Goal: Task Accomplishment & Management: Use online tool/utility

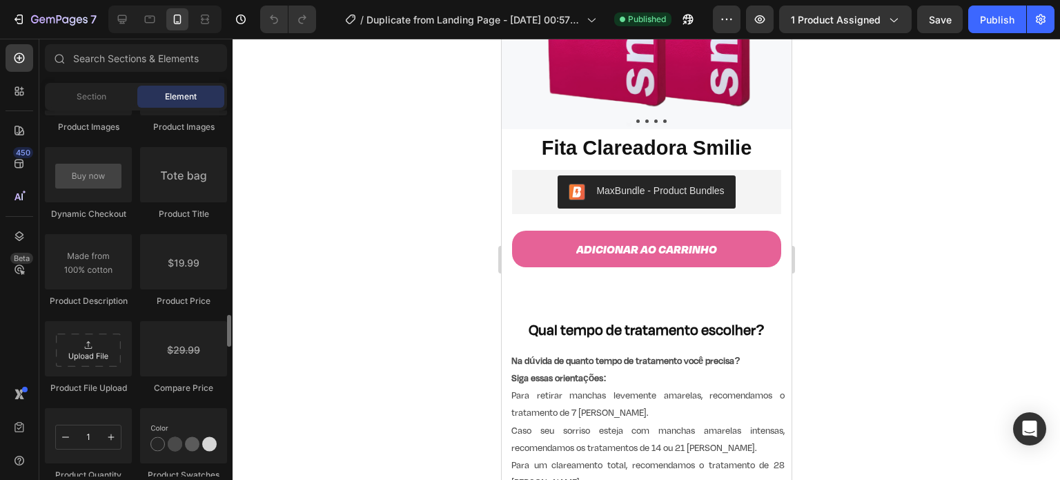
scroll to position [2201, 0]
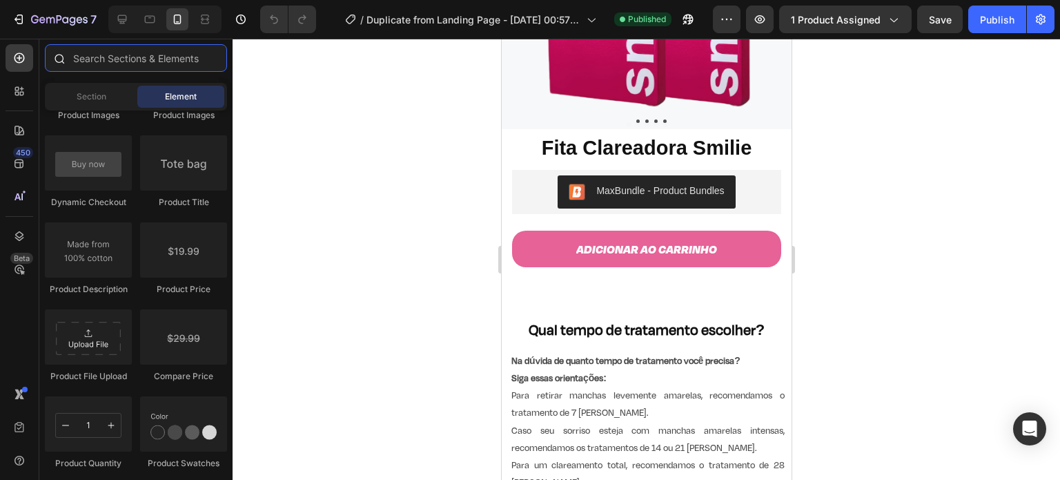
click at [113, 57] on input "text" at bounding box center [136, 58] width 182 height 28
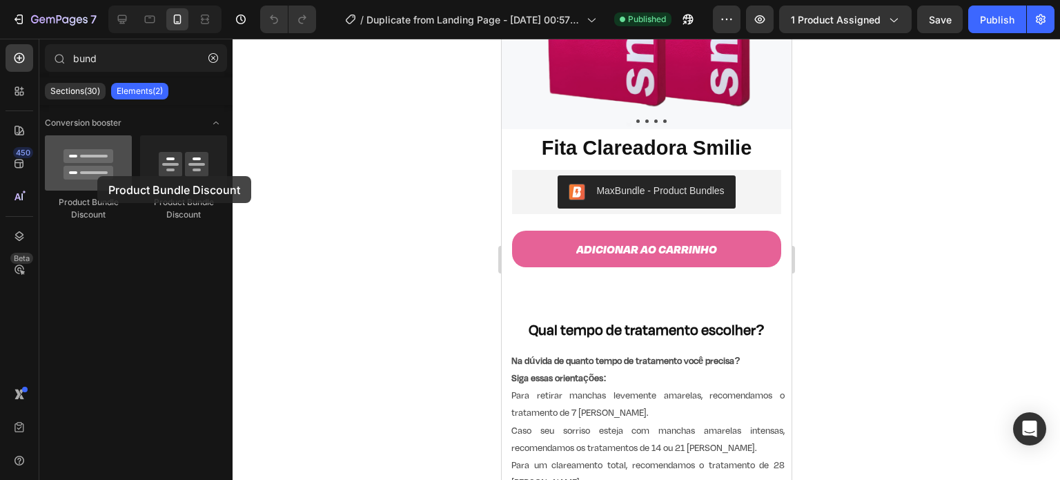
drag, startPoint x: 94, startPoint y: 168, endPoint x: 97, endPoint y: 176, distance: 9.0
click at [97, 176] on div at bounding box center [88, 162] width 87 height 55
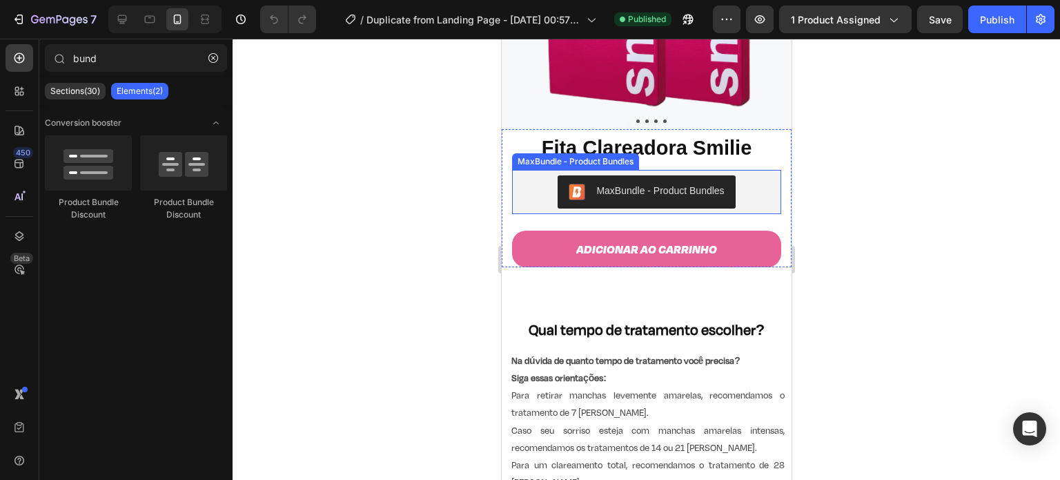
click at [615, 184] on div "MaxBundle ‑ Product Bundles" at bounding box center [659, 191] width 128 height 14
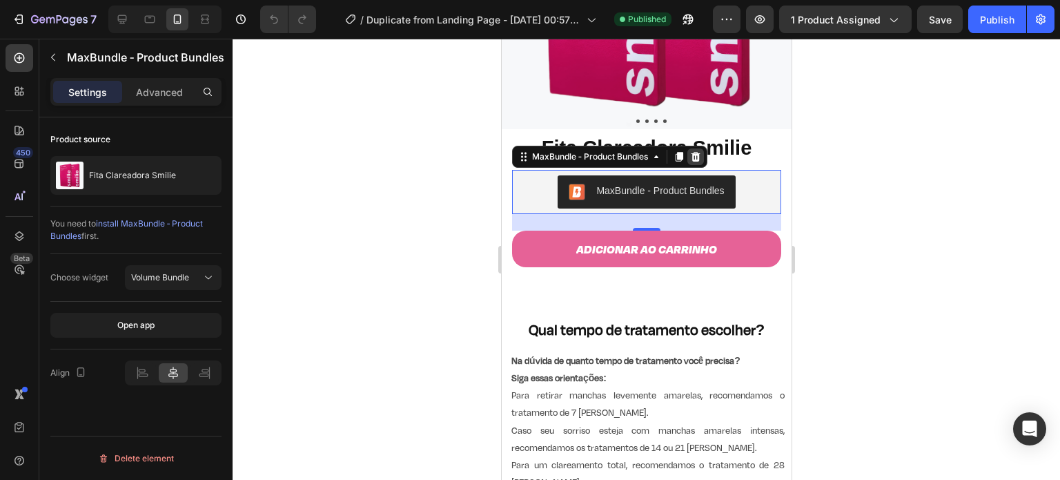
click at [693, 152] on icon at bounding box center [695, 157] width 9 height 10
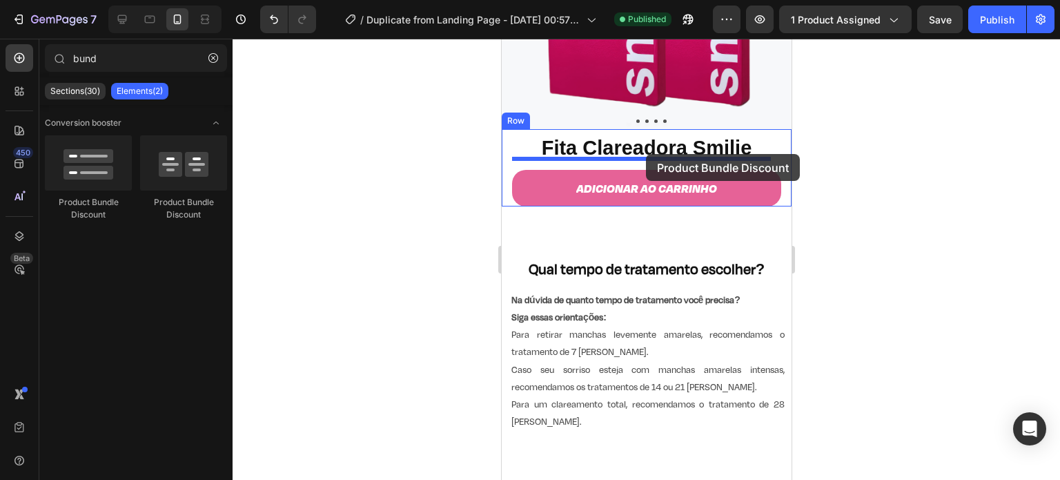
drag, startPoint x: 574, startPoint y: 206, endPoint x: 645, endPoint y: 154, distance: 88.3
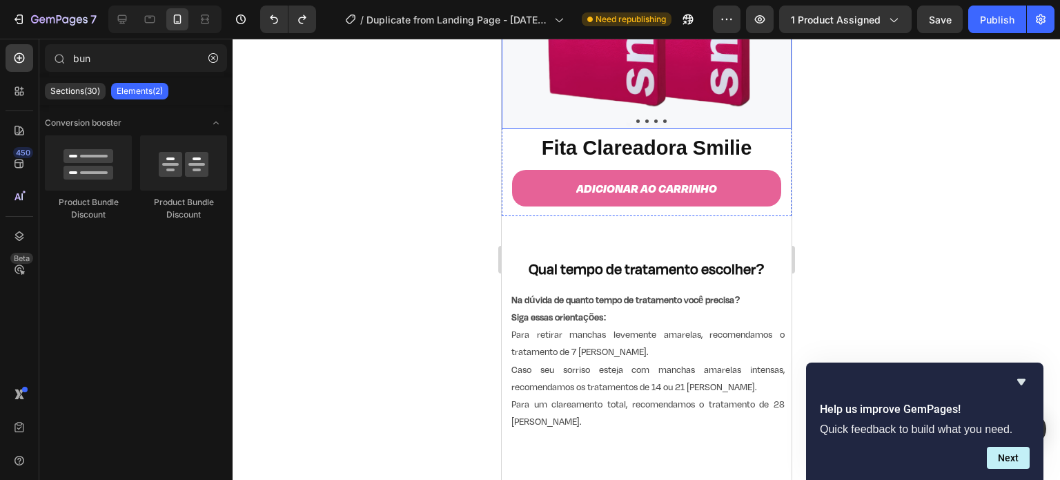
type input "bu"
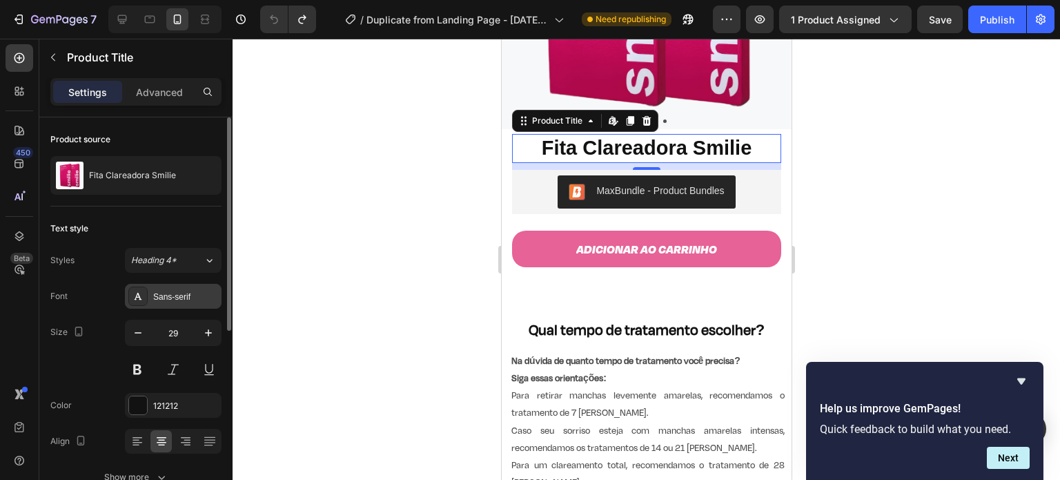
click at [161, 300] on div "Sans-serif" at bounding box center [185, 296] width 65 height 12
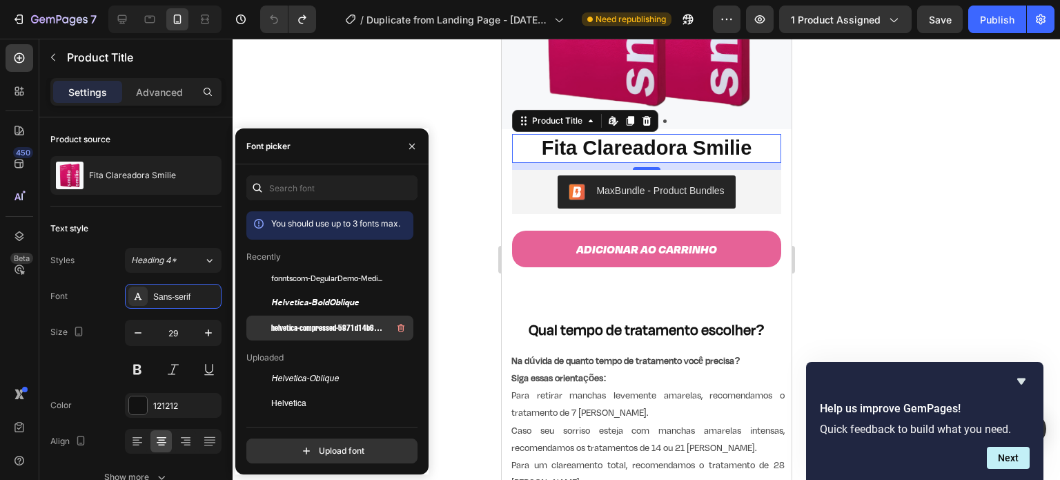
click at [309, 319] on div "helvetica-compressed-5871d14b6903a" at bounding box center [329, 327] width 167 height 25
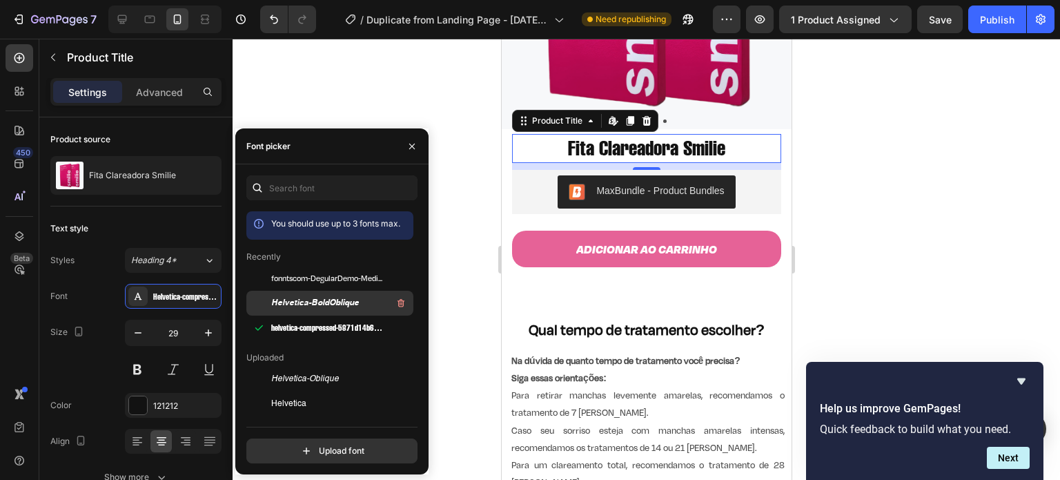
click at [313, 303] on span "Helvetica-BoldOblique" at bounding box center [315, 303] width 88 height 12
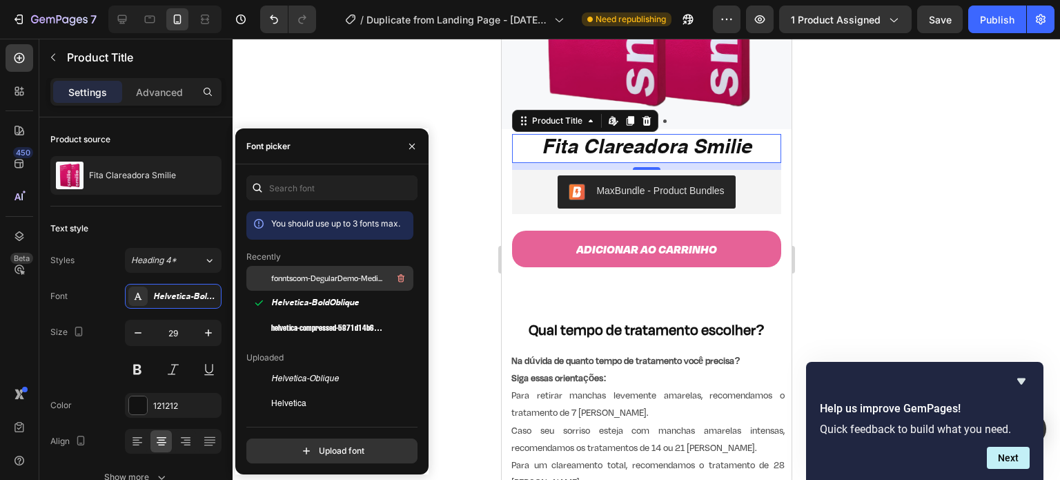
click at [319, 286] on div "fonntscom-DegularDemo-Medium" at bounding box center [340, 278] width 139 height 17
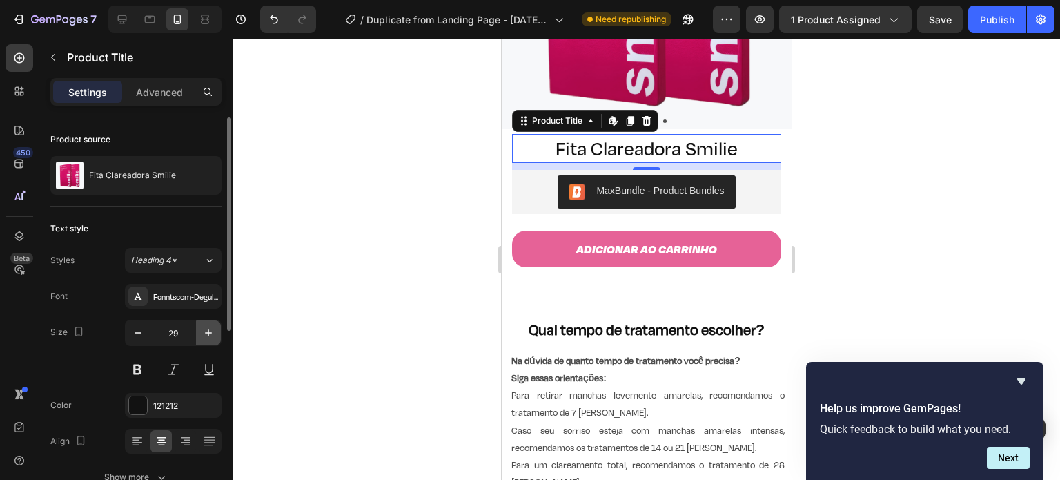
click at [202, 330] on icon "button" at bounding box center [208, 333] width 14 height 14
type input "31"
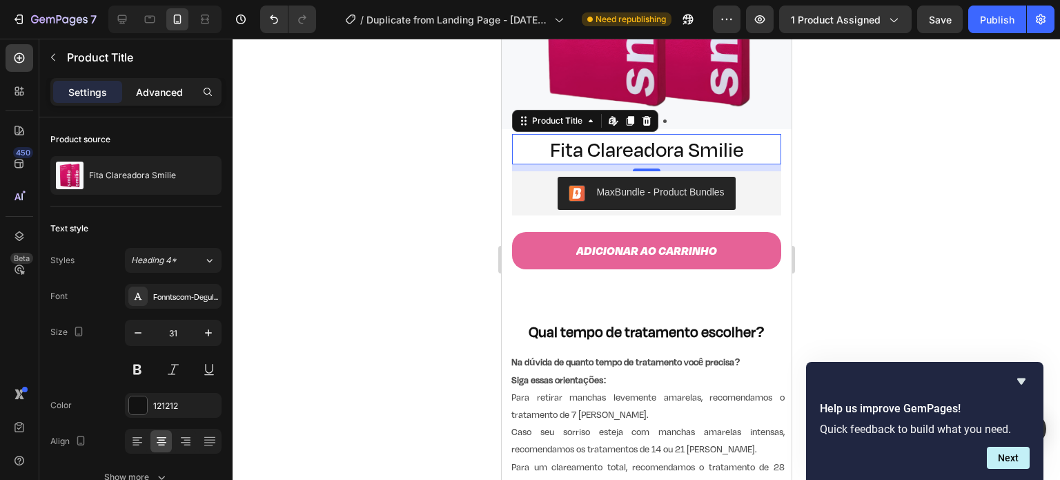
click at [147, 93] on p "Advanced" at bounding box center [159, 92] width 47 height 14
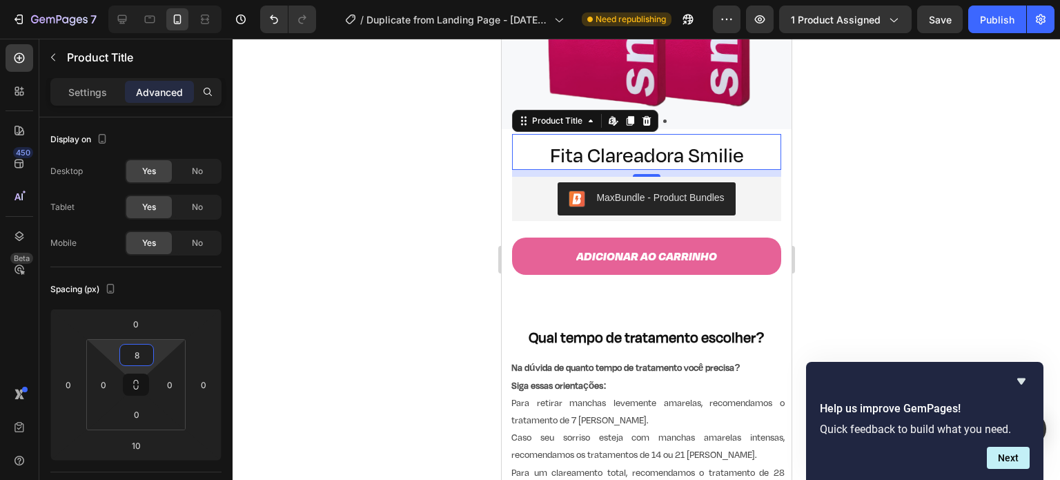
type input "10"
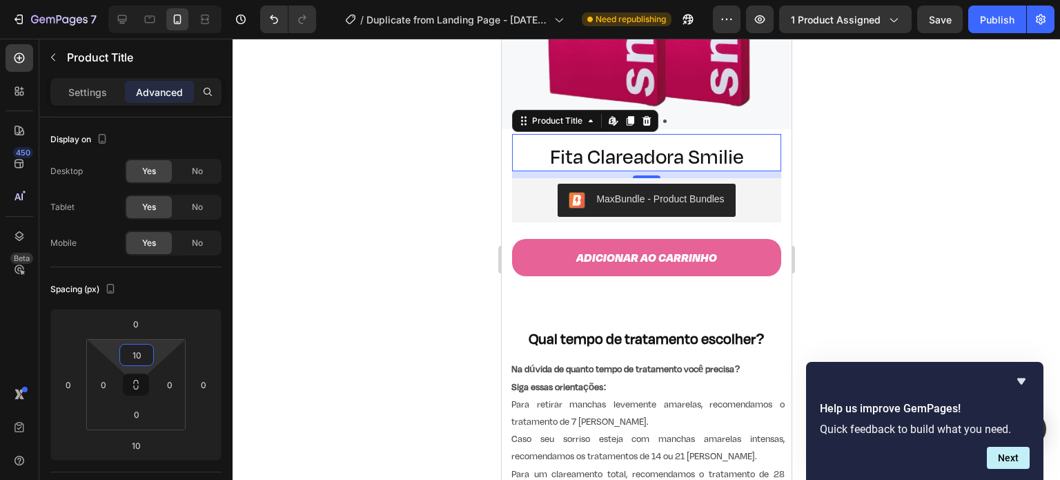
click at [138, 0] on html "7 / Duplicate from Landing Page - [DATE] 00:57:23 Need republishing Preview 1 p…" at bounding box center [530, 0] width 1060 height 0
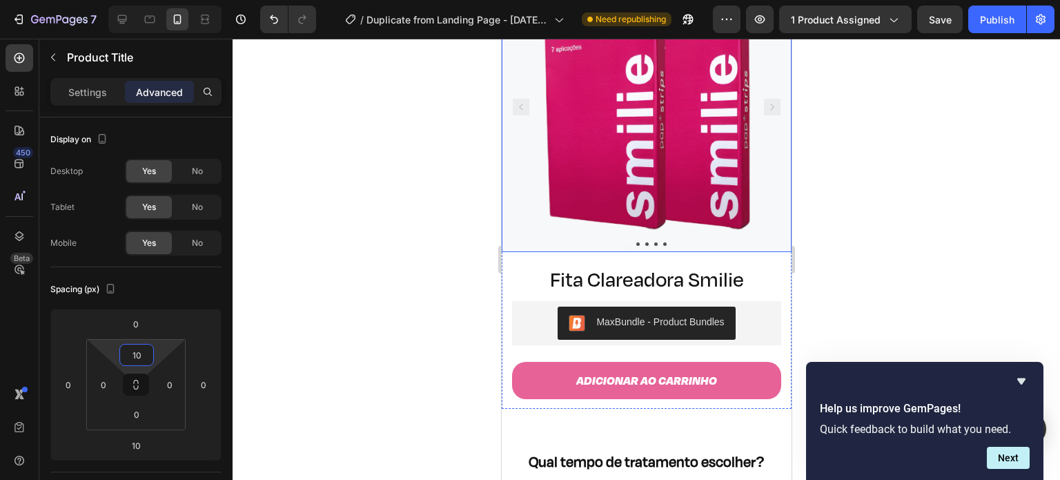
scroll to position [157, 0]
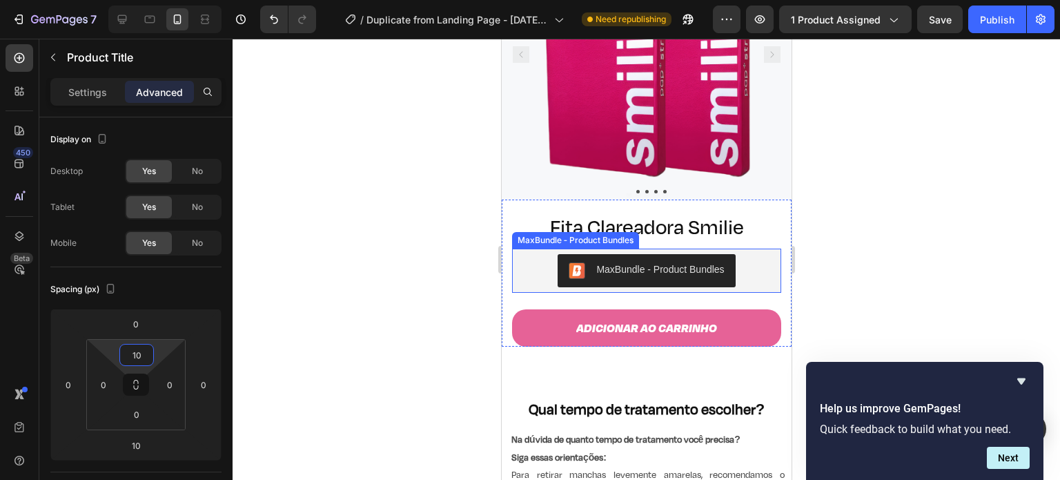
click at [682, 262] on div "MaxBundle ‑ Product Bundles" at bounding box center [659, 269] width 128 height 14
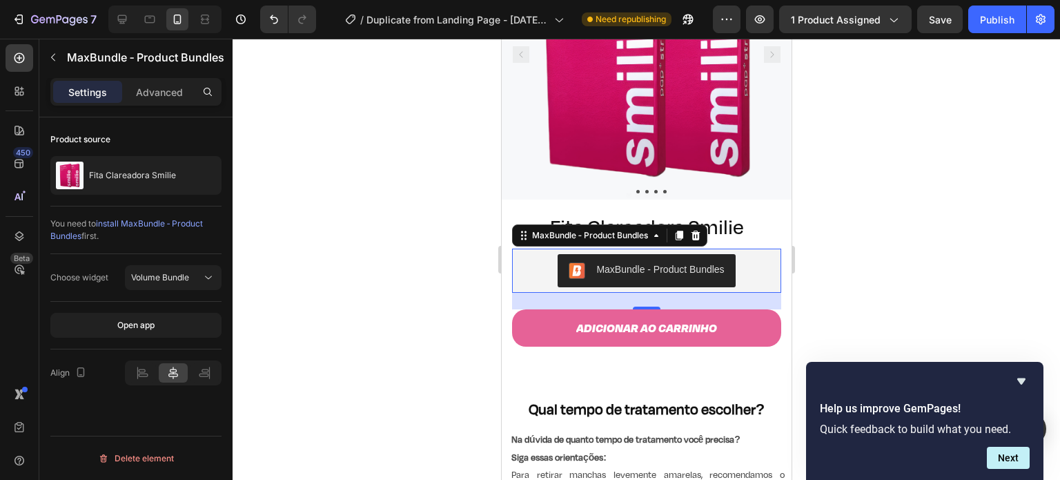
click at [92, 271] on div "Choose widget" at bounding box center [79, 277] width 58 height 12
click at [161, 93] on p "Advanced" at bounding box center [159, 92] width 47 height 14
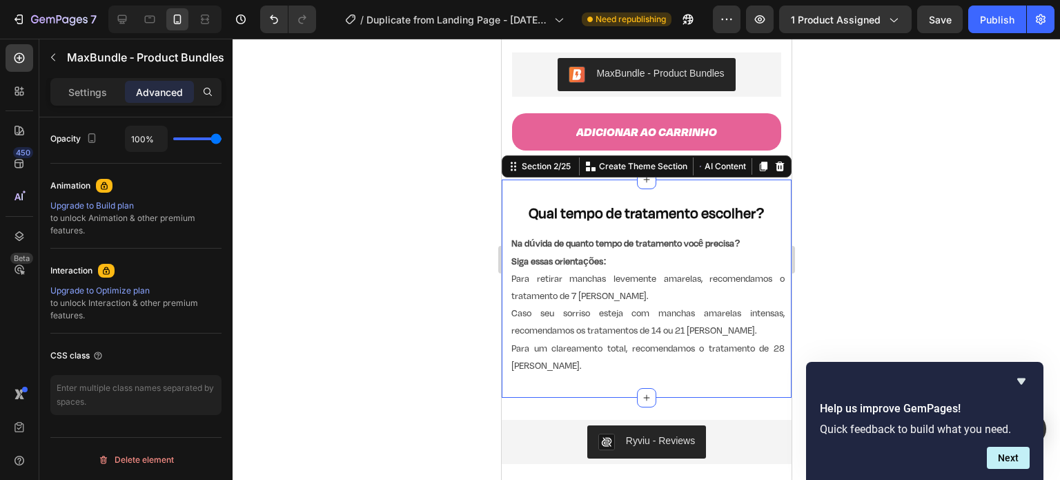
scroll to position [0, 0]
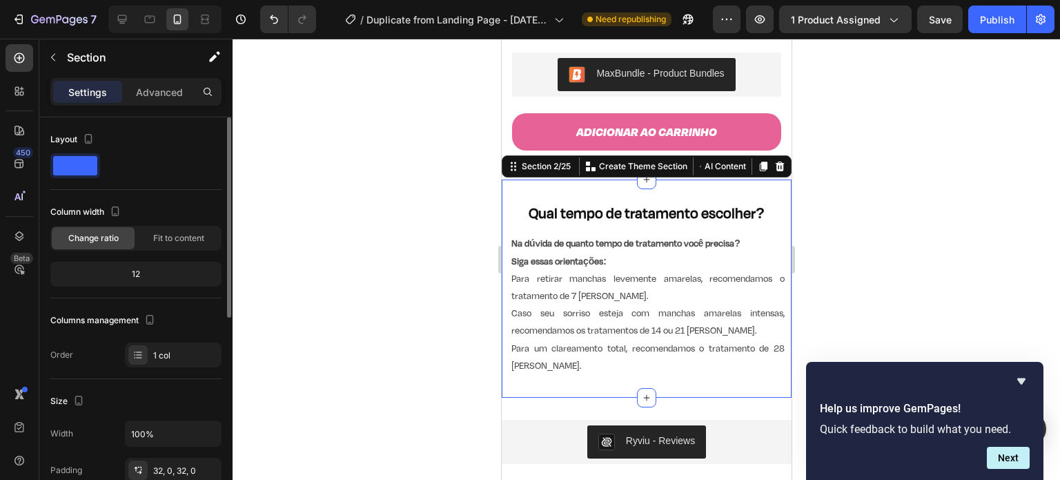
click at [653, 179] on div "Qual tempo de tratamento escolher? Heading Na dúvida de quanto tempo de tratame…" at bounding box center [646, 288] width 290 height 218
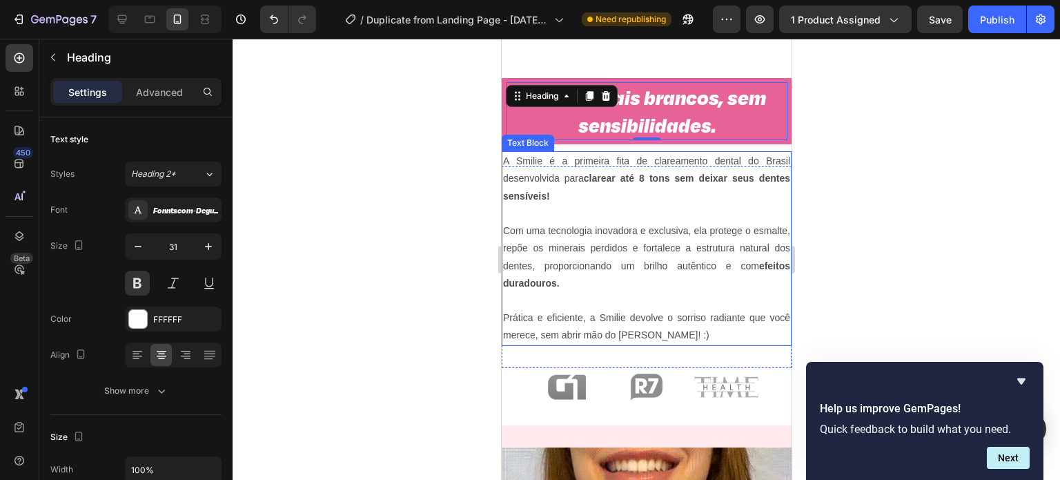
scroll to position [772, 0]
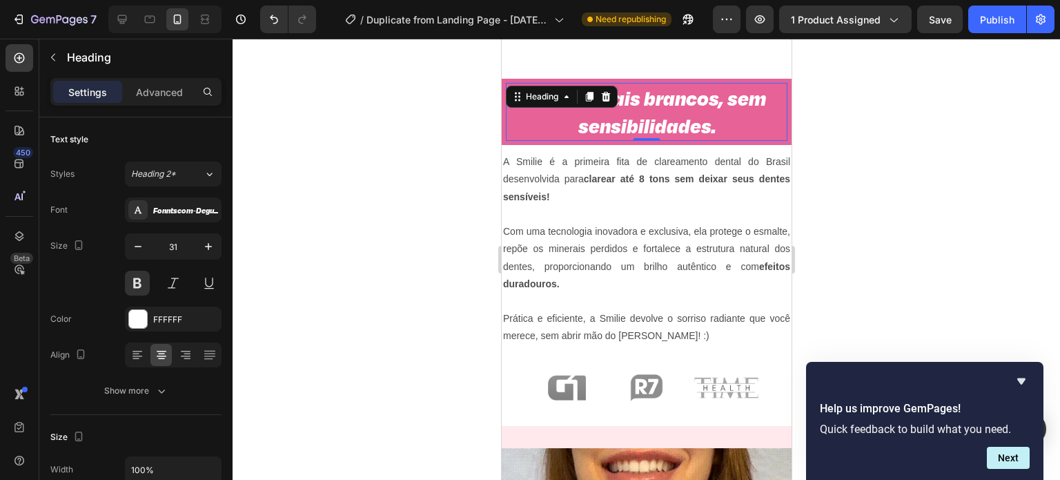
click at [718, 99] on p "Dentes mais brancos, sem sensibilidades." at bounding box center [645, 112] width 279 height 56
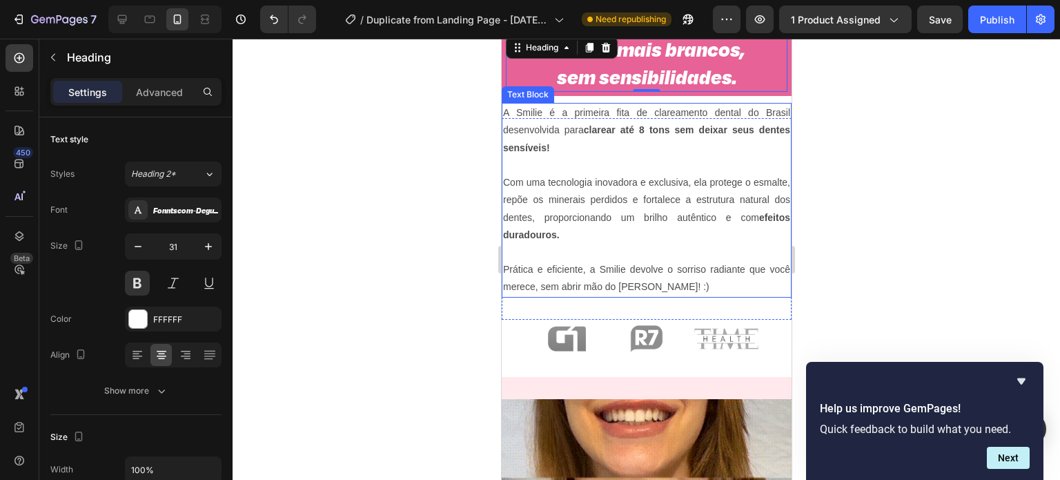
scroll to position [822, 0]
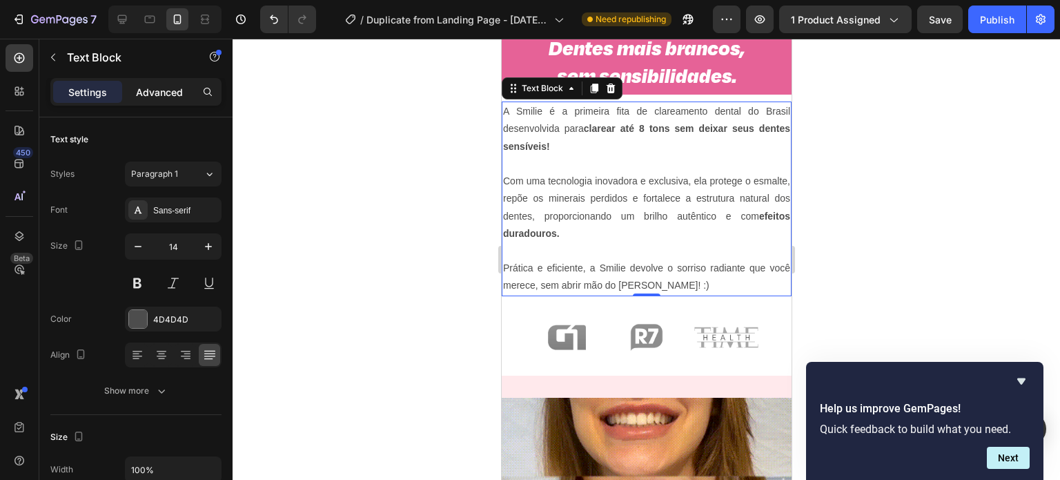
click at [163, 100] on div "Advanced" at bounding box center [159, 92] width 69 height 22
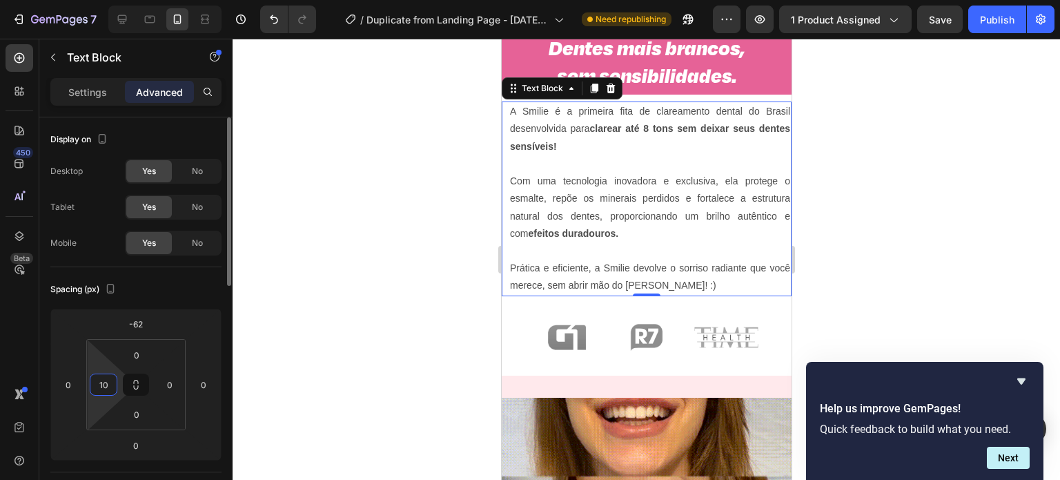
type input "8"
click at [119, 0] on html "7 / Duplicate from Landing Page - [DATE] 00:57:23 Need republishing Preview 1 p…" at bounding box center [530, 0] width 1060 height 0
type input "10"
click at [164, 384] on input "0" at bounding box center [169, 384] width 21 height 21
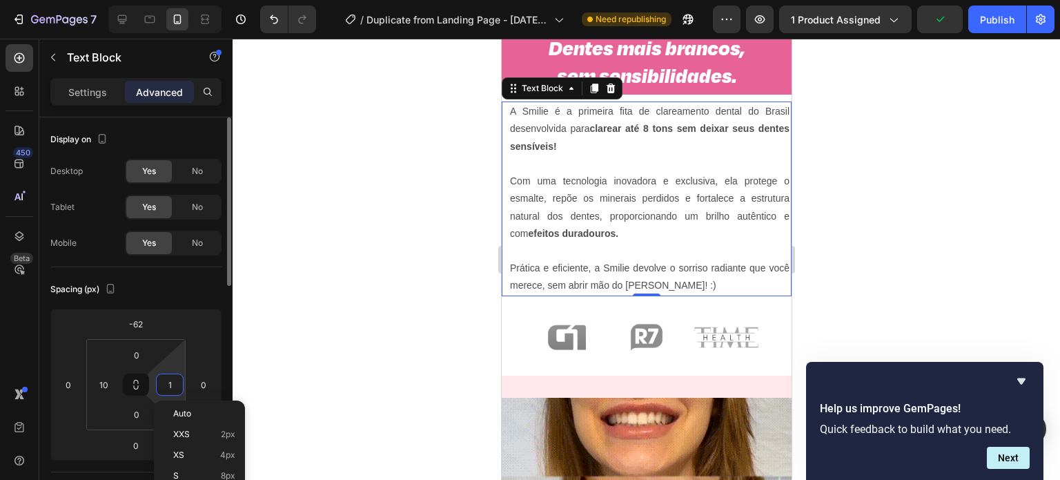
type input "10"
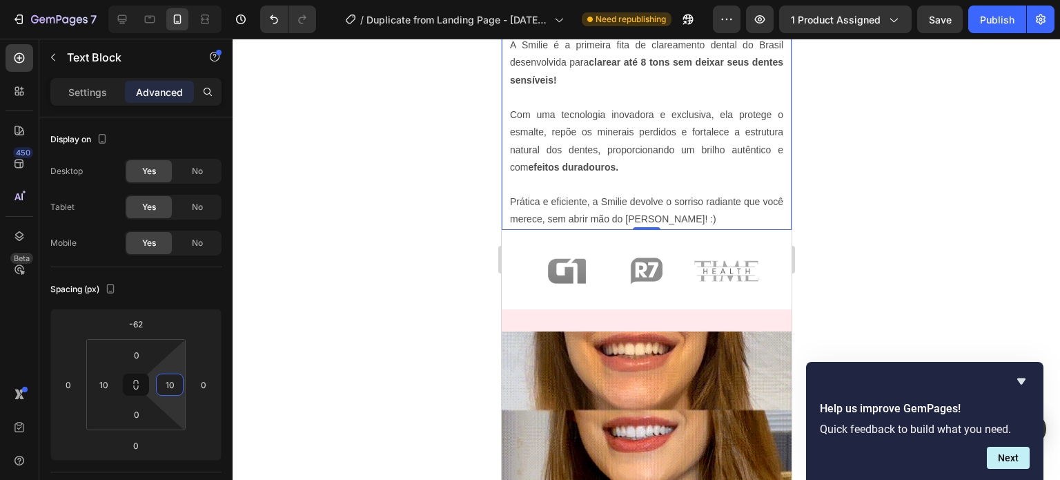
scroll to position [890, 0]
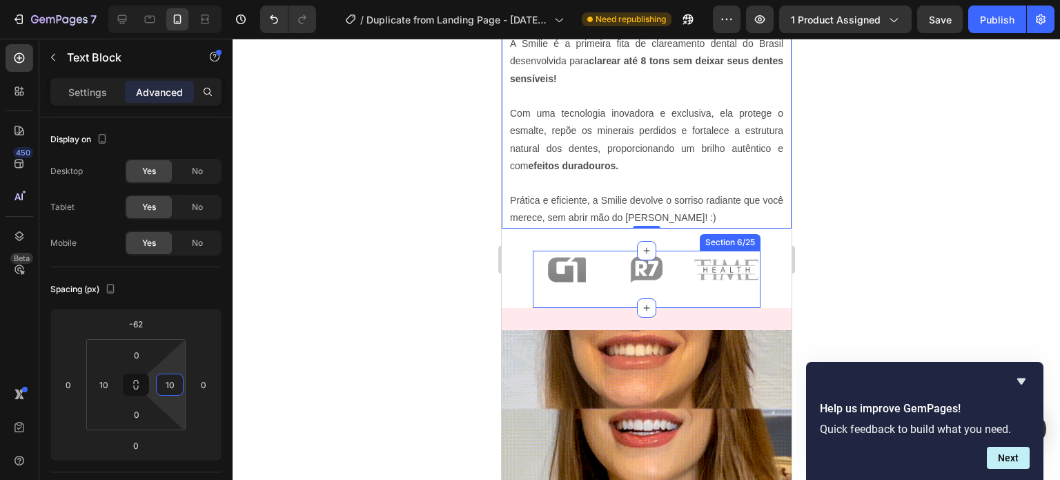
click at [602, 295] on div "Image Image Image Row Section 6/25" at bounding box center [646, 279] width 228 height 58
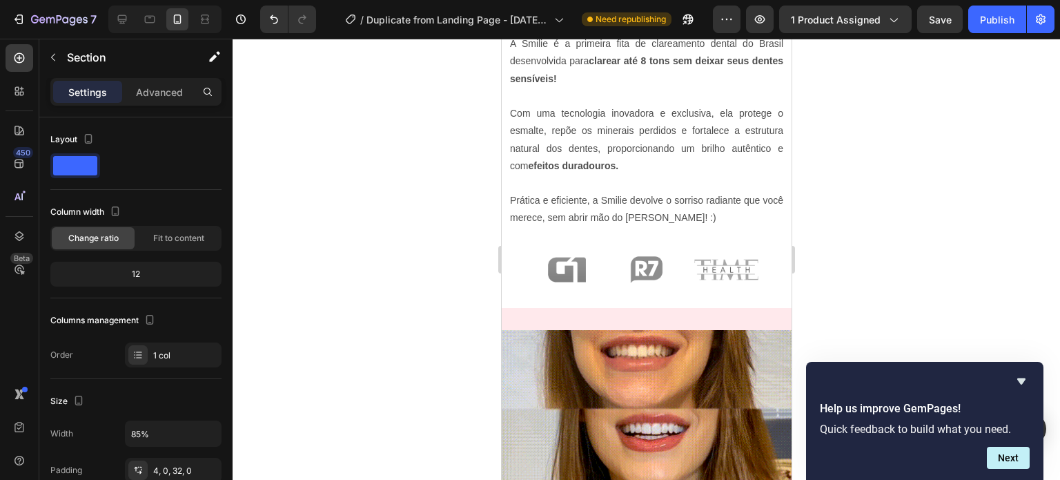
click at [512, 286] on section "Image Image Image Row Section 6/25" at bounding box center [646, 279] width 268 height 58
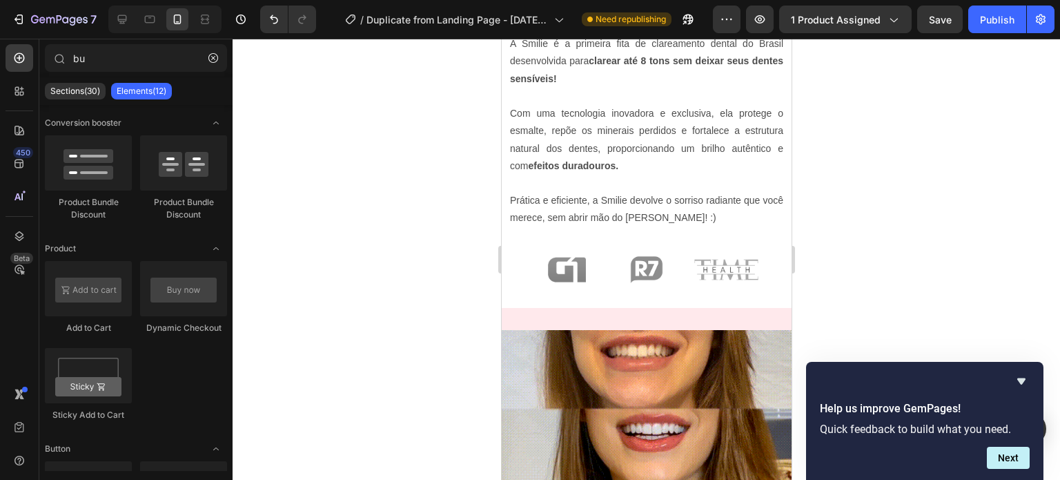
click at [512, 286] on section "Image Image Image Row Section 6/25" at bounding box center [646, 279] width 268 height 58
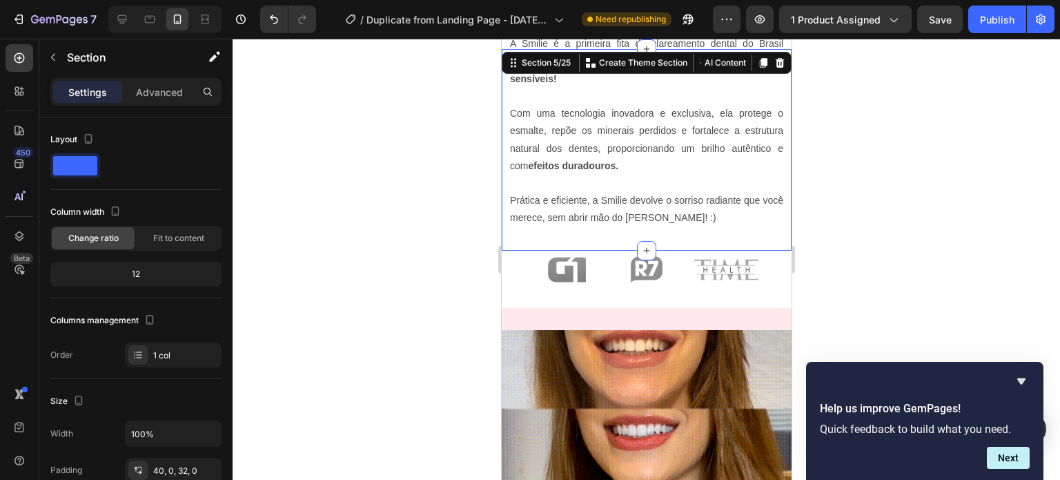
click at [524, 230] on div "A Smilie é a primeira fita de clareamento dental do Brasil desenvolvida para cl…" at bounding box center [646, 149] width 290 height 201
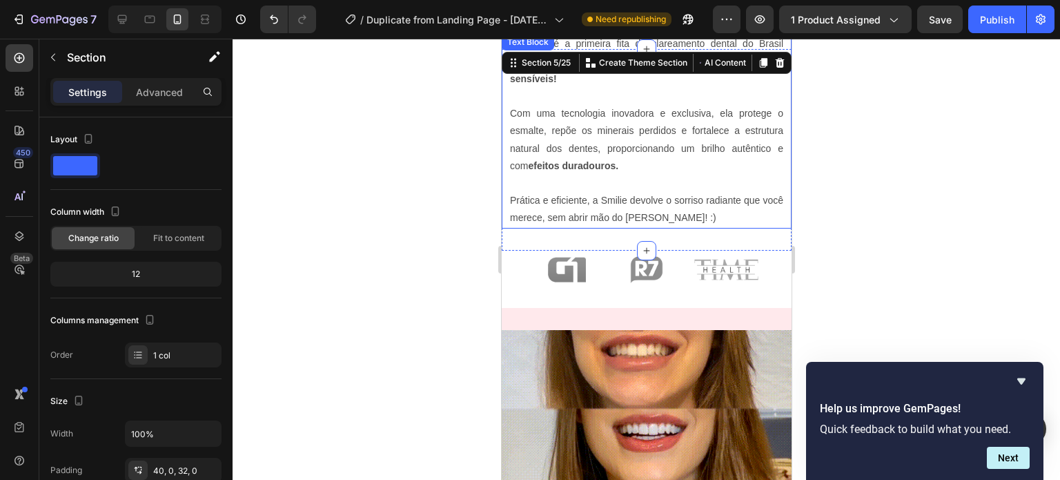
click at [662, 184] on p at bounding box center [645, 183] width 273 height 17
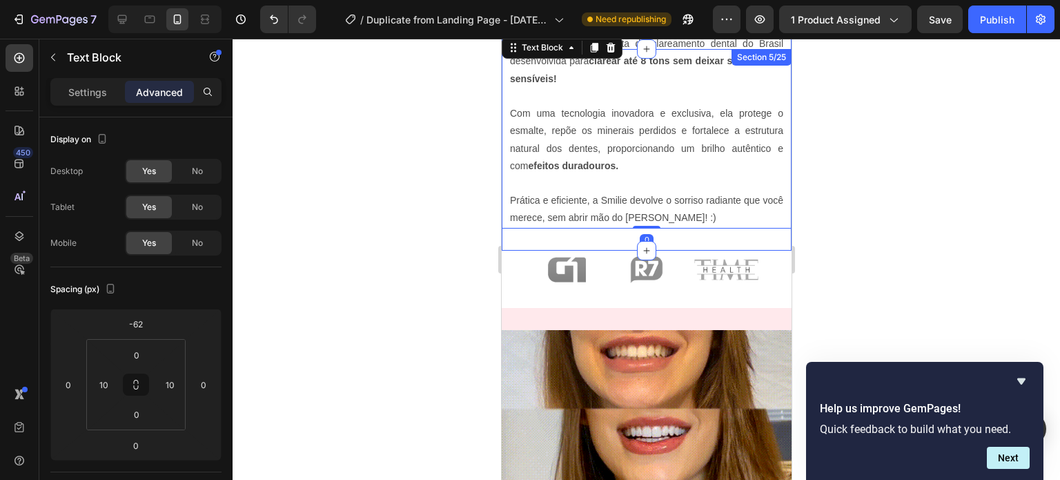
click at [724, 240] on div "A Smilie é a primeira fita de clareamento dental do Brasil desenvolvida para cl…" at bounding box center [646, 149] width 290 height 201
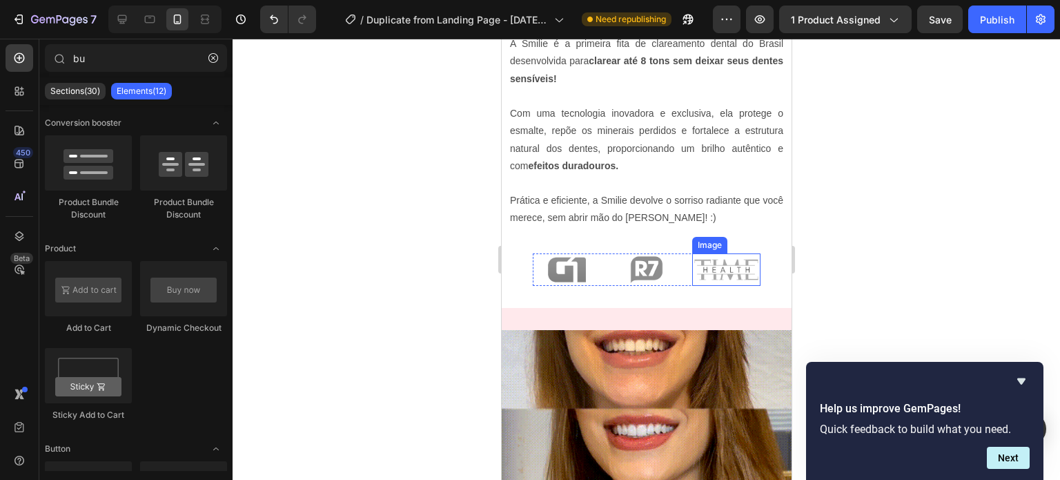
click at [700, 281] on img at bounding box center [725, 269] width 69 height 33
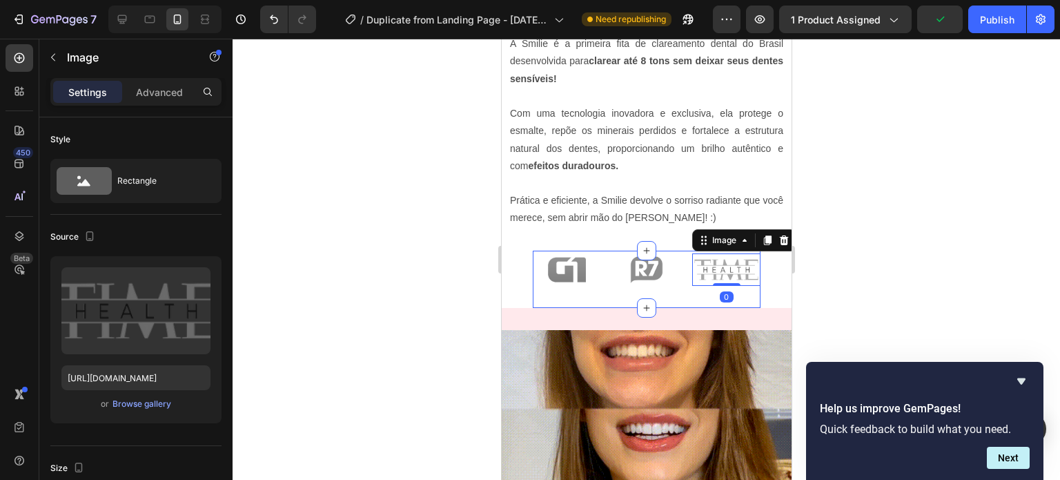
click at [663, 298] on div "Image Image Image 0 Row Section 6/25" at bounding box center [646, 279] width 228 height 58
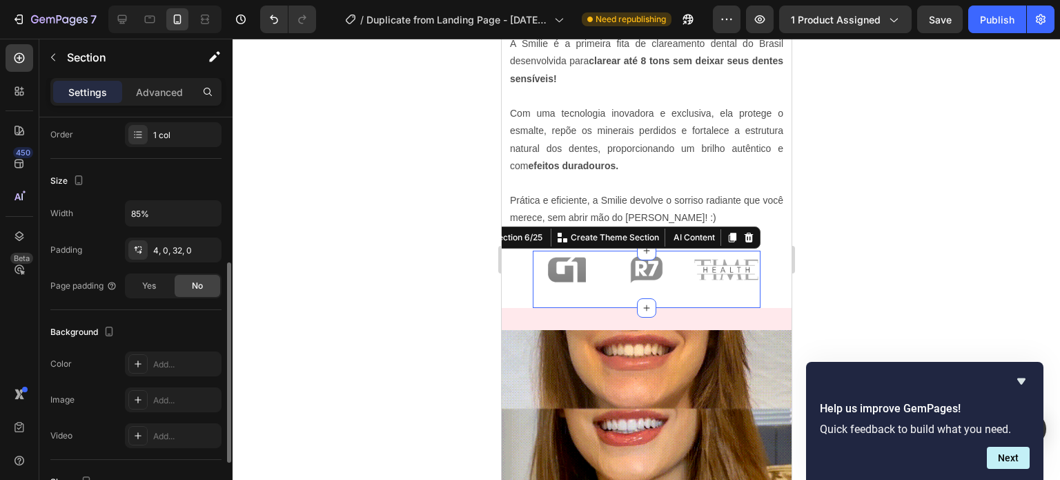
scroll to position [245, 0]
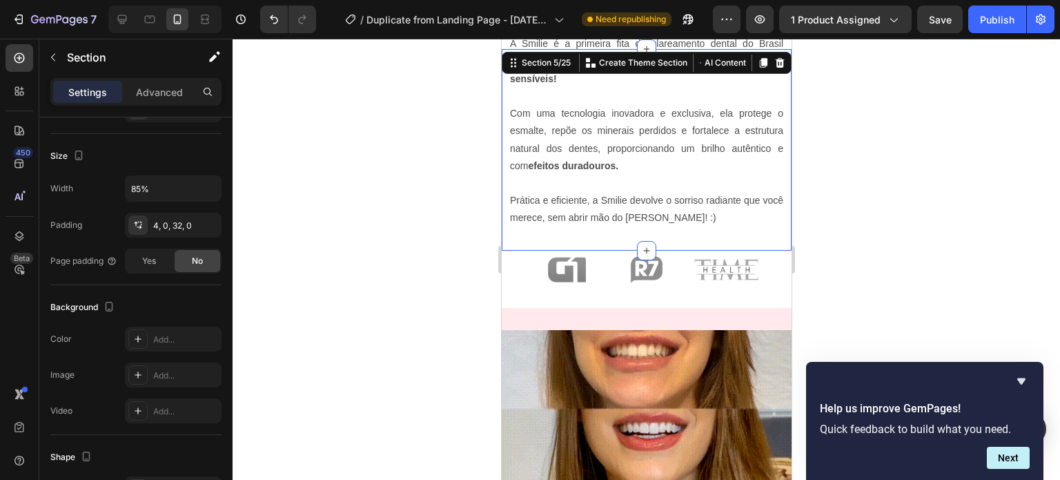
click at [774, 234] on div "A Smilie é a primeira fita de clareamento dental do Brasil desenvolvida para cl…" at bounding box center [646, 149] width 290 height 201
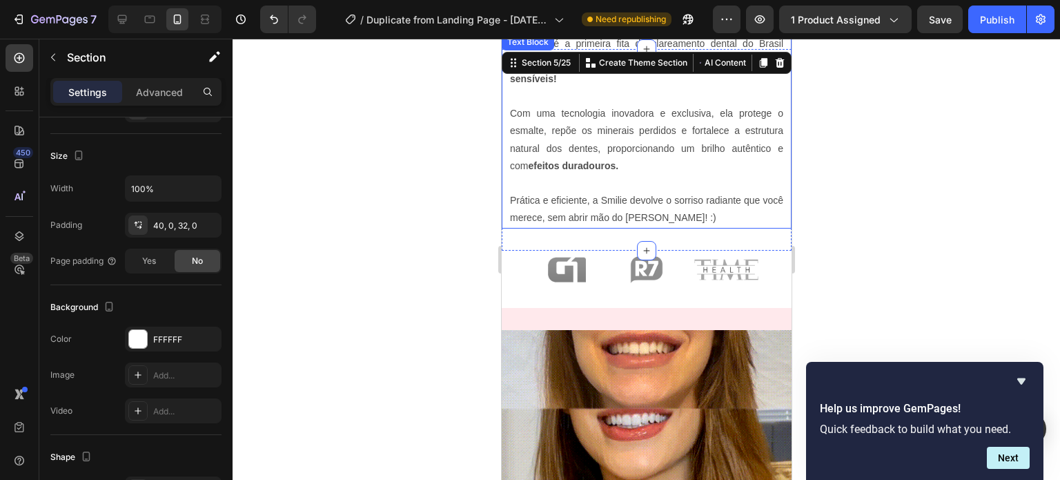
click at [749, 213] on p "Prática e eficiente, a Smilie devolve o sorriso radiante que você merece, sem a…" at bounding box center [645, 209] width 273 height 34
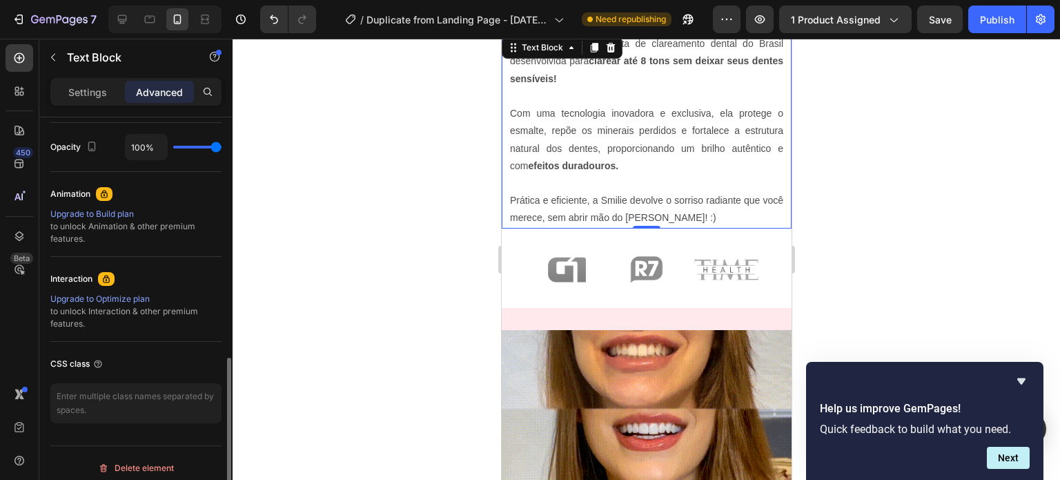
scroll to position [555, 0]
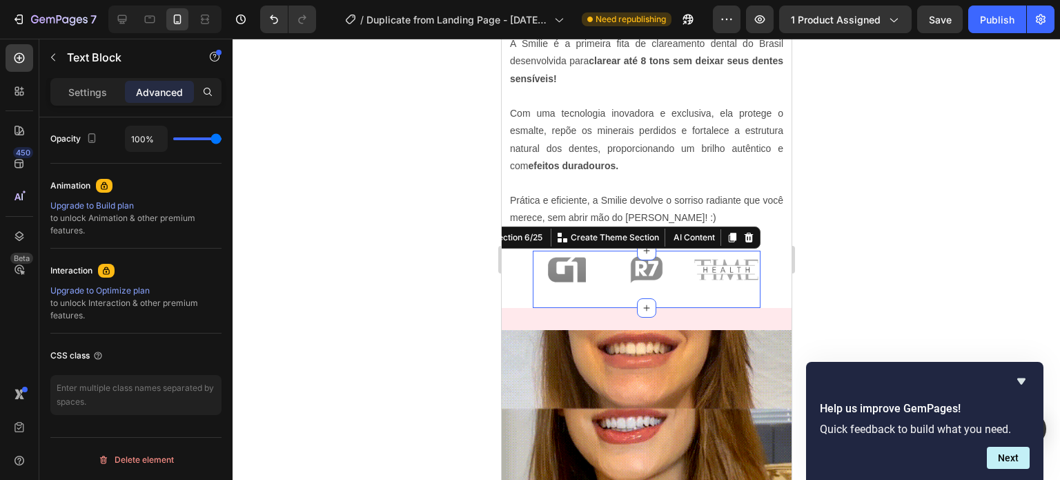
click at [543, 293] on div "Image Image Image Row Section 6/25 You can create reusable sections Create Them…" at bounding box center [646, 279] width 228 height 58
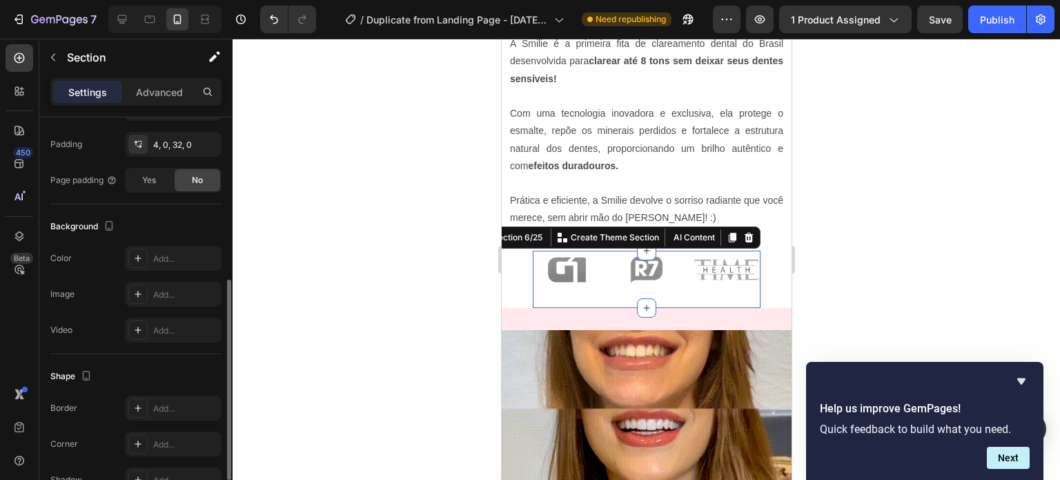
scroll to position [326, 0]
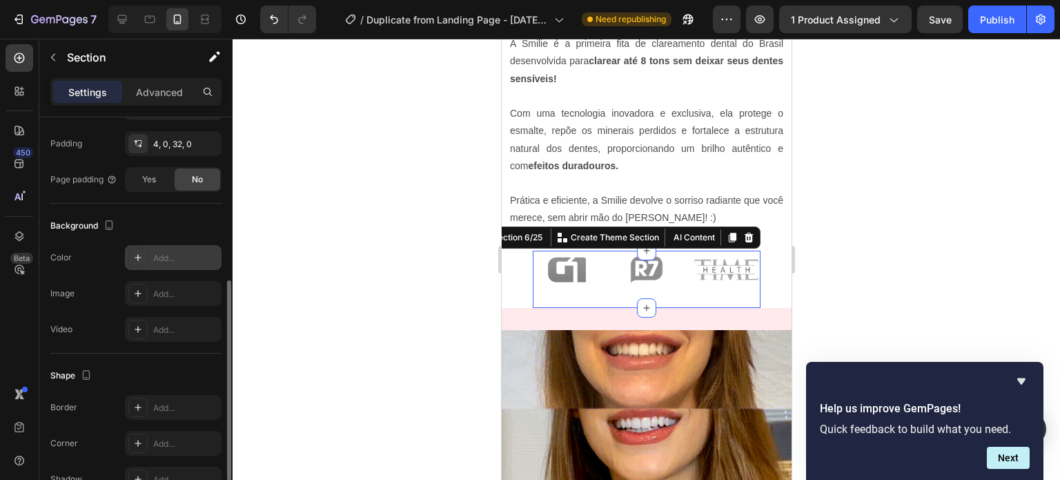
click at [162, 259] on div "Add..." at bounding box center [185, 258] width 65 height 12
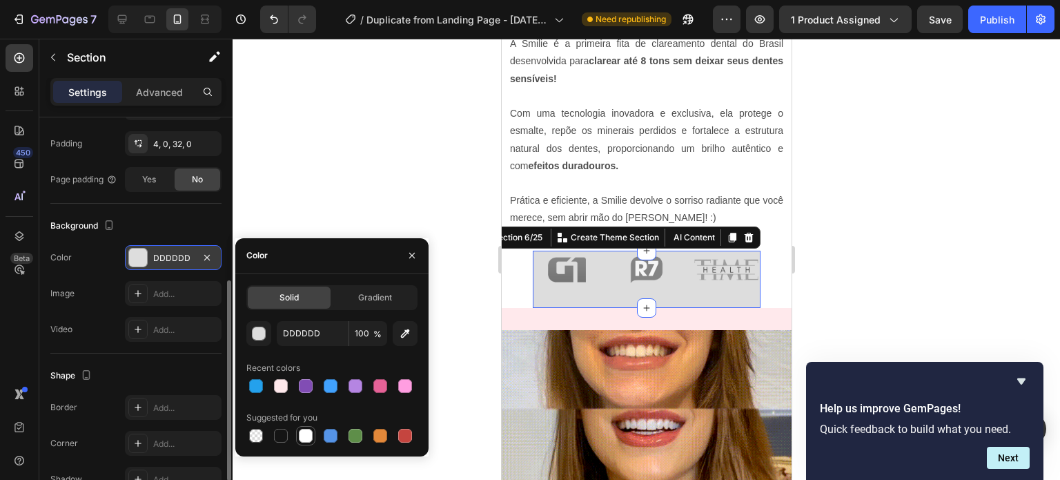
click at [310, 434] on div at bounding box center [306, 435] width 14 height 14
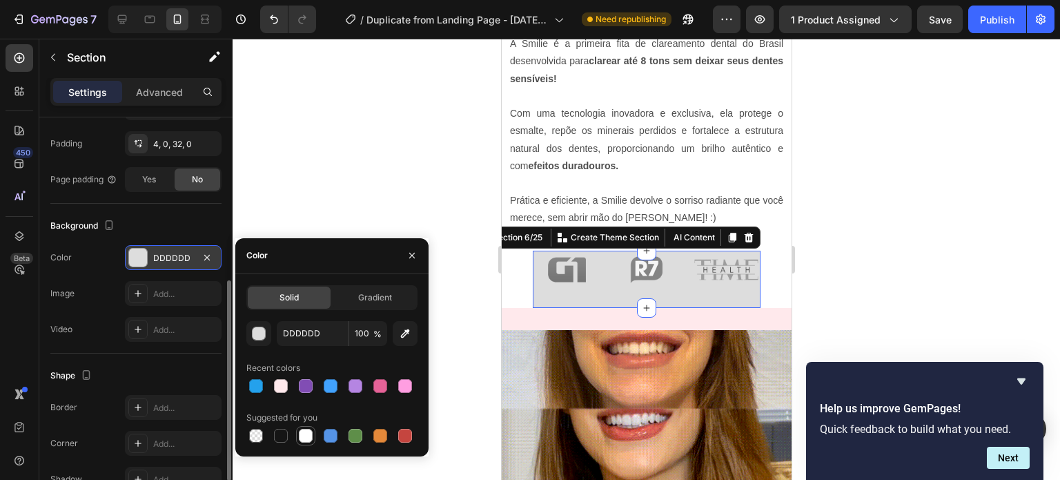
type input "FFFFFF"
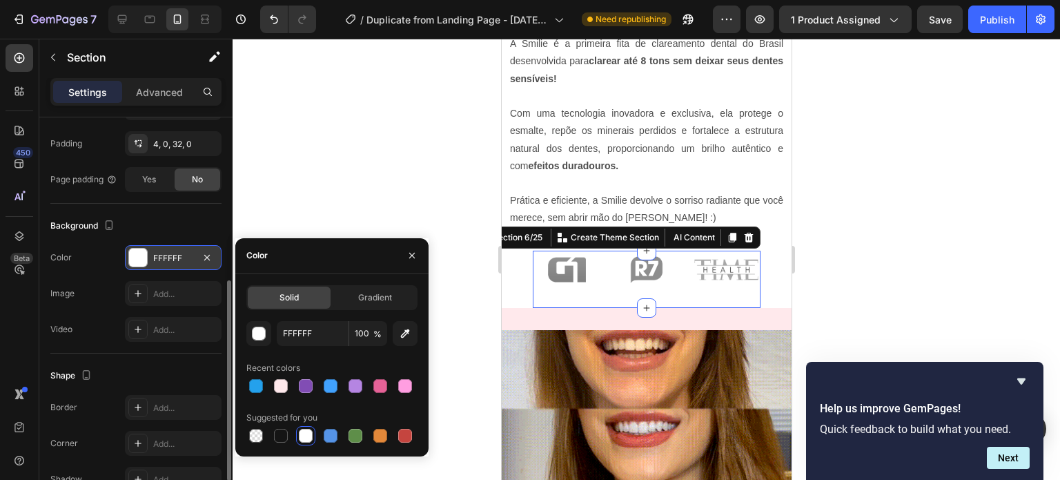
click at [515, 289] on section "Image Image Image Row Section 6/25 You can create reusable sections Create Them…" at bounding box center [646, 279] width 268 height 58
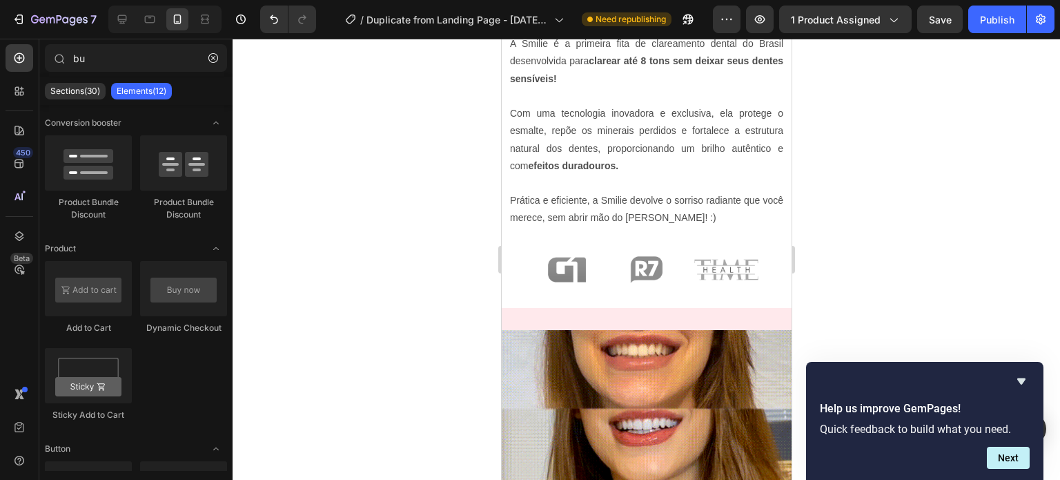
click at [515, 289] on section "Image Image Image Row Section 6/25" at bounding box center [646, 279] width 268 height 58
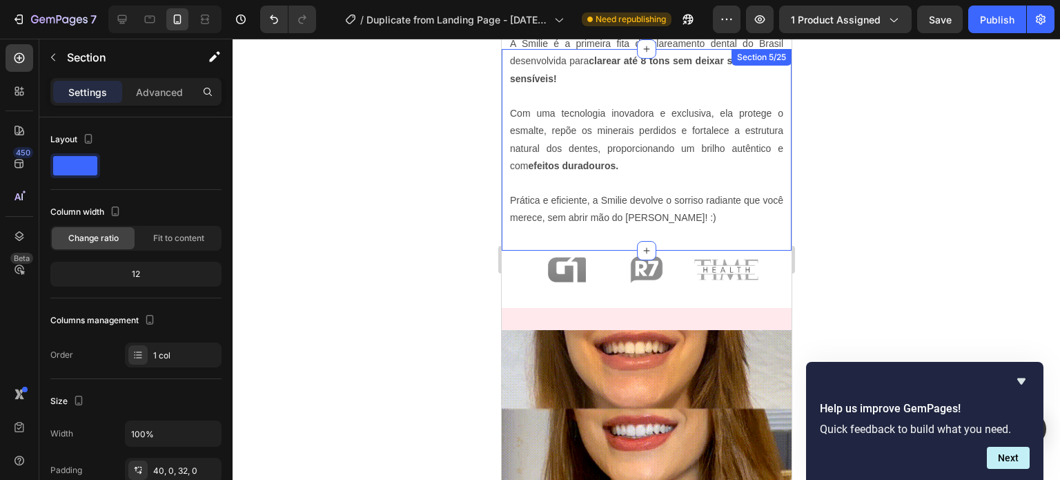
click at [514, 244] on div "A Smilie é a primeira fita de clareamento dental do Brasil desenvolvida para cl…" at bounding box center [646, 149] width 290 height 201
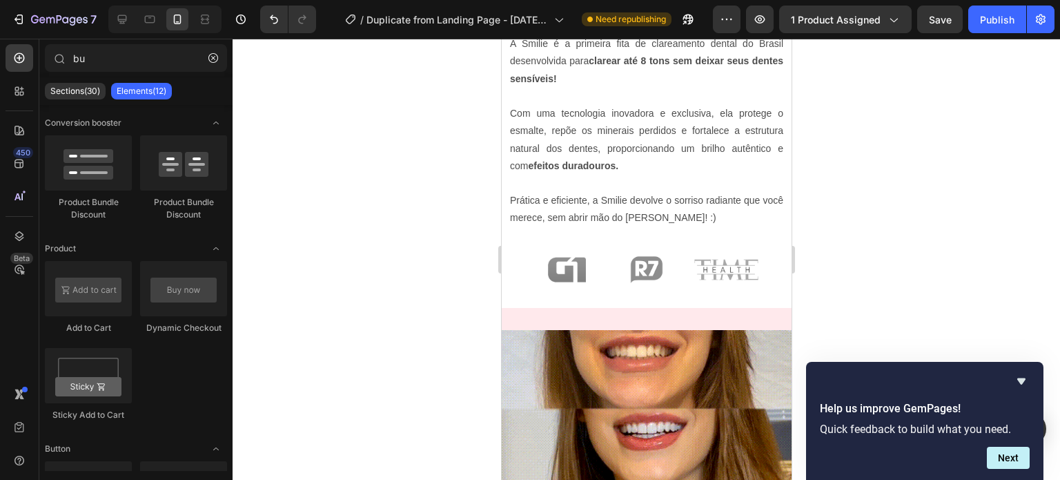
click at [515, 271] on section "Image Image Image Row Section 6/25" at bounding box center [646, 279] width 268 height 58
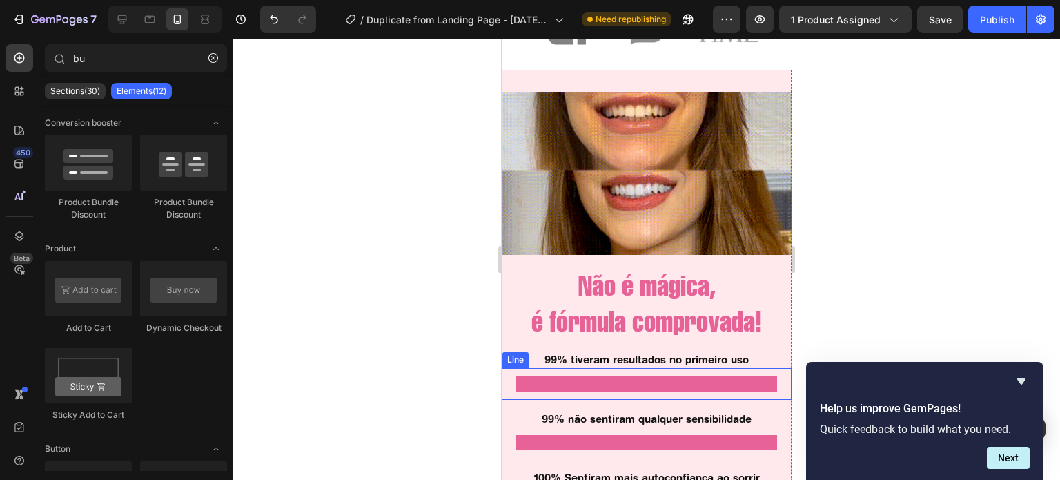
scroll to position [1126, 0]
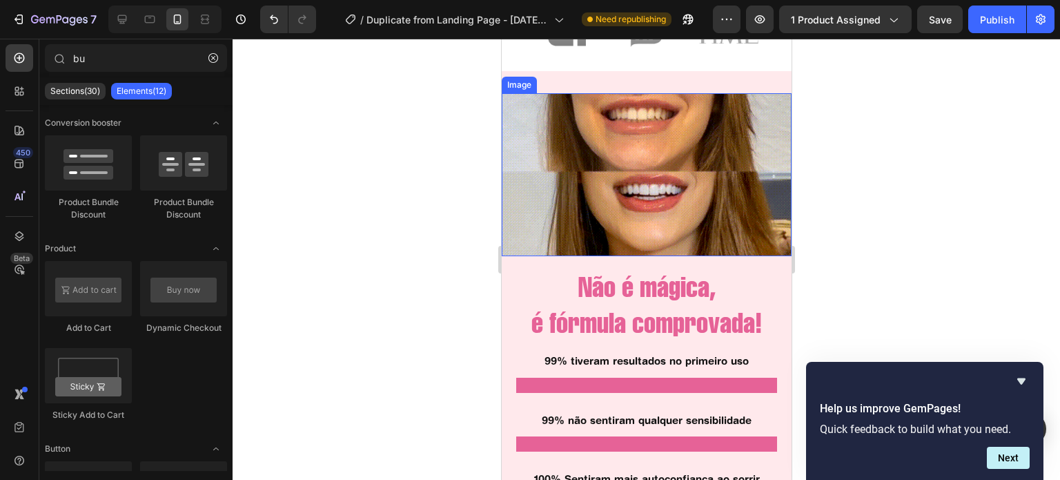
click at [665, 189] on img at bounding box center [646, 175] width 290 height 164
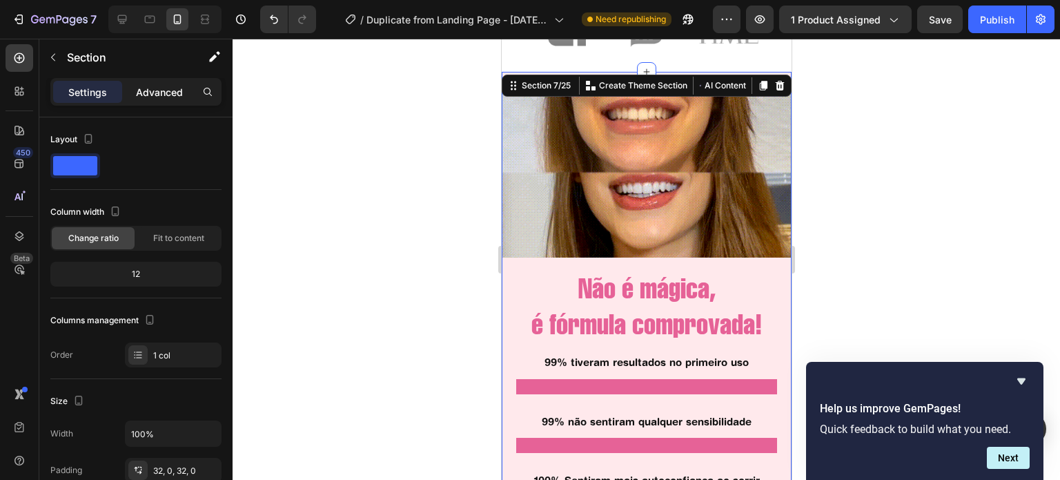
click at [163, 93] on p "Advanced" at bounding box center [159, 92] width 47 height 14
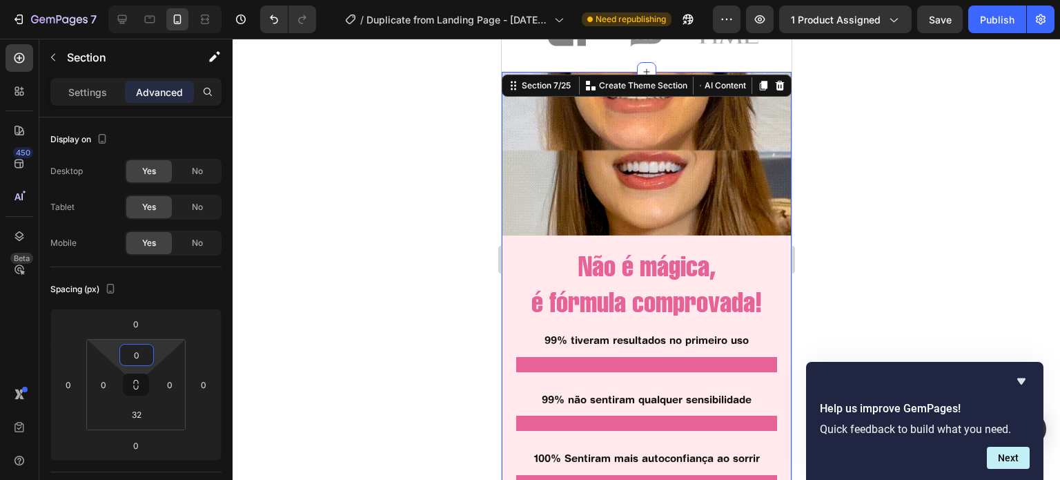
type input "2"
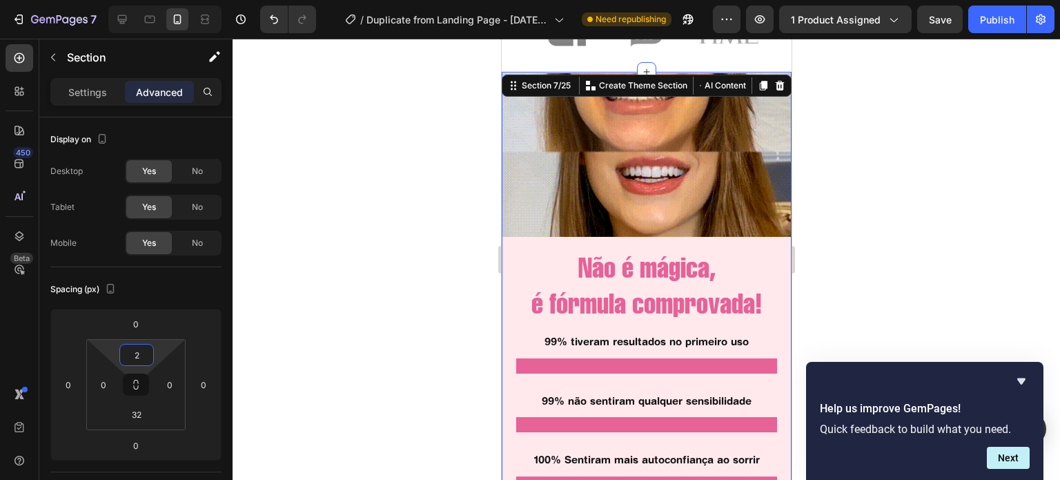
click at [138, 0] on html "7 / Duplicate from Landing Page - [DATE] 00:57:23 Need republishing Preview 1 p…" at bounding box center [530, 0] width 1060 height 0
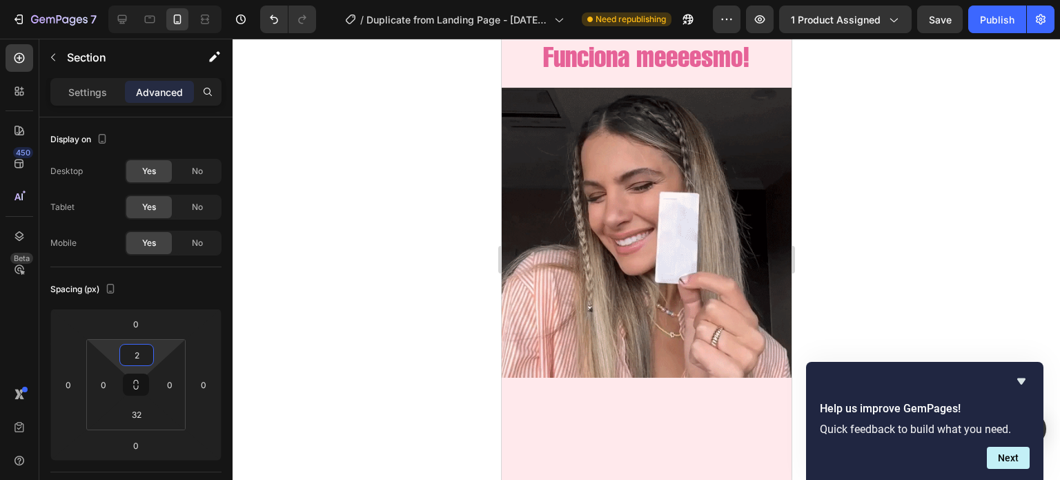
scroll to position [2172, 0]
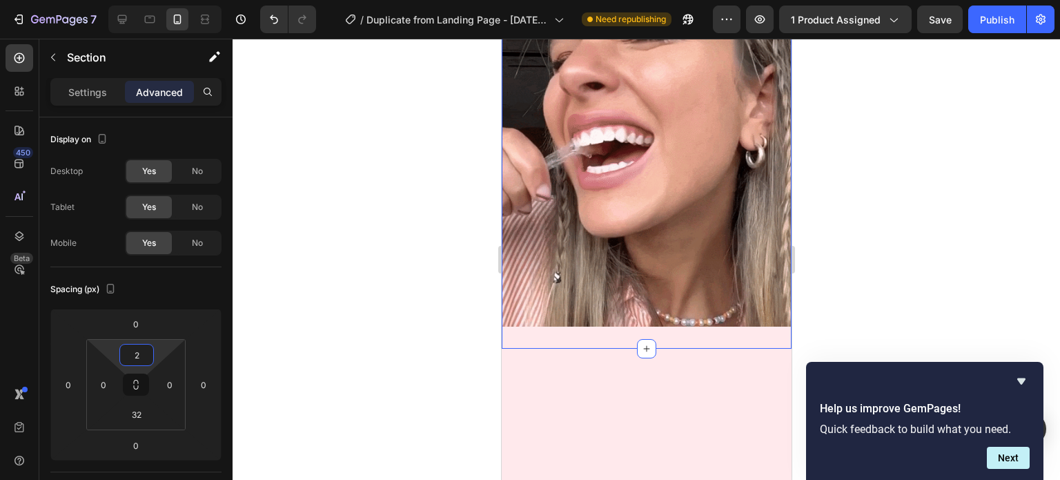
click at [620, 157] on div "Funciona meeeesmo! Heading Image Row Section 11/25" at bounding box center [646, 155] width 290 height 384
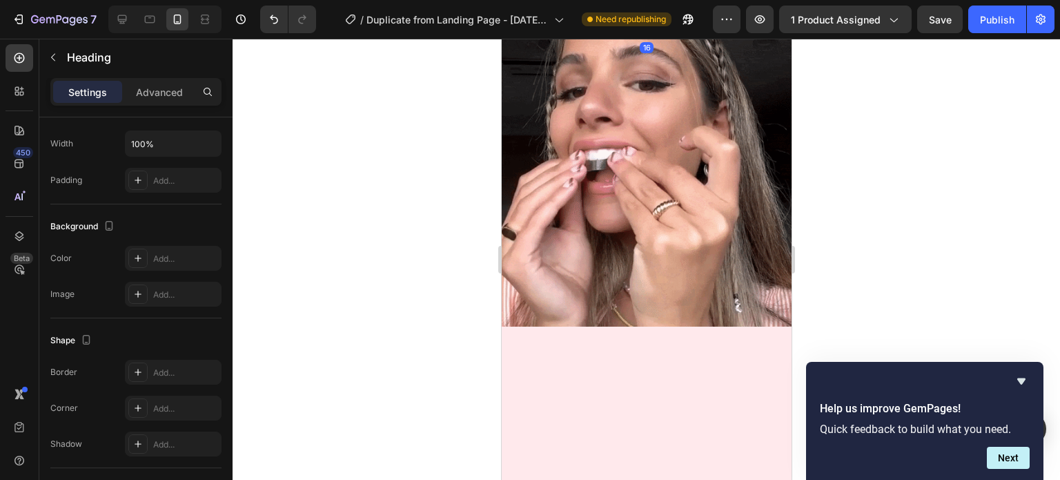
scroll to position [0, 0]
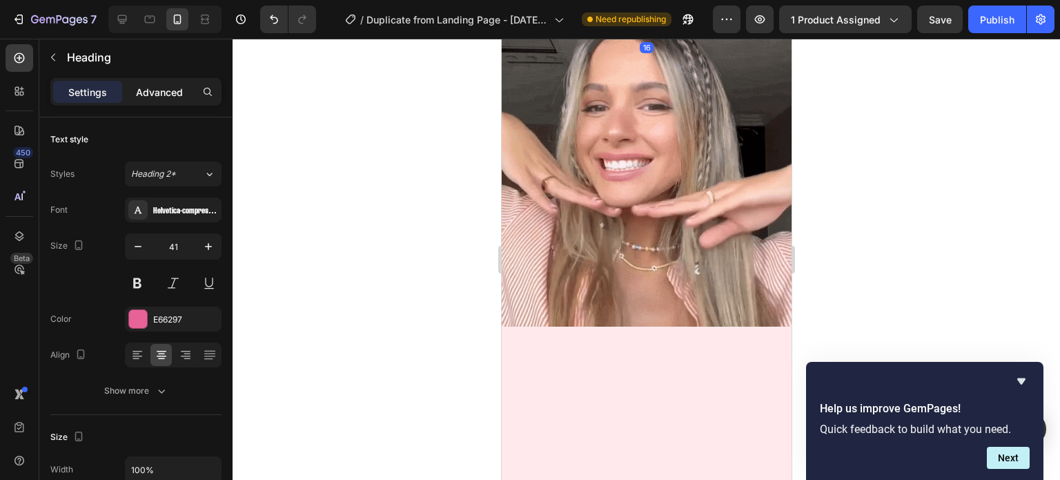
click at [167, 96] on p "Advanced" at bounding box center [159, 92] width 47 height 14
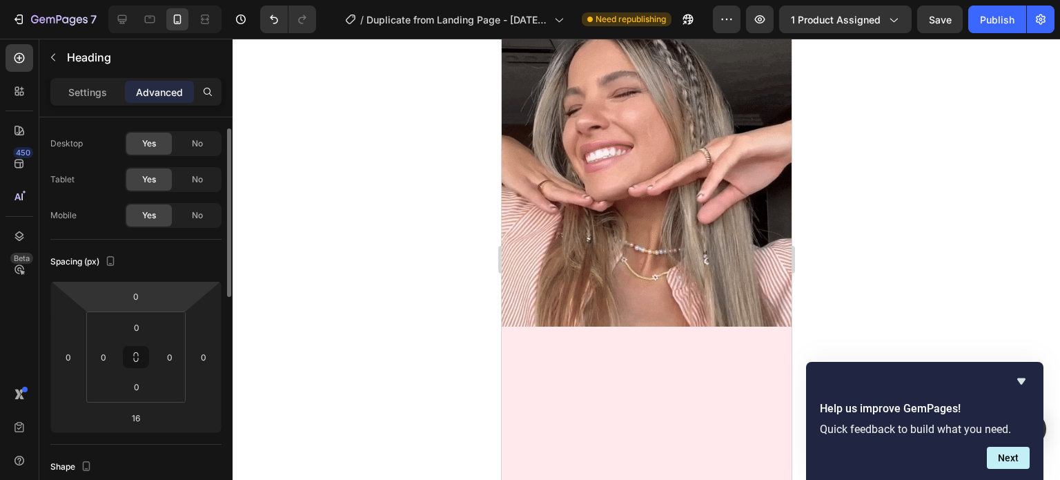
scroll to position [30, 0]
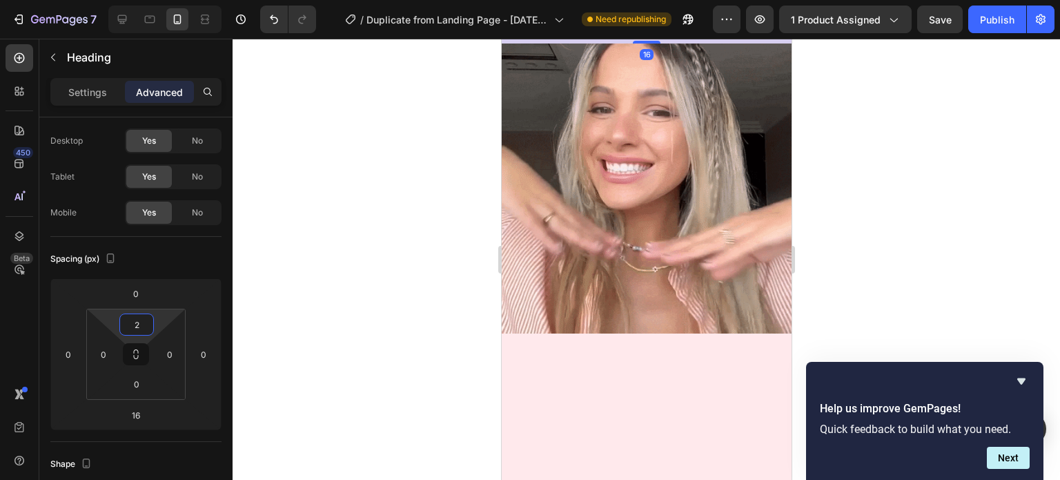
type input "0"
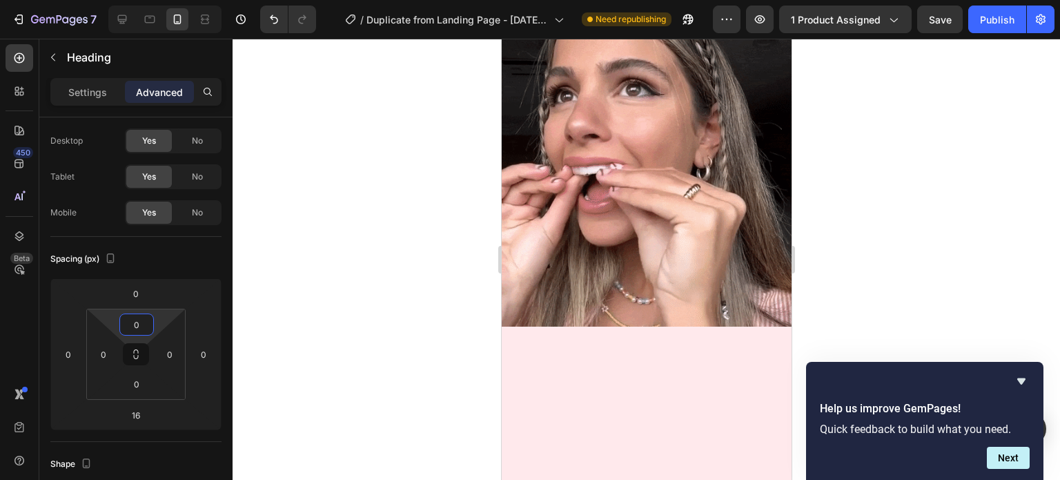
click at [137, 0] on html "7 / Duplicate from Landing Page - [DATE] 00:57:23 Need republishing Preview 1 p…" at bounding box center [530, 0] width 1060 height 0
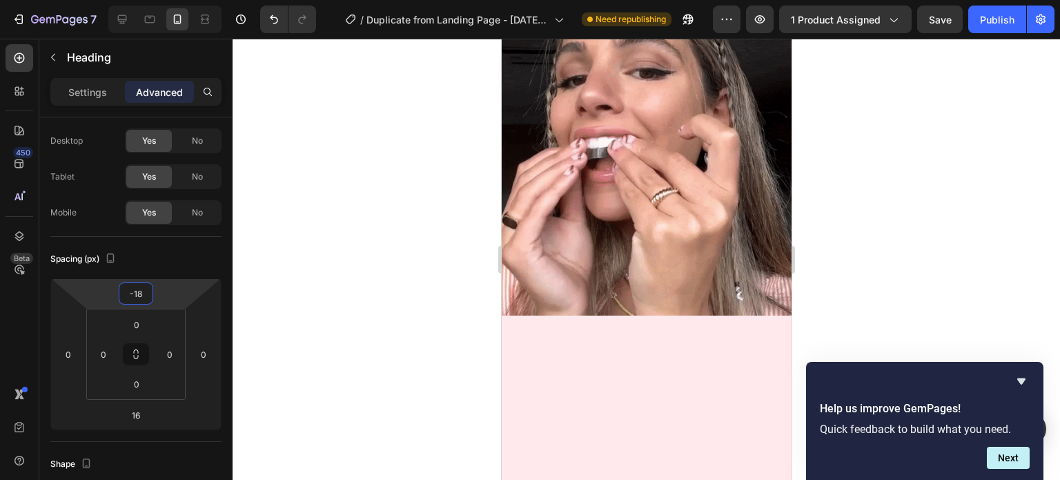
type input "-20"
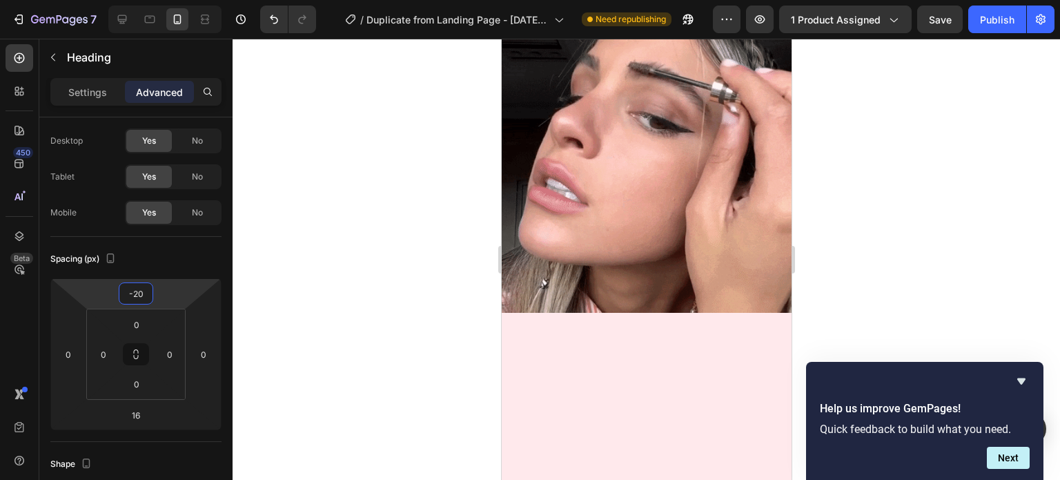
drag, startPoint x: 140, startPoint y: 306, endPoint x: 139, endPoint y: 313, distance: 6.9
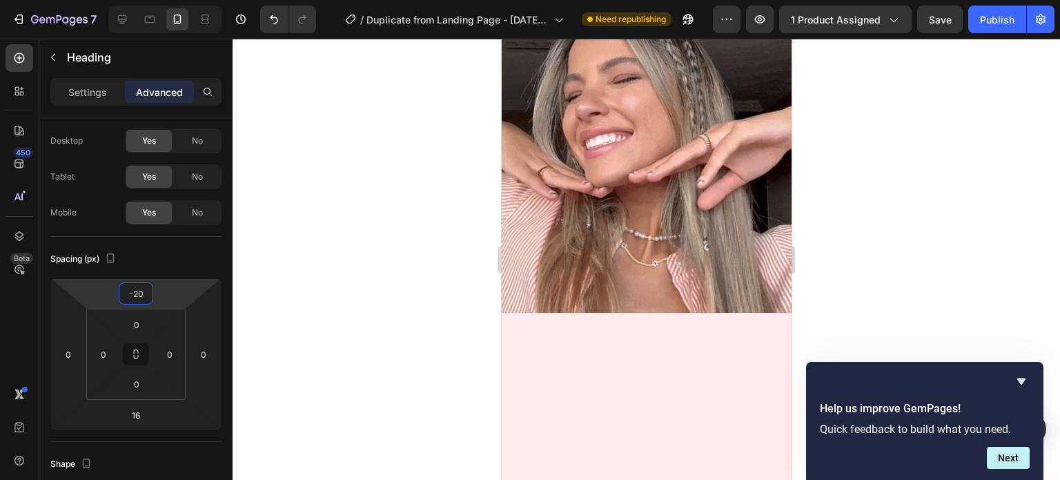
click at [139, 0] on html "7 / Duplicate from Landing Page - [DATE] 00:57:23 Need republishing Preview 1 p…" at bounding box center [530, 0] width 1060 height 0
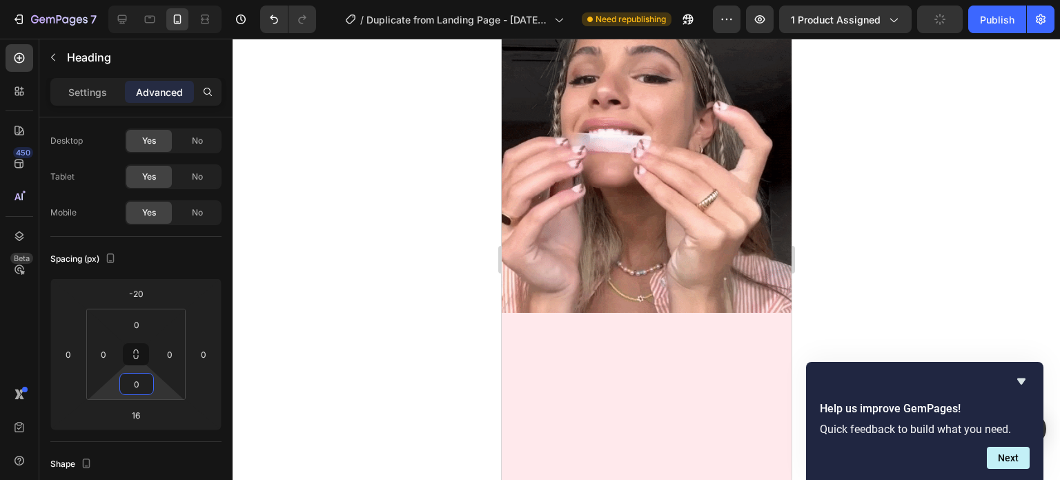
click at [135, 0] on html "7 / Duplicate from Landing Page - [DATE] 00:57:23 Need republishing Preview 1 p…" at bounding box center [530, 0] width 1060 height 0
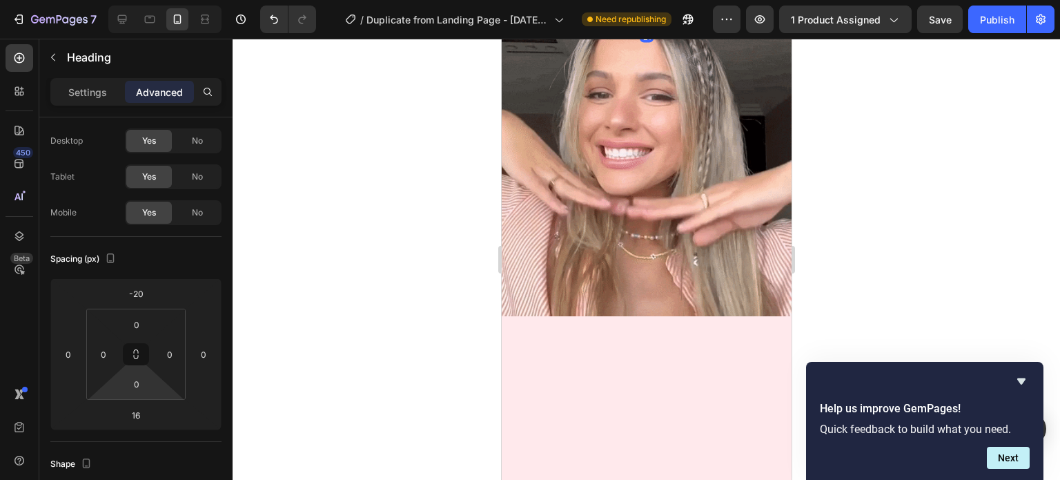
click at [641, 26] on div at bounding box center [646, 24] width 28 height 4
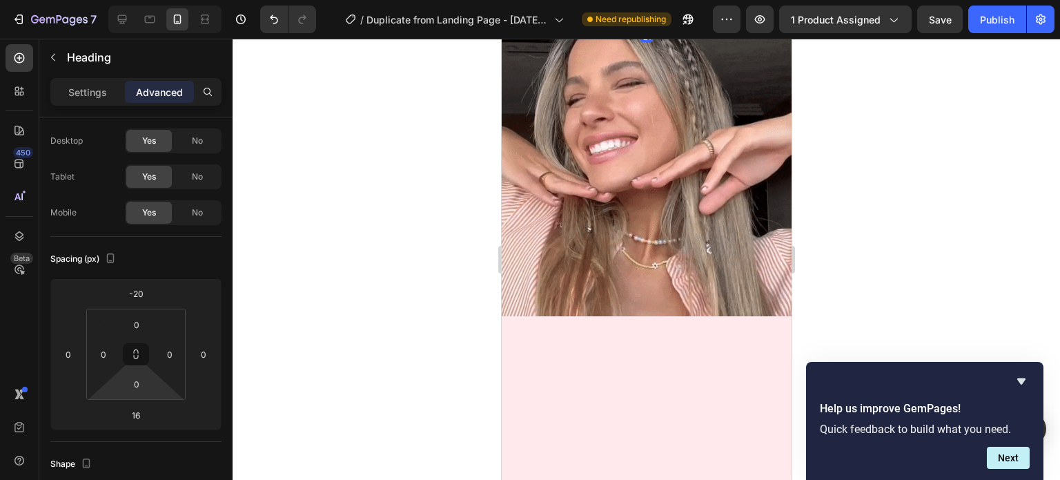
type input "21"
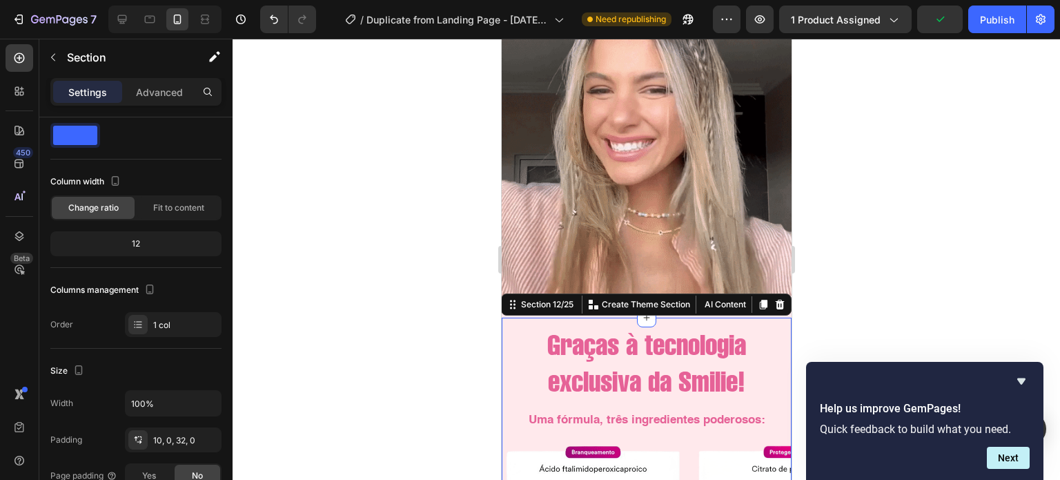
scroll to position [0, 0]
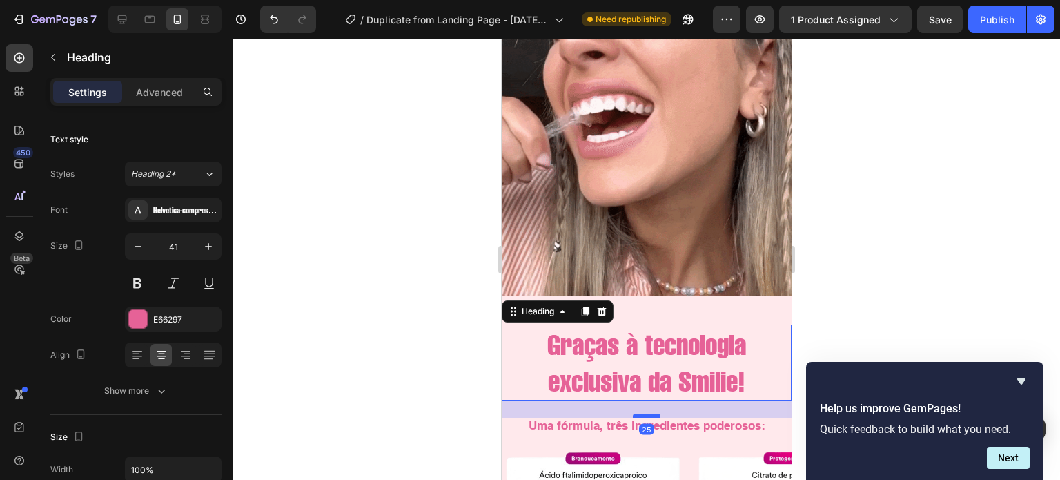
click at [636, 413] on div at bounding box center [646, 415] width 28 height 4
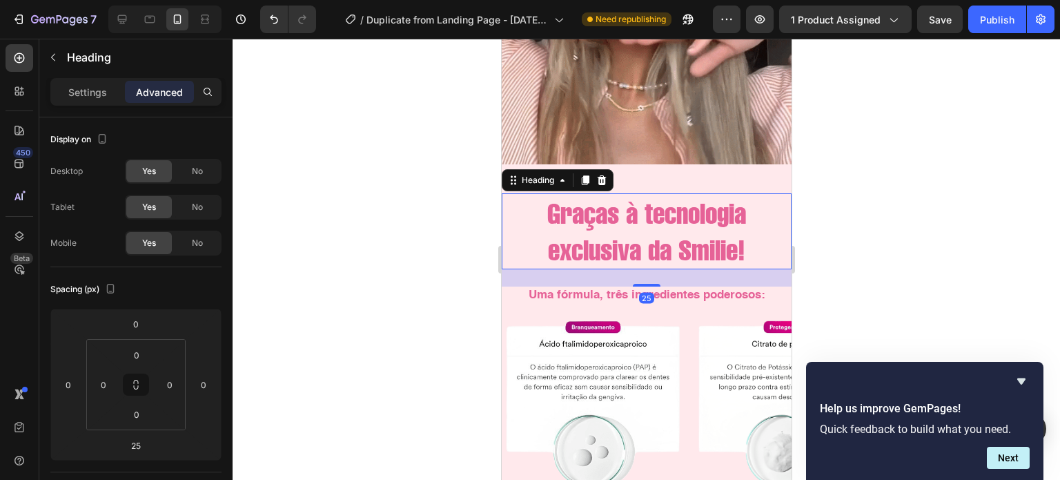
scroll to position [2501, 0]
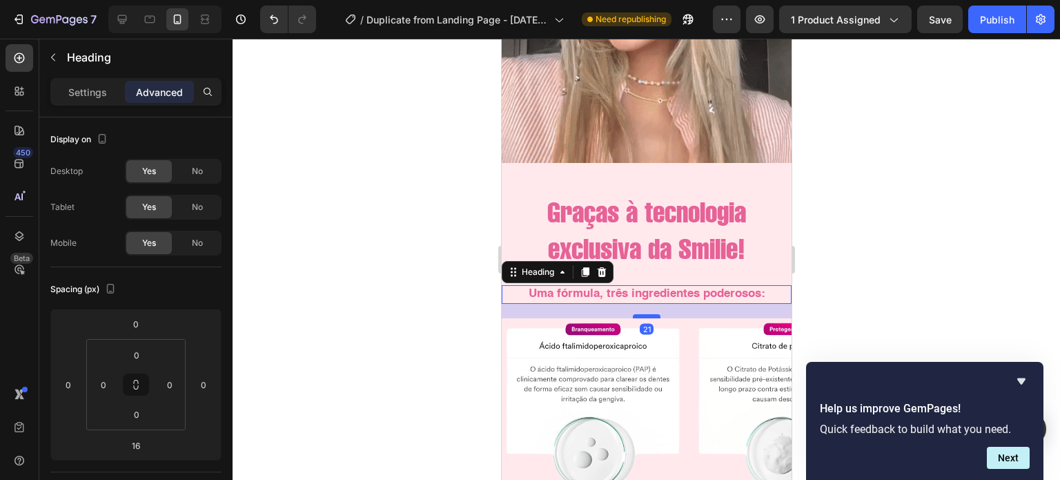
click at [644, 314] on div at bounding box center [646, 316] width 28 height 4
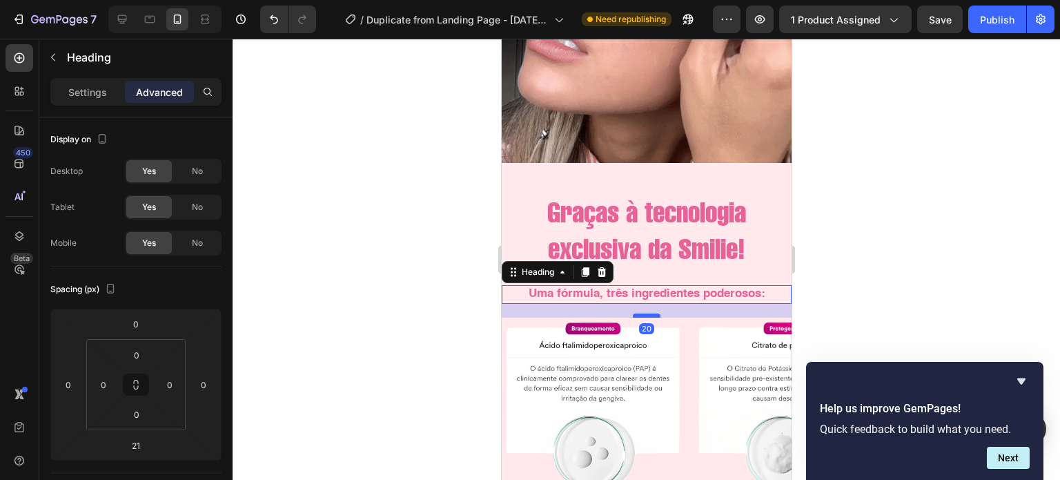
click at [644, 313] on div at bounding box center [646, 315] width 28 height 4
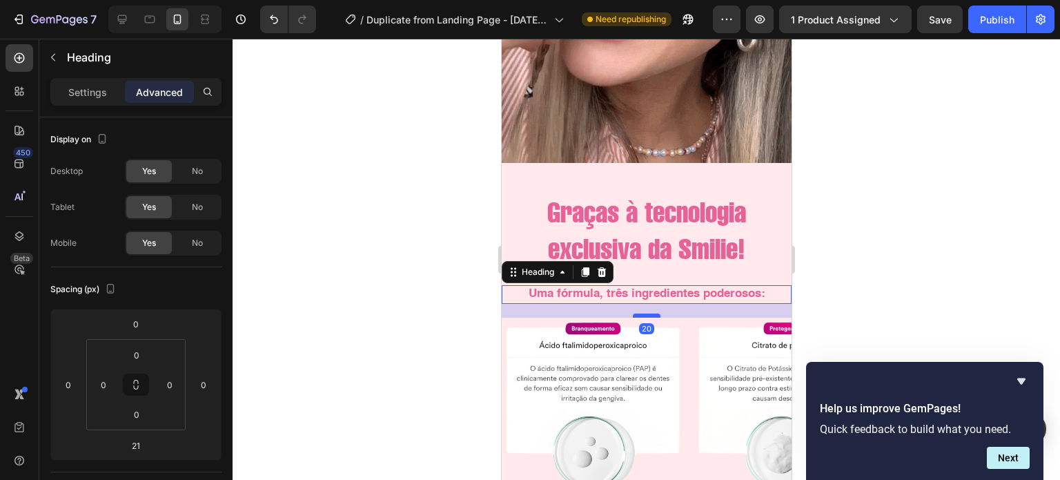
type input "20"
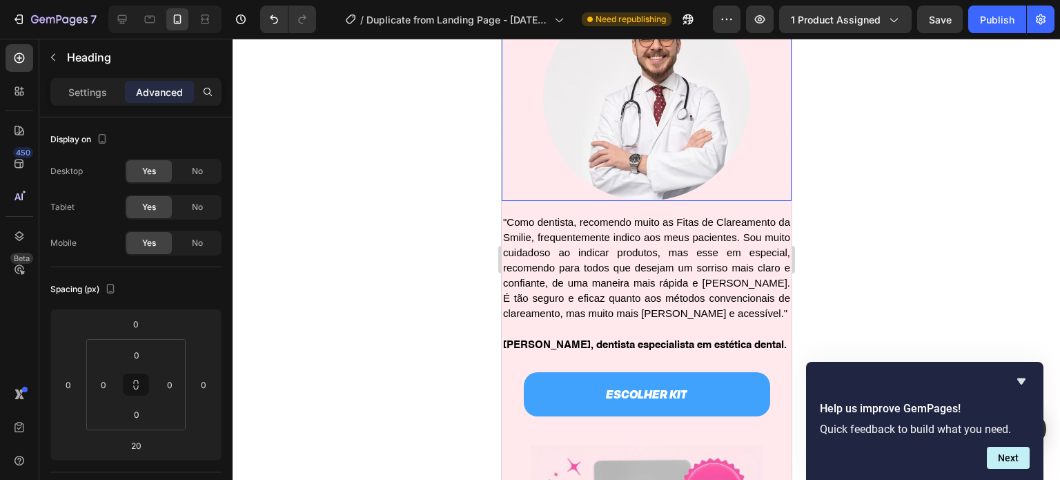
scroll to position [3429, 0]
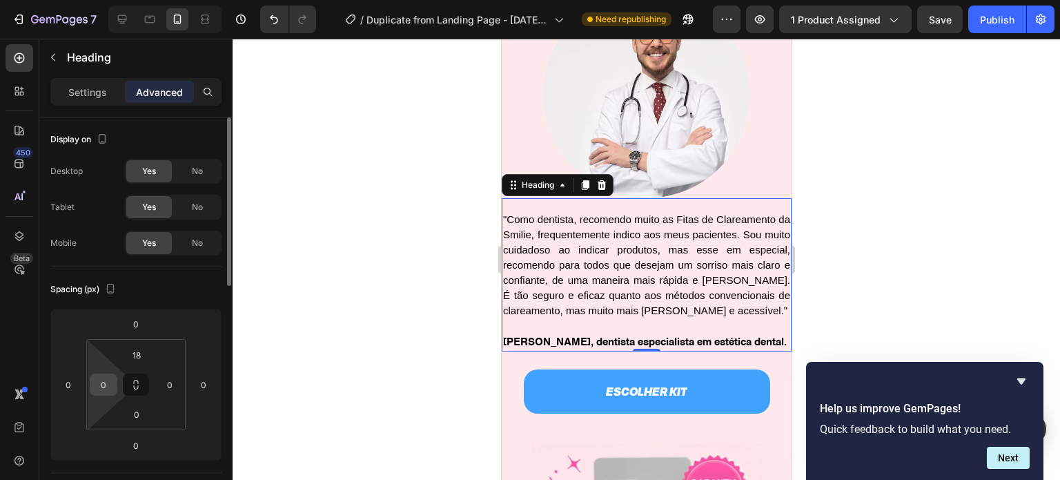
click at [101, 383] on input "0" at bounding box center [103, 384] width 21 height 21
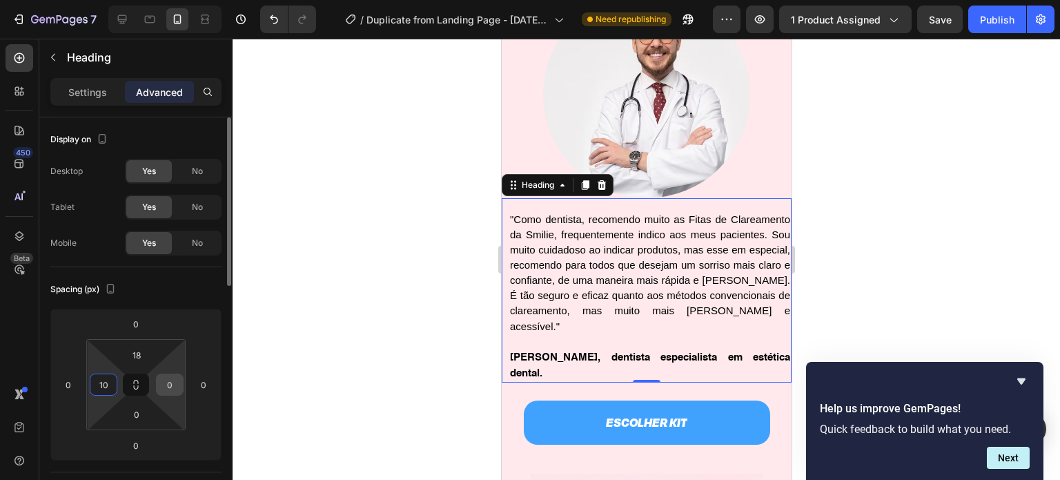
type input "10"
click at [168, 388] on input "0" at bounding box center [169, 384] width 21 height 21
type input "1"
type input "10"
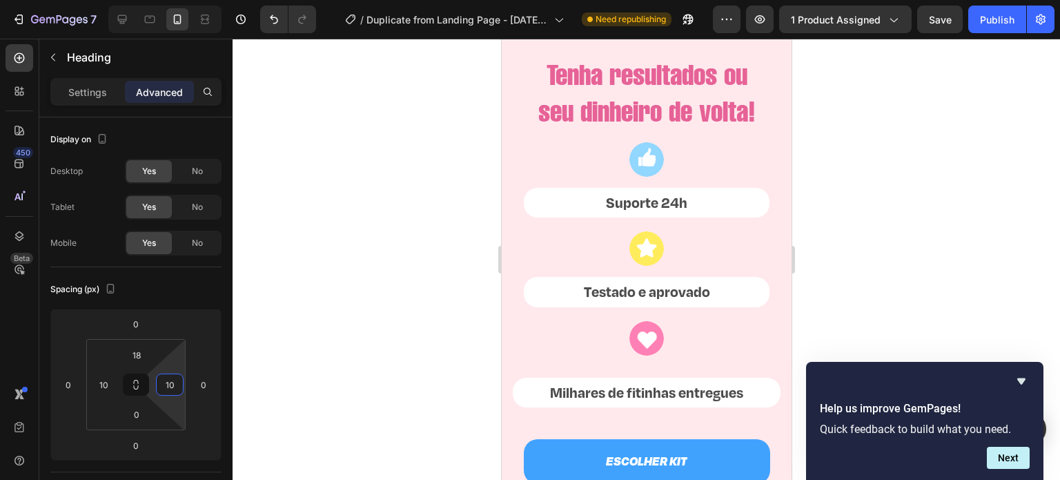
scroll to position [4165, 0]
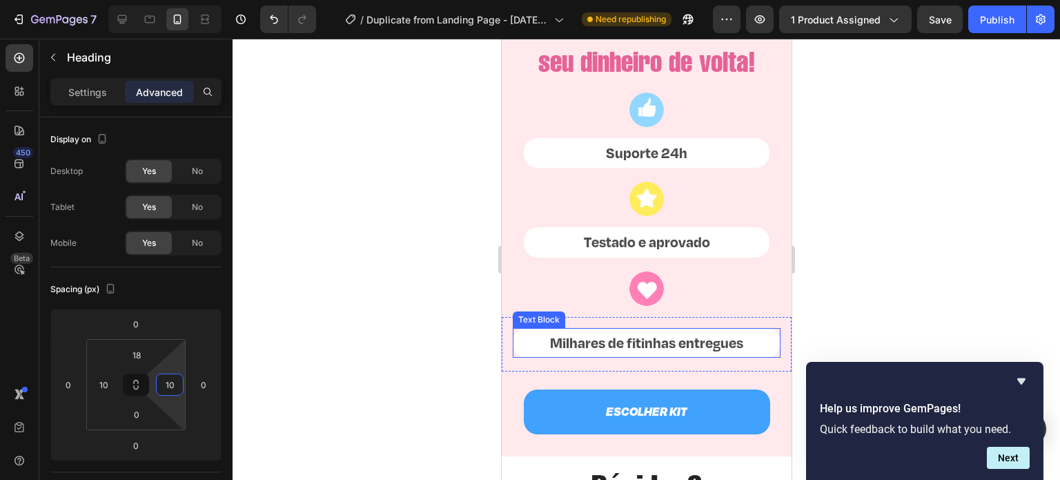
click at [629, 329] on p "Milhares de fitinhas entregues" at bounding box center [645, 343] width 265 height 28
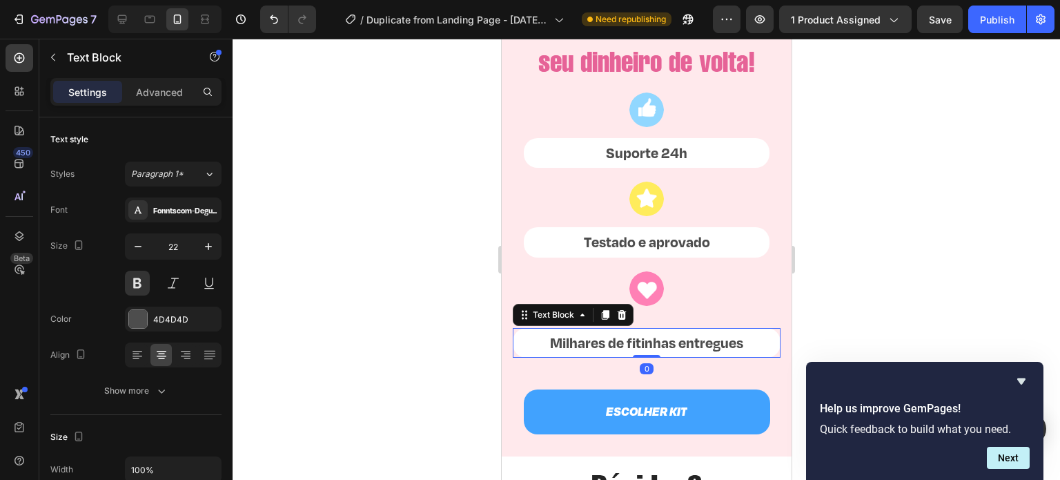
click at [629, 329] on p "Milhares de fitinhas entregues" at bounding box center [645, 343] width 265 height 28
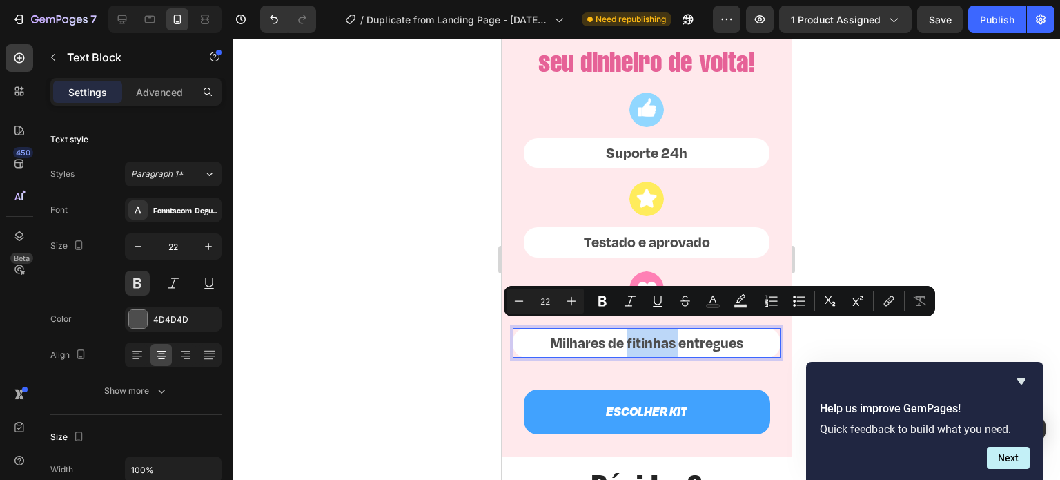
click at [622, 329] on p "Milhares de fitinhas entregues" at bounding box center [645, 343] width 265 height 28
drag, startPoint x: 622, startPoint y: 333, endPoint x: 738, endPoint y: 335, distance: 115.2
click at [738, 335] on p "Milhares de fitinhas entregues" at bounding box center [645, 343] width 265 height 28
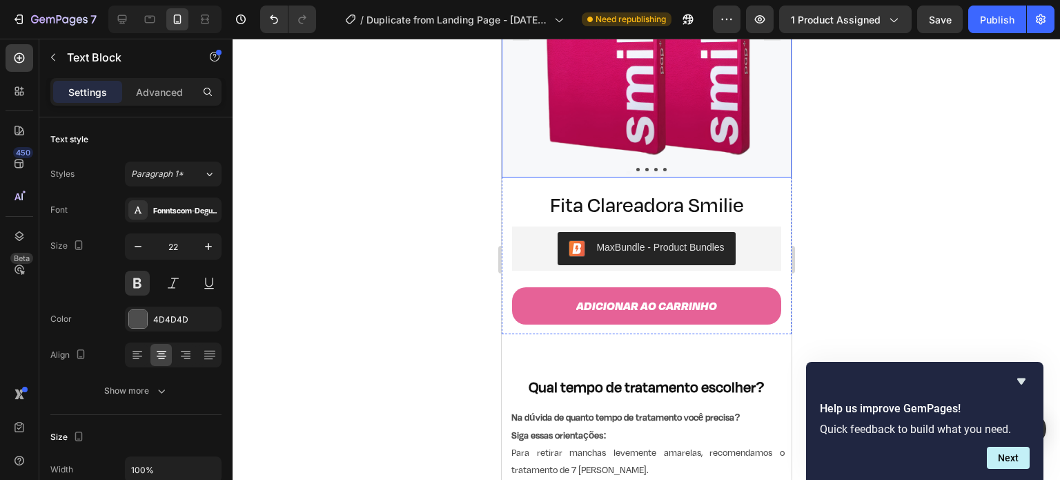
scroll to position [185, 0]
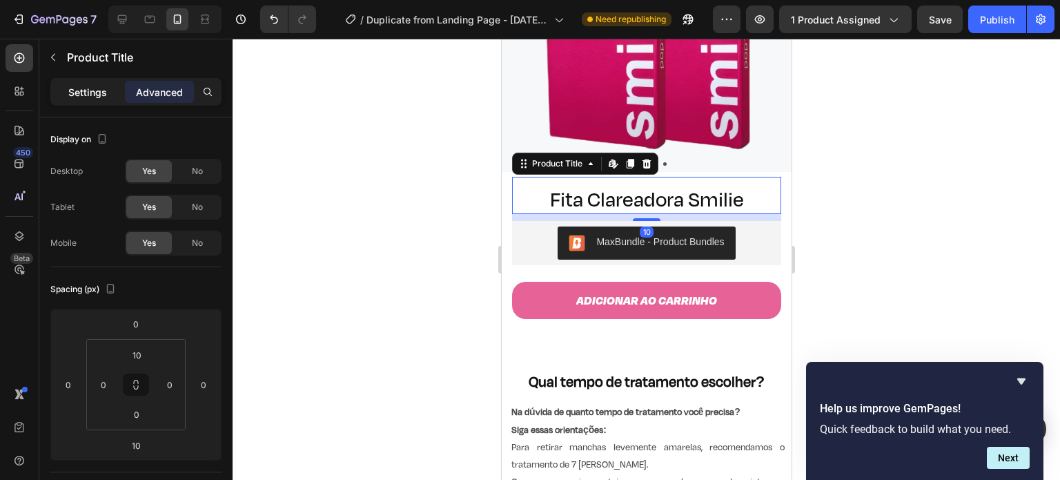
click at [79, 85] on p "Settings" at bounding box center [87, 92] width 39 height 14
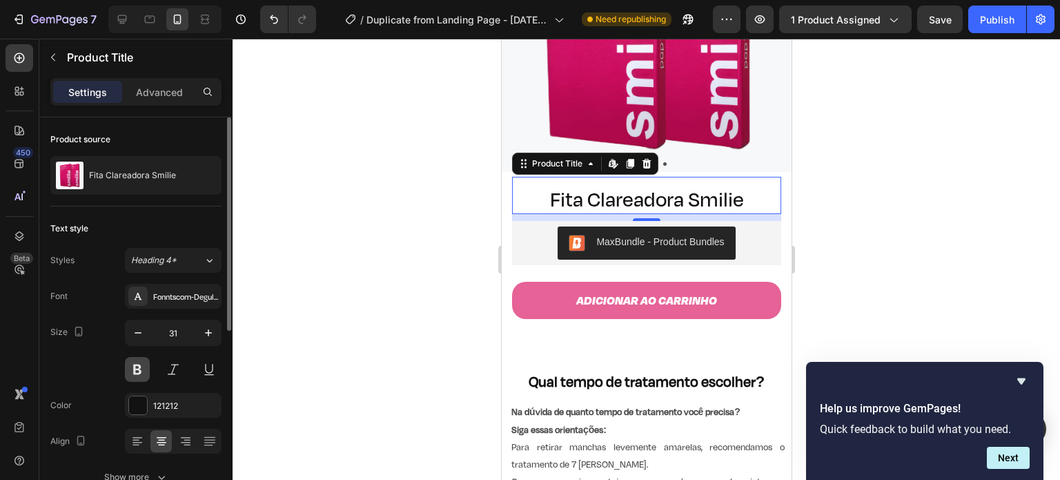
click at [130, 362] on button at bounding box center [137, 369] width 25 height 25
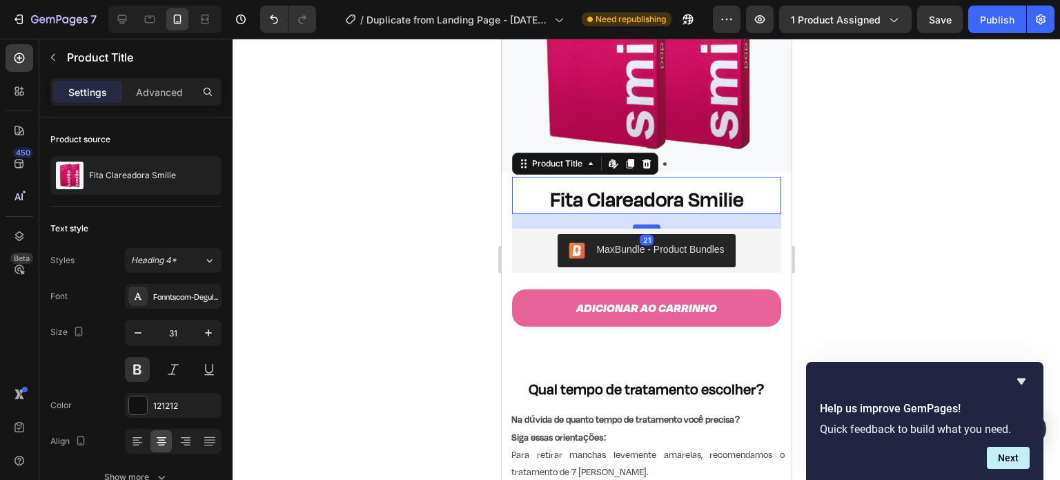
drag, startPoint x: 648, startPoint y: 209, endPoint x: 648, endPoint y: 217, distance: 7.6
click at [648, 224] on div at bounding box center [646, 226] width 28 height 4
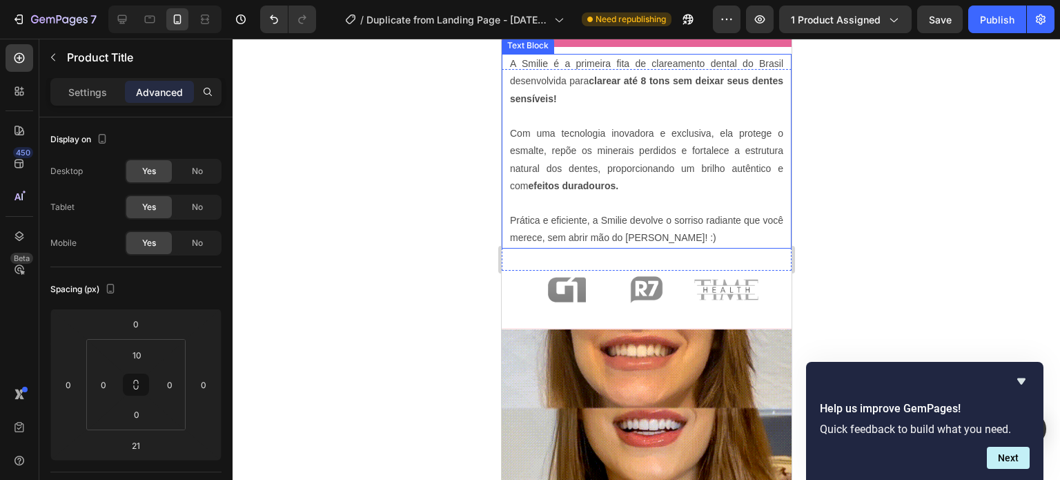
scroll to position [882, 0]
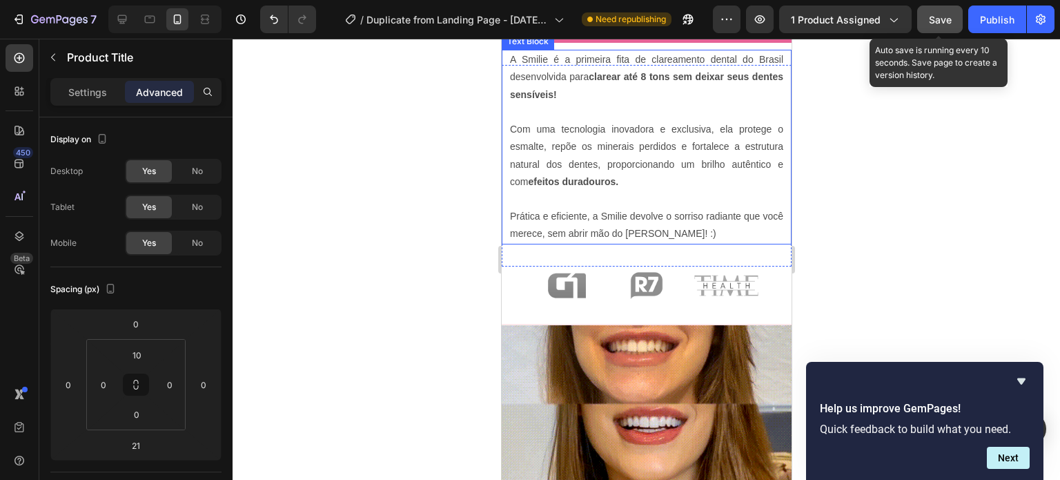
click at [946, 17] on span "Save" at bounding box center [940, 20] width 23 height 12
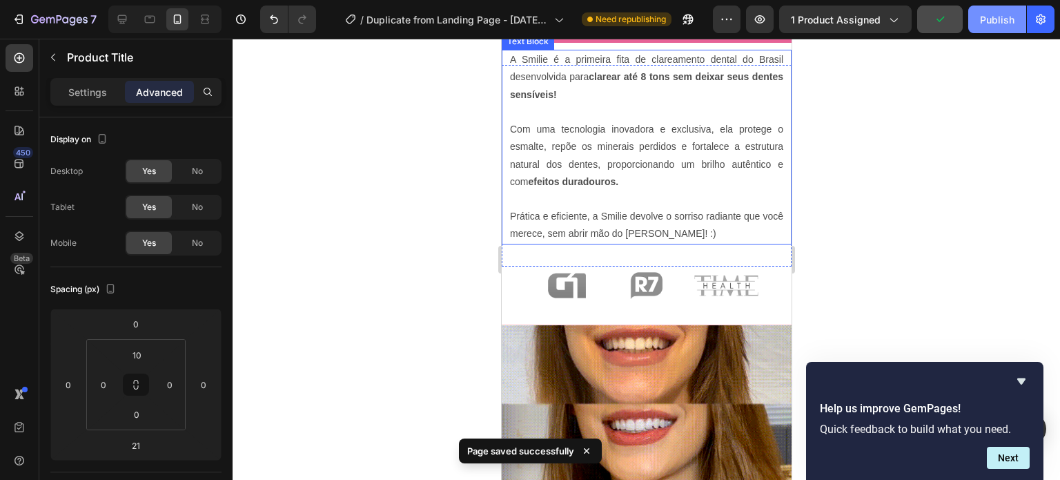
click at [999, 16] on div "Publish" at bounding box center [997, 19] width 34 height 14
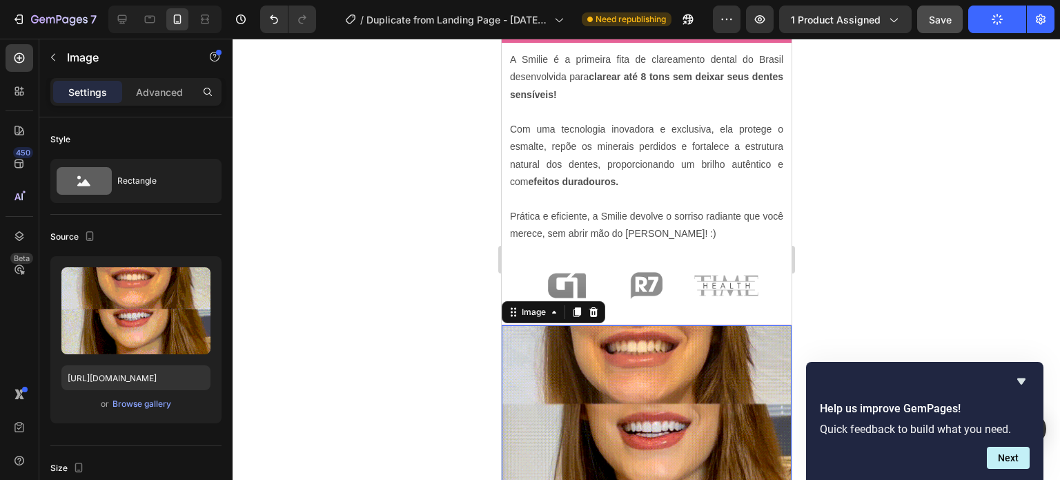
click at [673, 334] on img at bounding box center [646, 407] width 290 height 164
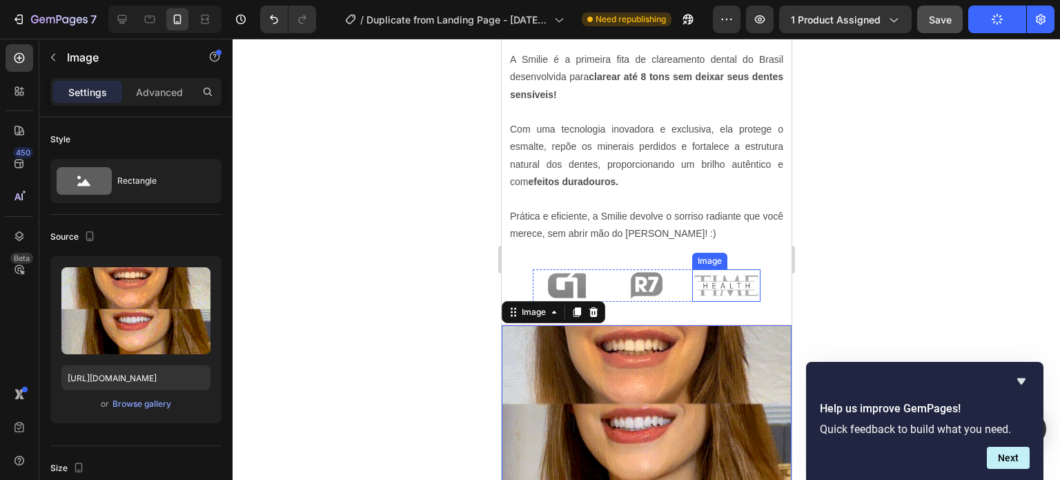
scroll to position [998, 0]
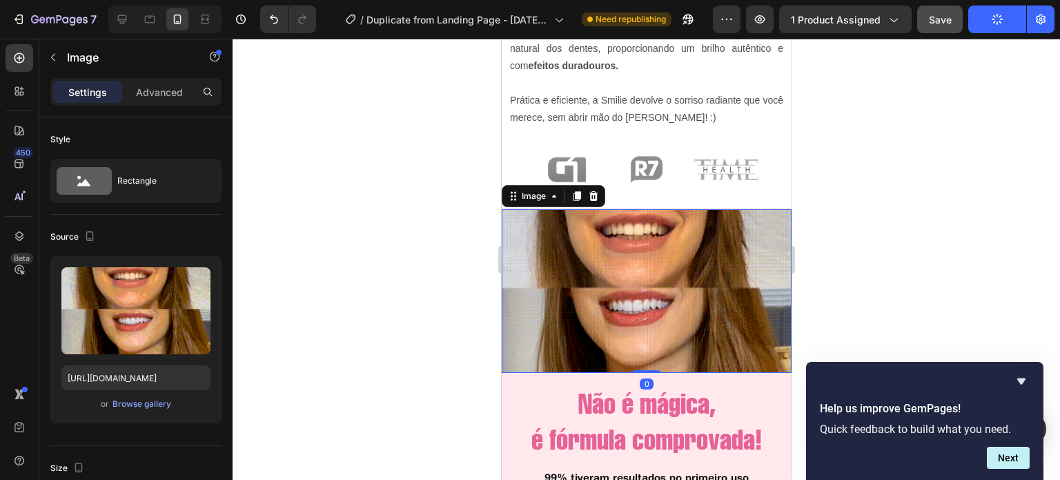
drag, startPoint x: 644, startPoint y: 363, endPoint x: 646, endPoint y: 355, distance: 7.9
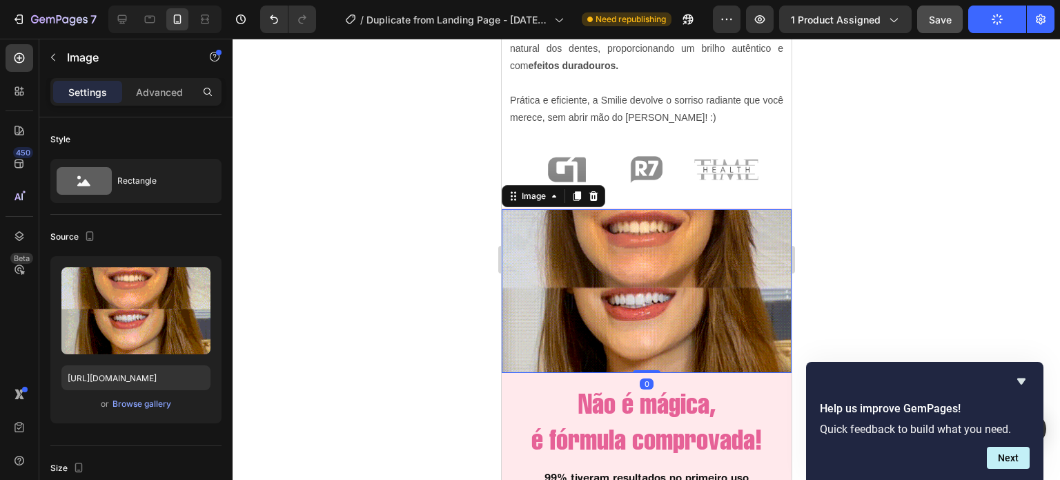
click at [646, 355] on div "Image 0" at bounding box center [646, 291] width 290 height 164
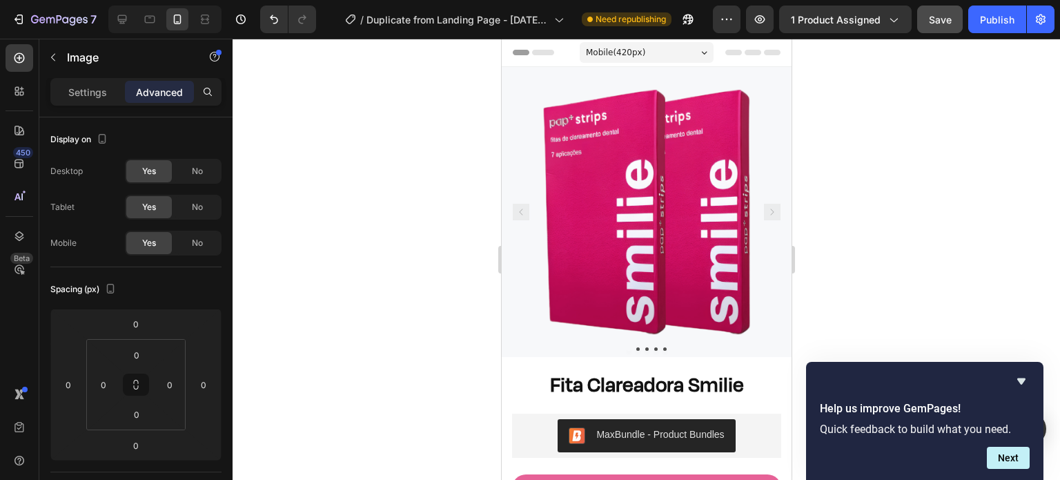
scroll to position [145, 0]
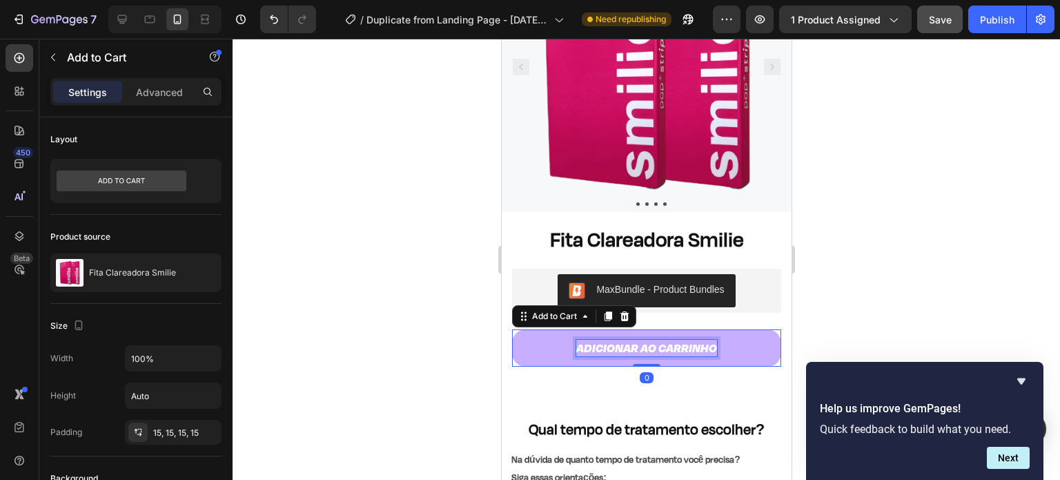
click at [634, 339] on div "Adicionar ao carrinho" at bounding box center [645, 347] width 141 height 16
click at [634, 339] on p "Adicionar ao carrinho" at bounding box center [645, 347] width 141 height 16
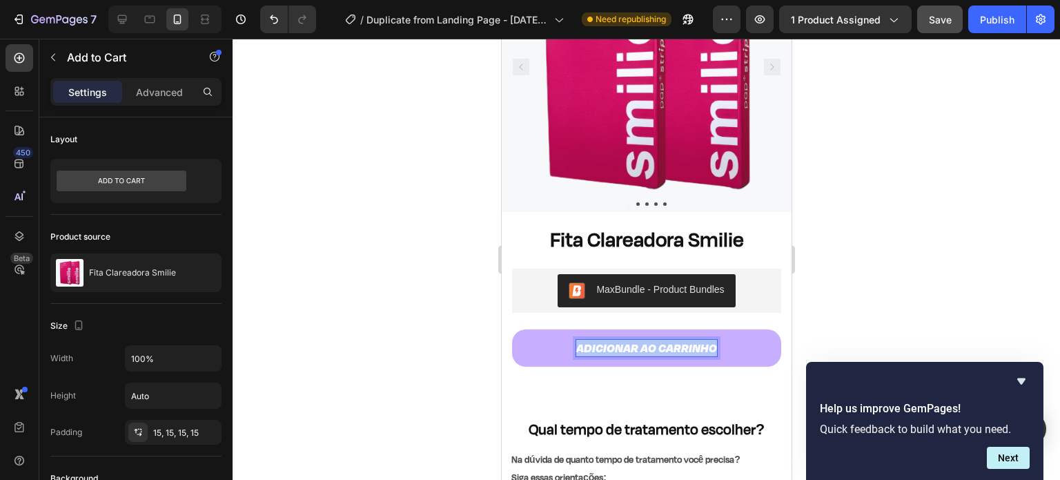
click at [634, 339] on p "Adicionar ao carrinho" at bounding box center [645, 347] width 141 height 16
click at [511, 329] on button "COMPRAR" at bounding box center [645, 347] width 269 height 37
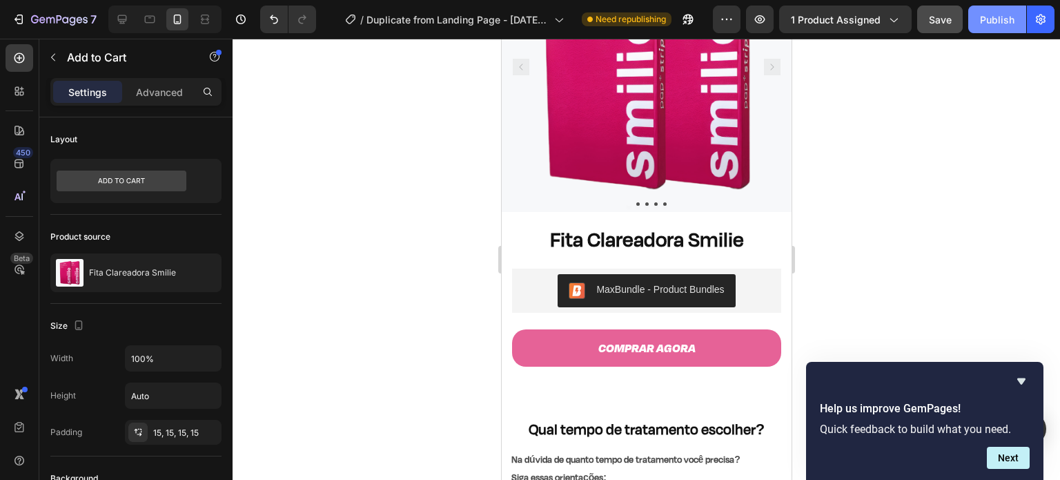
click at [998, 23] on div "Publish" at bounding box center [997, 19] width 34 height 14
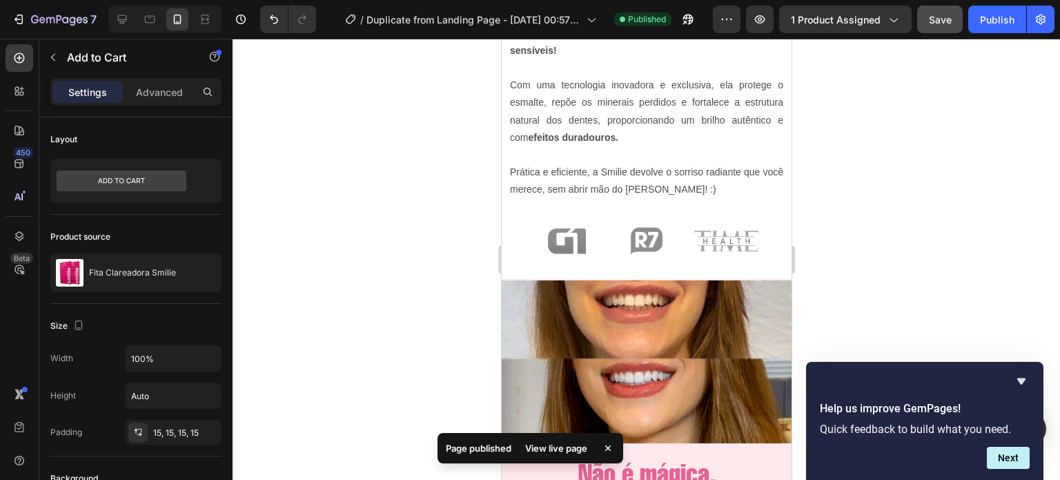
scroll to position [936, 0]
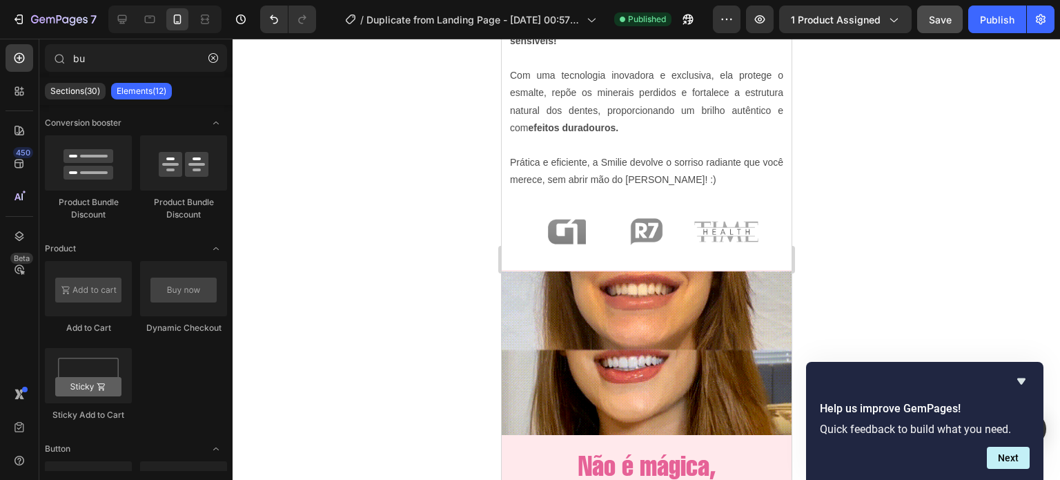
click at [512, 233] on section "Image Image Image Row Section 6/25" at bounding box center [646, 242] width 268 height 58
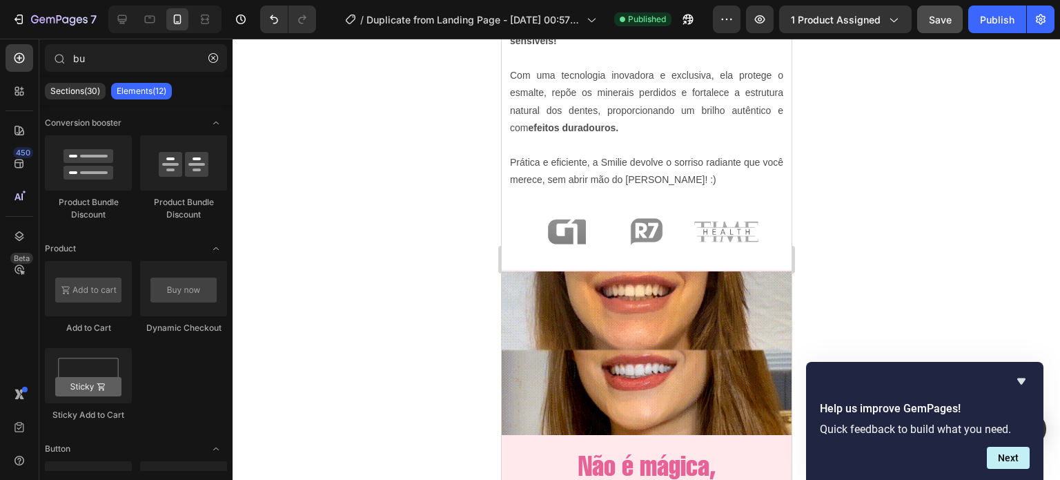
click at [513, 237] on section "Image Image Image Row Section 6/25" at bounding box center [646, 242] width 268 height 58
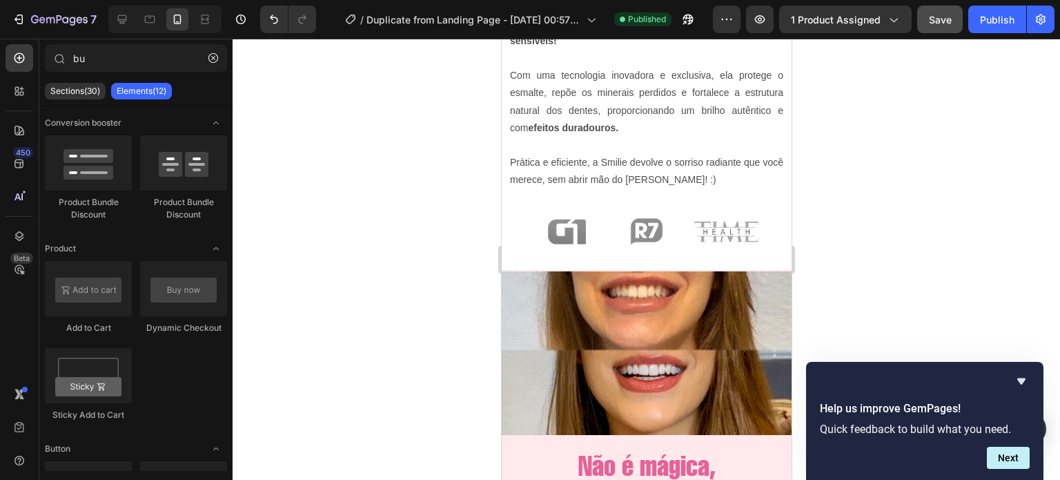
click at [762, 244] on section "Image Image Image Row Section 6/25" at bounding box center [646, 242] width 268 height 58
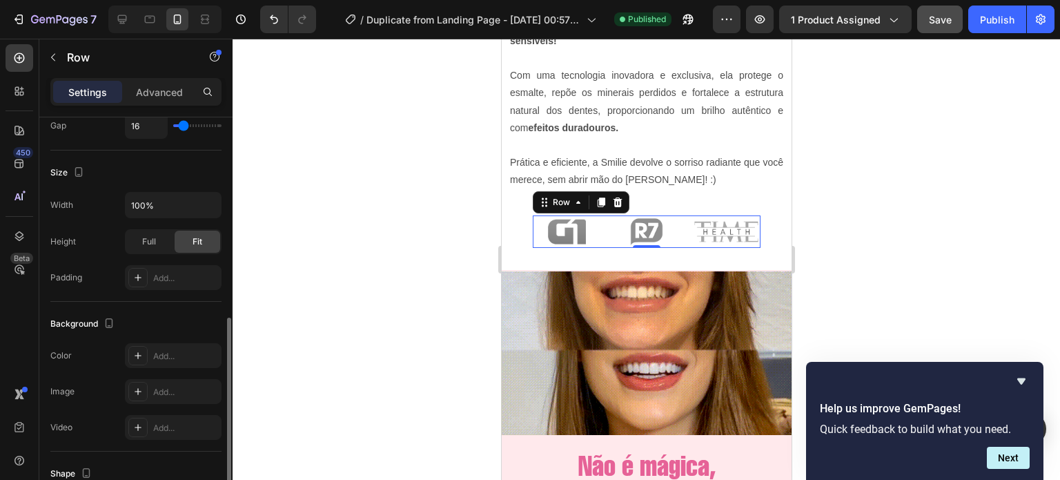
scroll to position [364, 0]
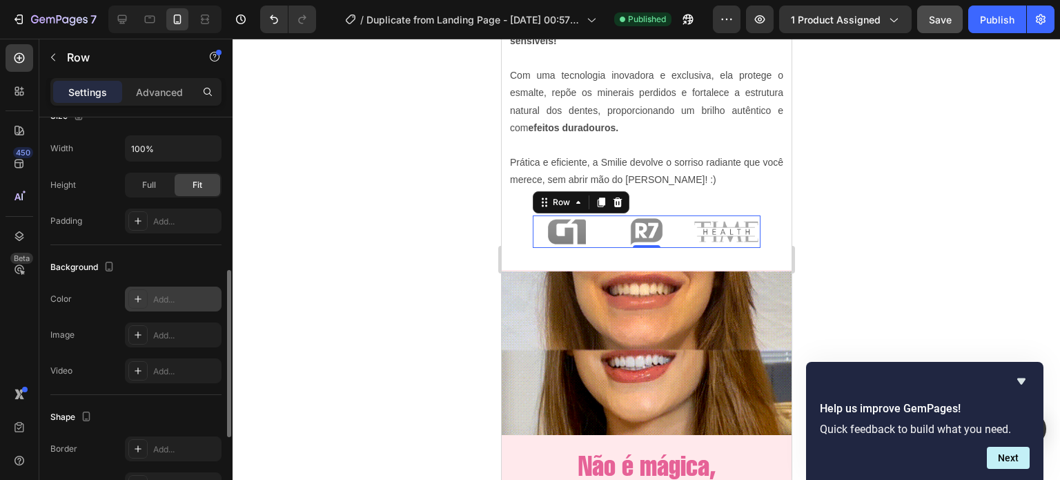
click at [163, 296] on div "Add..." at bounding box center [185, 299] width 65 height 12
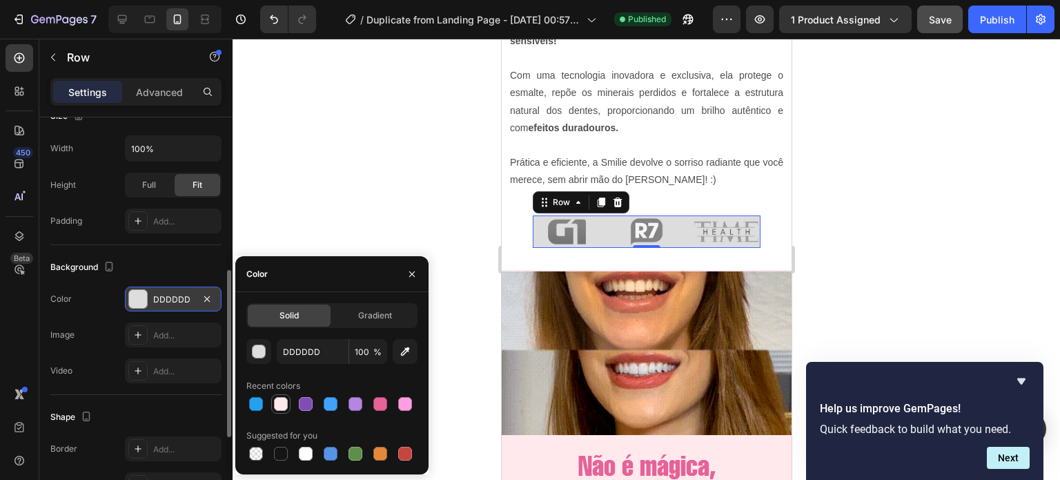
click at [283, 404] on div at bounding box center [281, 404] width 14 height 14
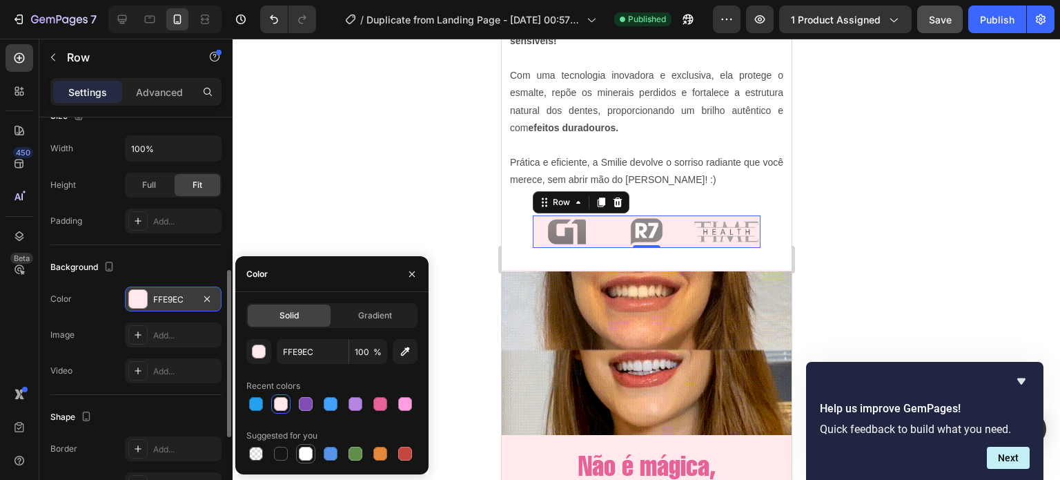
click at [309, 451] on div at bounding box center [306, 453] width 14 height 14
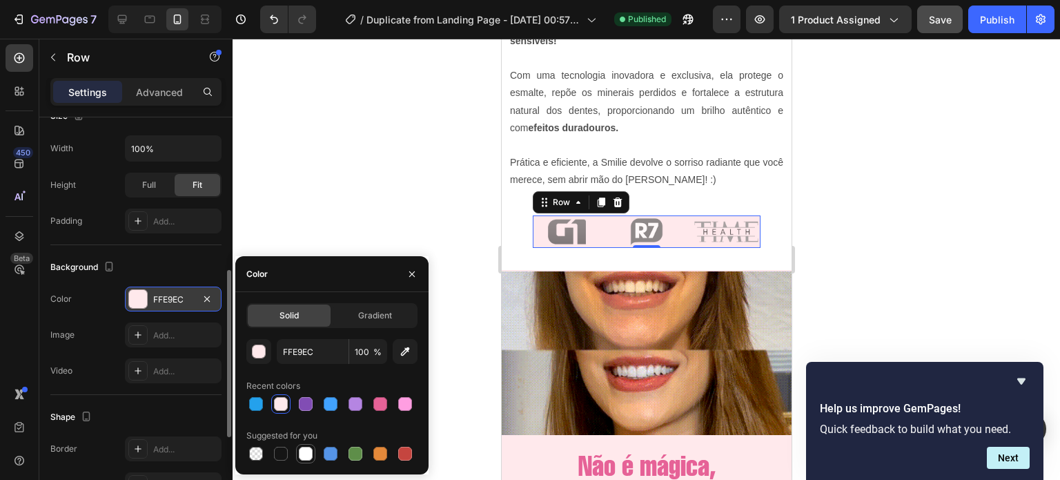
type input "FFFFFF"
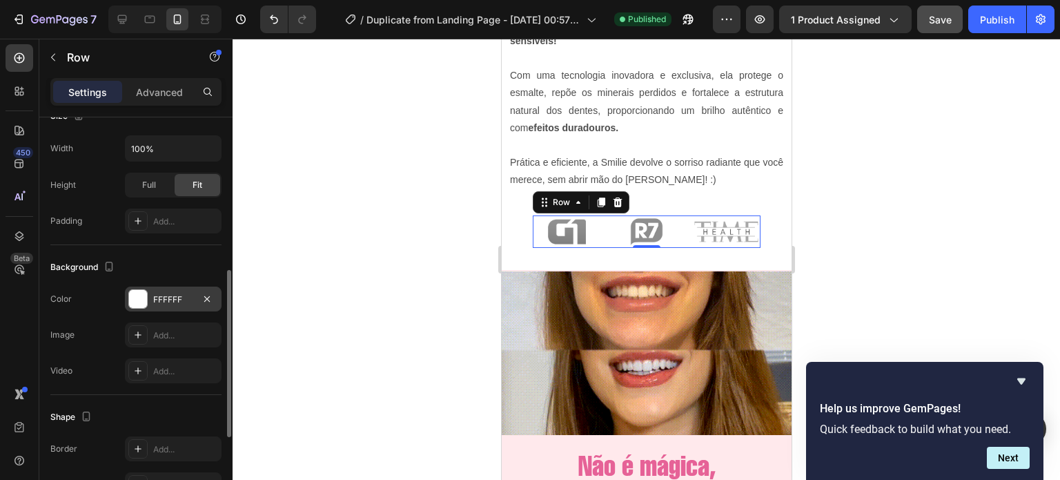
click at [897, 234] on div at bounding box center [646, 259] width 827 height 441
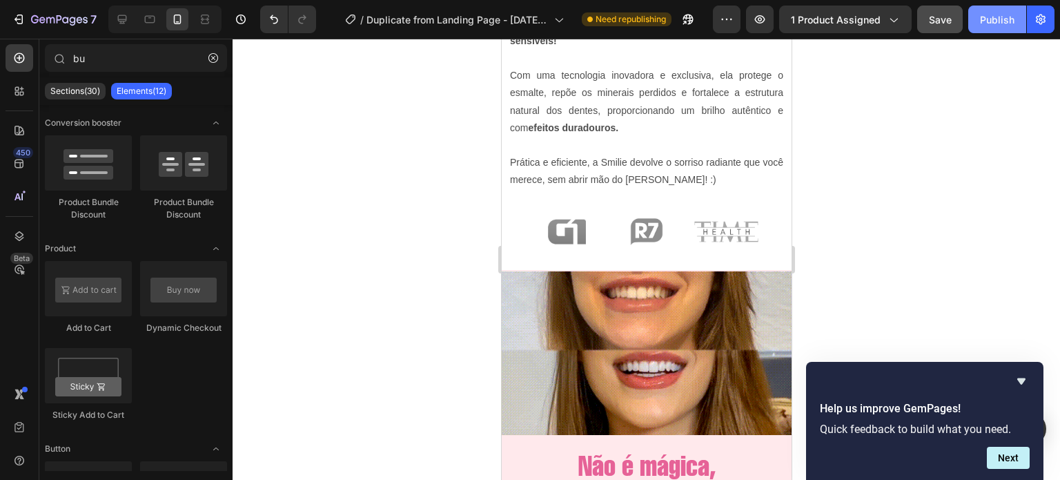
click at [989, 14] on div "Publish" at bounding box center [997, 19] width 34 height 14
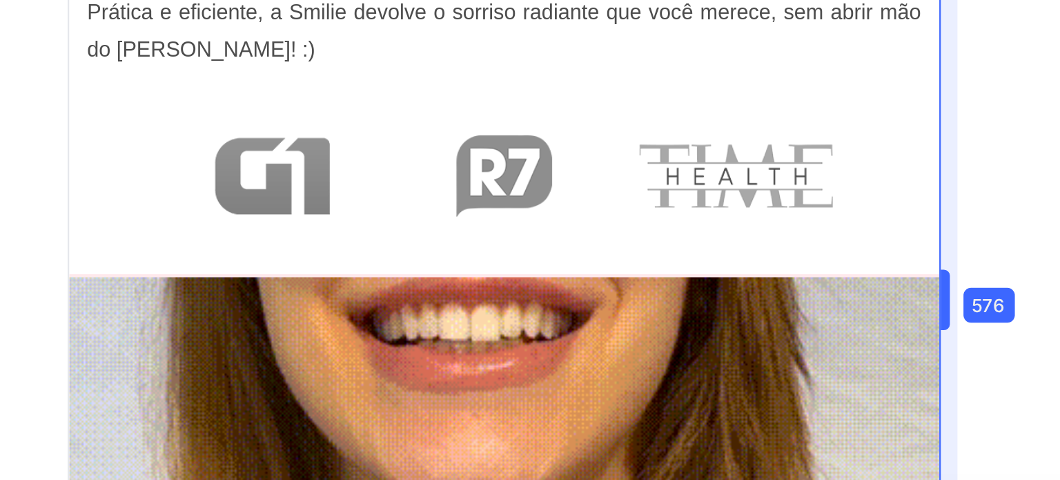
drag, startPoint x: 792, startPoint y: 255, endPoint x: 900, endPoint y: 247, distance: 108.0
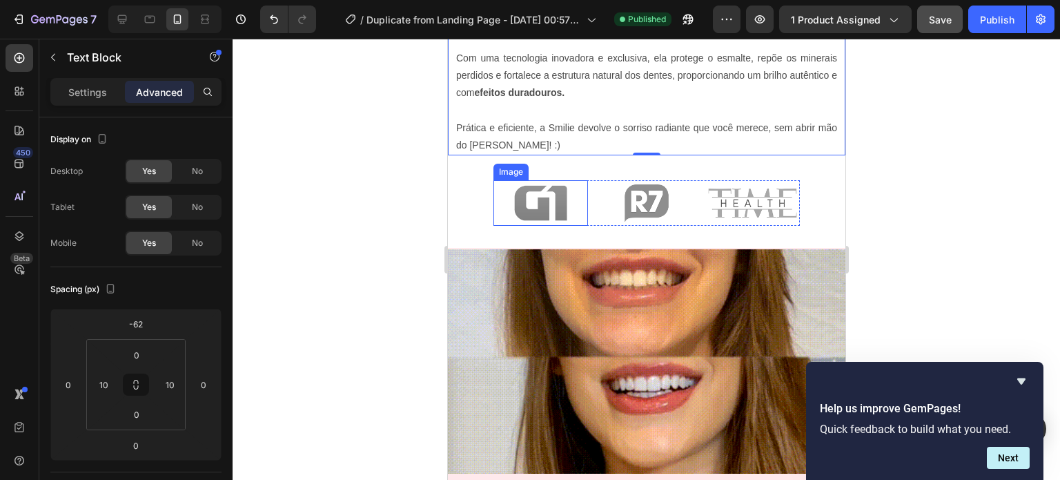
scroll to position [916, 0]
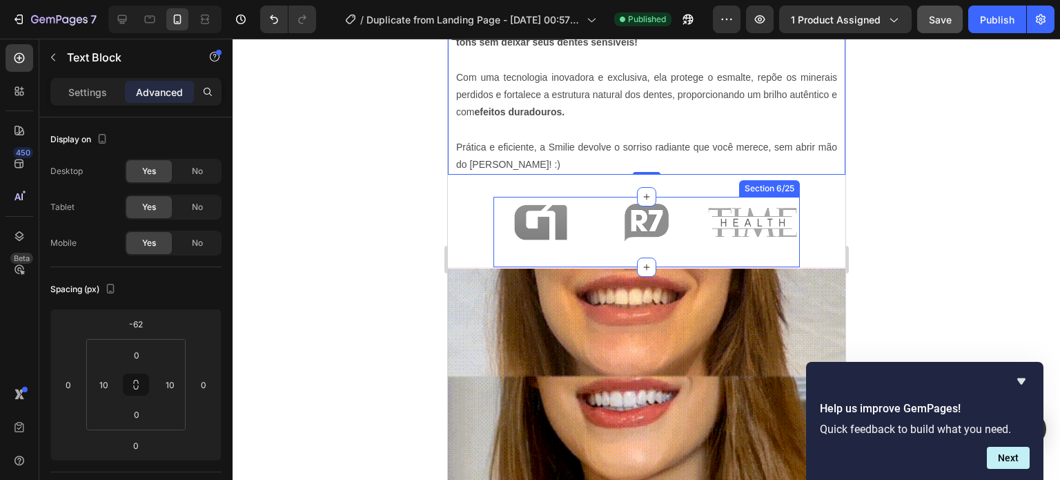
click at [588, 244] on div "Image Image Image Row Section 6/25" at bounding box center [646, 232] width 306 height 70
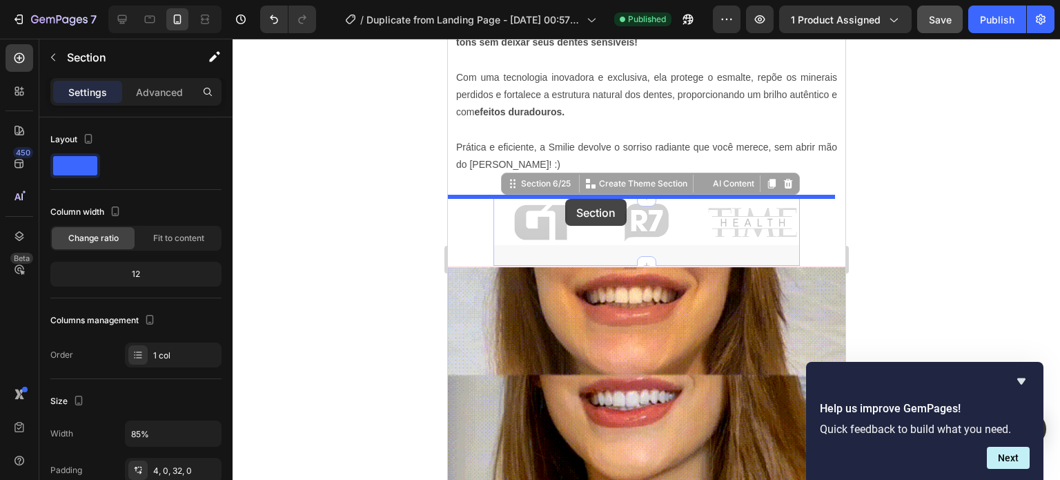
drag, startPoint x: 503, startPoint y: 187, endPoint x: 562, endPoint y: 206, distance: 61.7
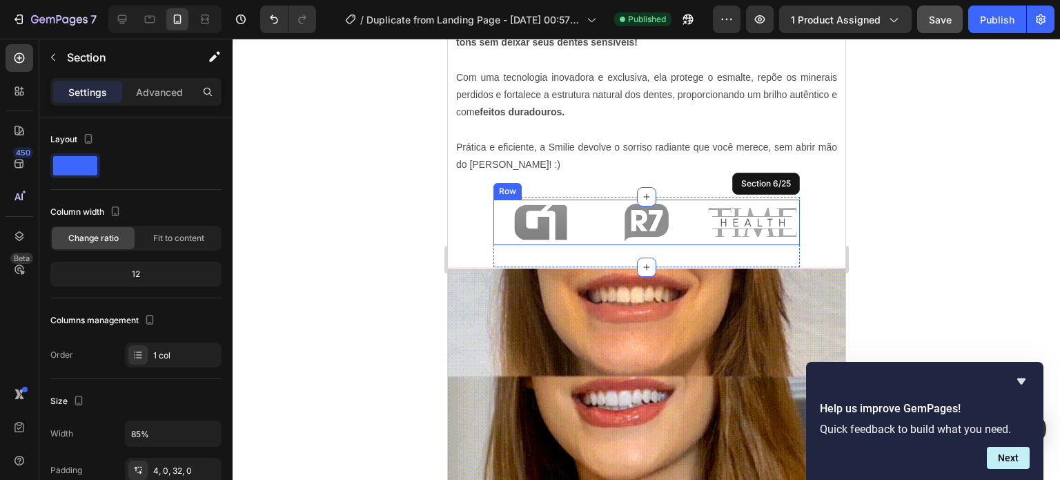
click at [584, 237] on div "Image Image Image Row" at bounding box center [646, 222] width 306 height 46
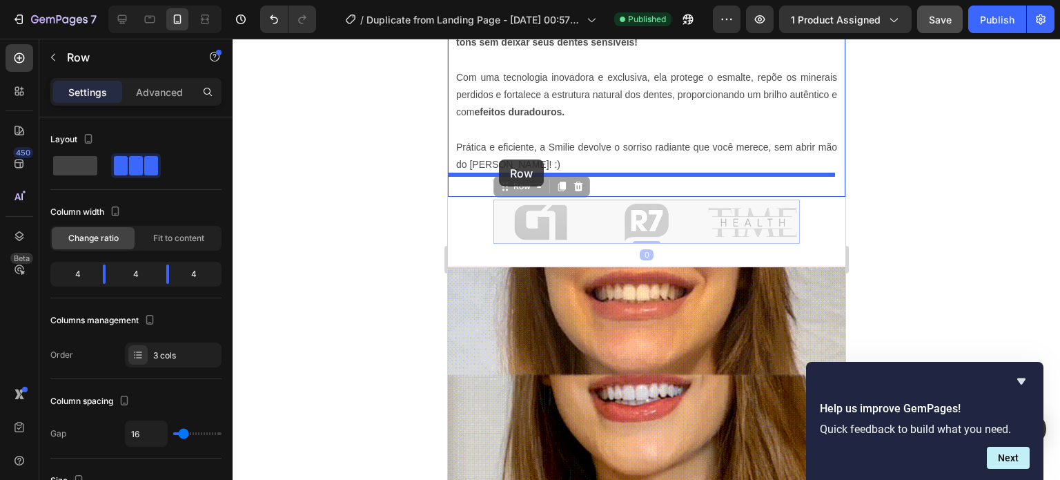
drag, startPoint x: 503, startPoint y: 184, endPoint x: 498, endPoint y: 161, distance: 24.0
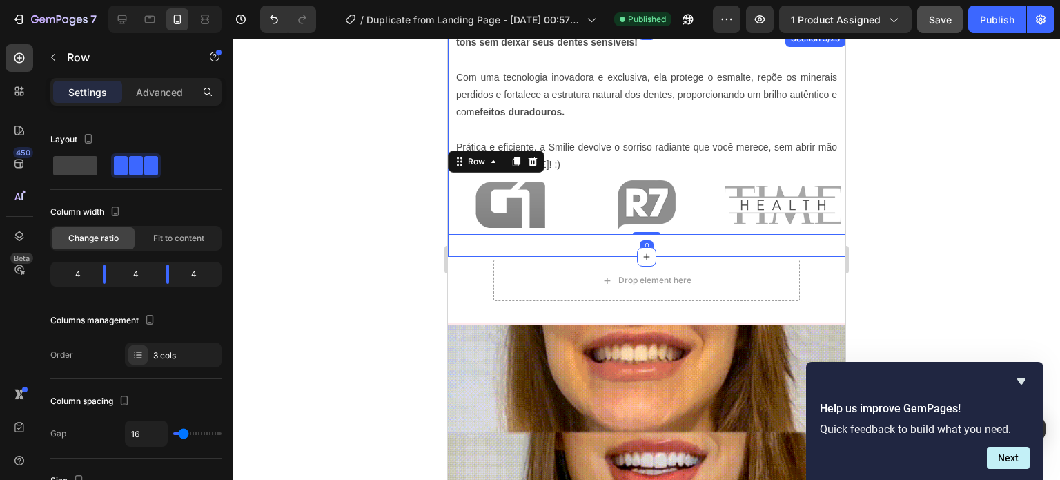
click at [489, 245] on div "A Smilie é a primeira fita de clareamento dental do Brasil desenvolvida para cl…" at bounding box center [645, 143] width 397 height 226
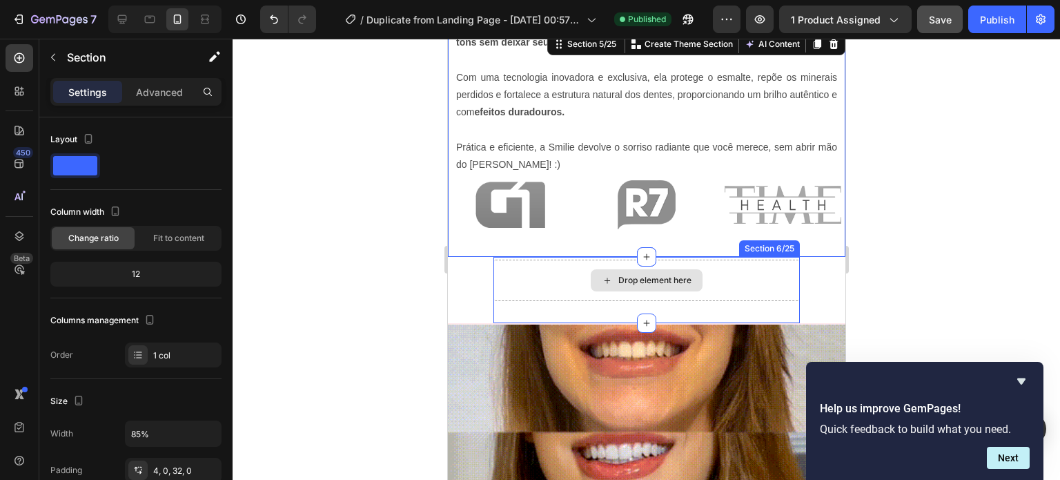
click at [493, 278] on div "Drop element here" at bounding box center [646, 279] width 306 height 41
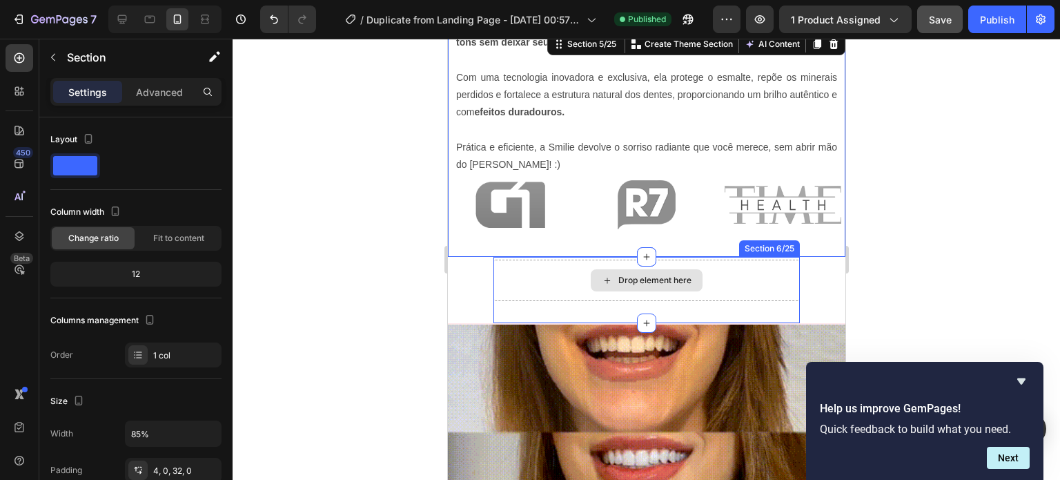
scroll to position [364, 0]
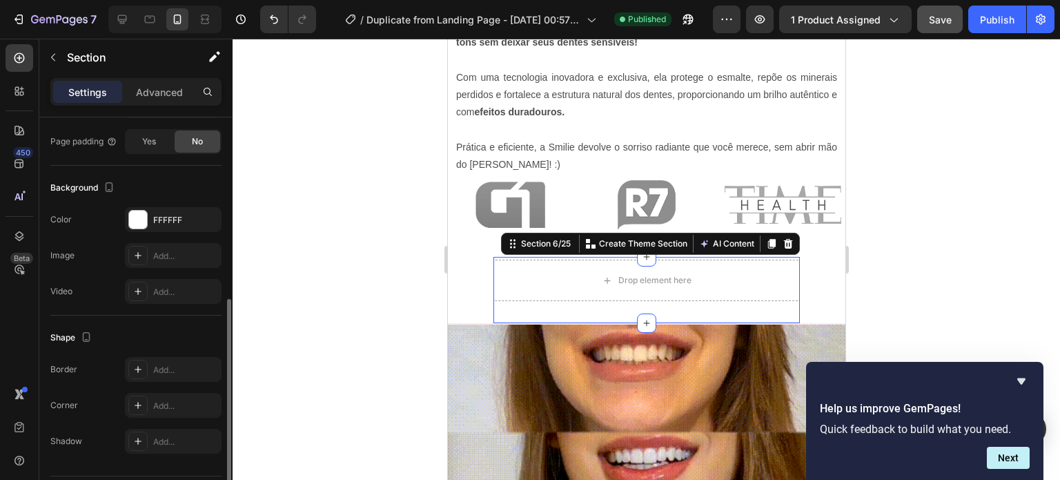
click at [473, 280] on section "Drop element here Section 6/25 You can create reusable sections Create Theme Se…" at bounding box center [646, 290] width 360 height 66
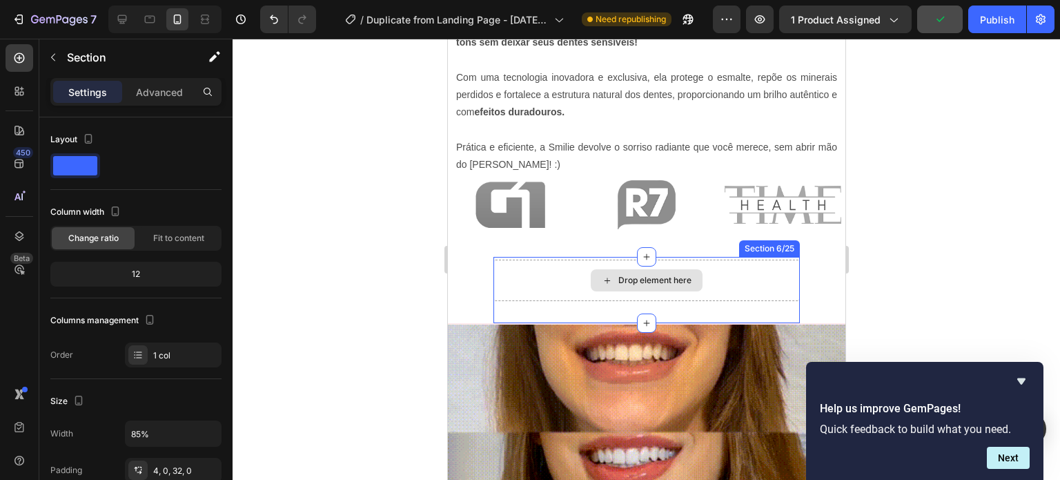
click at [515, 284] on div "Drop element here" at bounding box center [646, 279] width 306 height 41
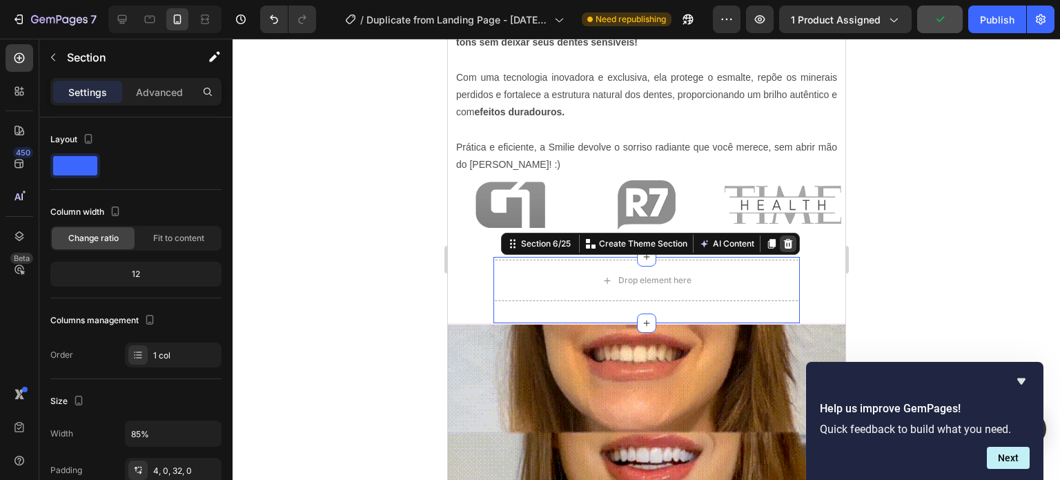
click at [782, 238] on icon at bounding box center [787, 243] width 11 height 11
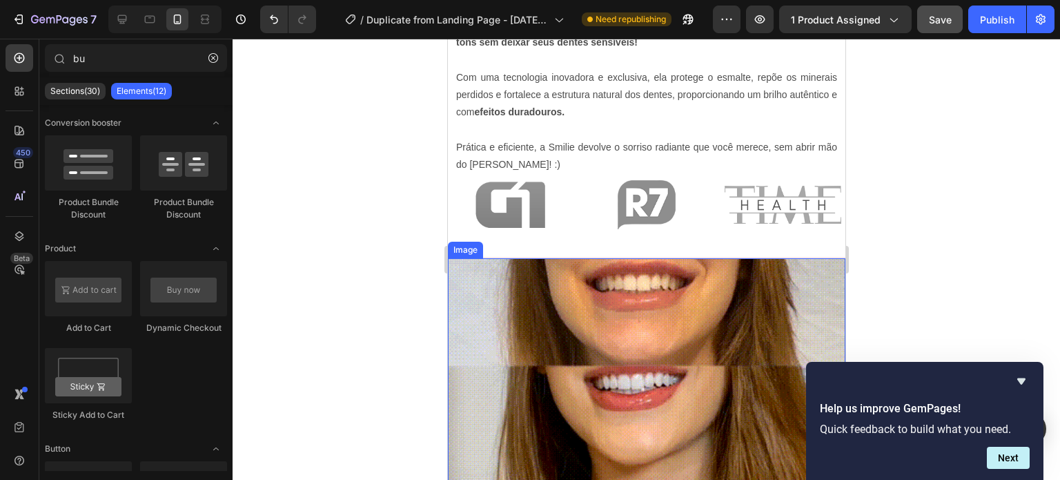
click at [586, 278] on img at bounding box center [645, 370] width 397 height 224
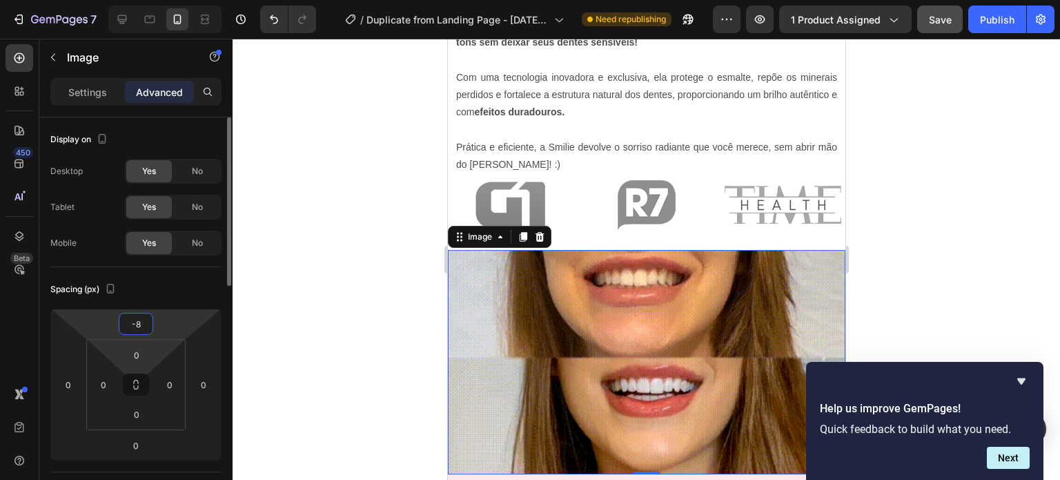
click at [139, 0] on html "7 / Duplicate from Landing Page - [DATE] 00:57:23 Need republishing Preview 1 p…" at bounding box center [530, 0] width 1060 height 0
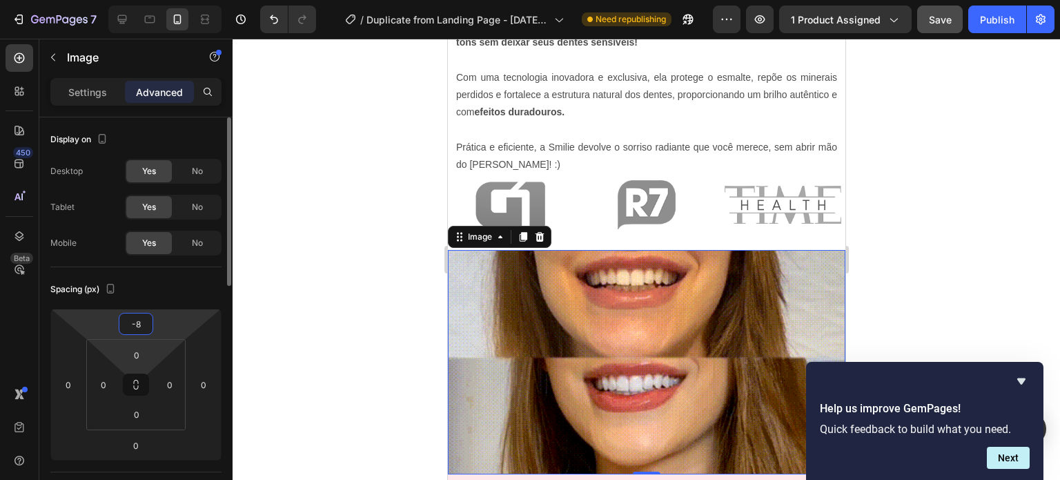
type input "-6"
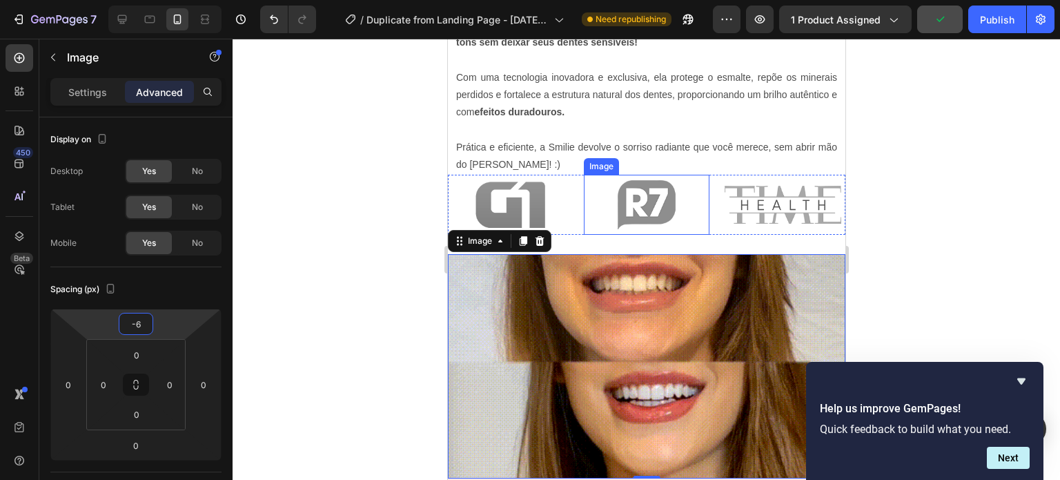
click at [567, 195] on img at bounding box center [509, 205] width 125 height 60
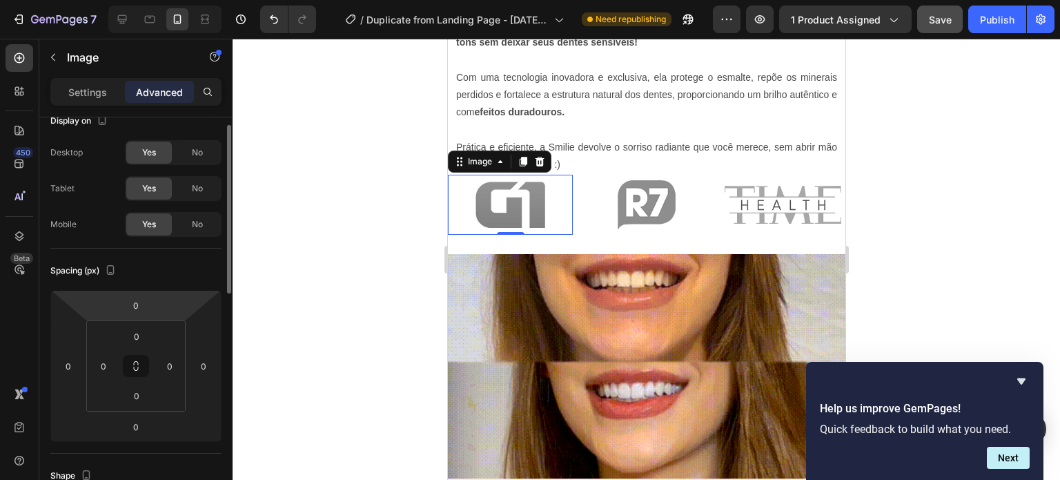
scroll to position [0, 0]
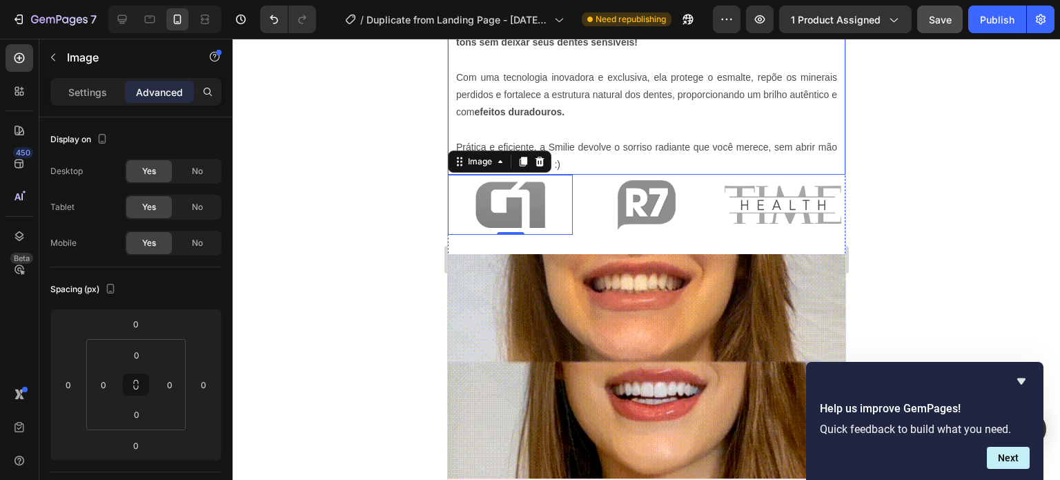
click at [680, 159] on p "Prática e eficiente, a Smilie devolve o sorriso radiante que você merece, sem a…" at bounding box center [645, 156] width 381 height 34
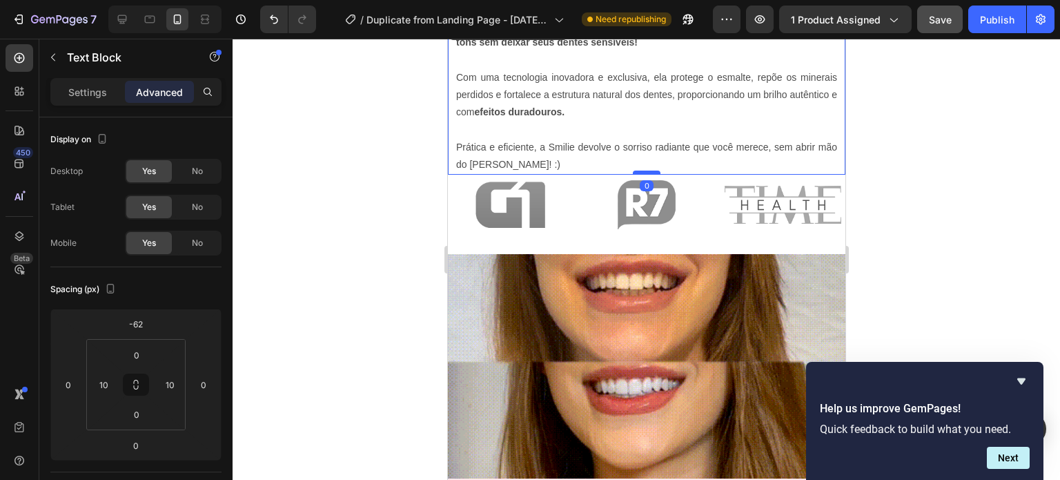
click at [644, 171] on div at bounding box center [646, 172] width 28 height 4
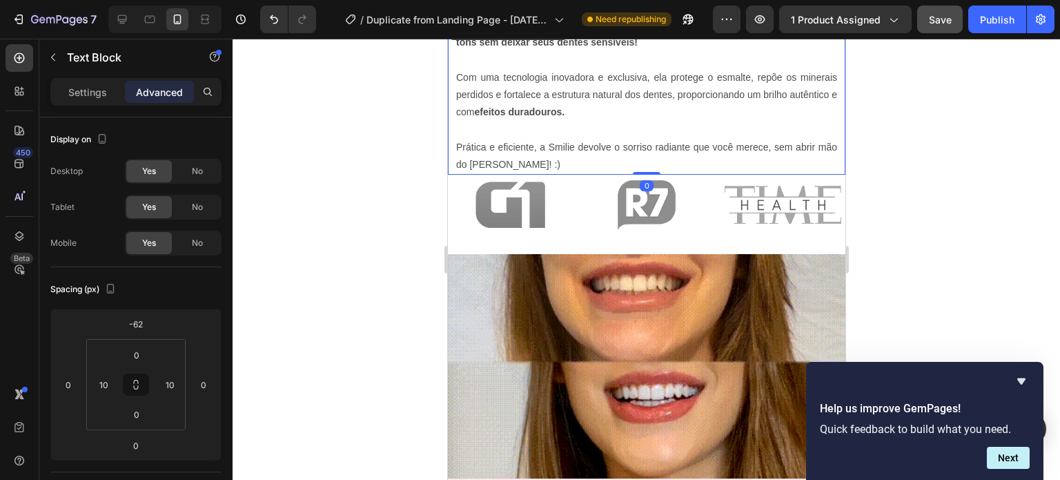
drag, startPoint x: 644, startPoint y: 171, endPoint x: 644, endPoint y: 162, distance: 9.0
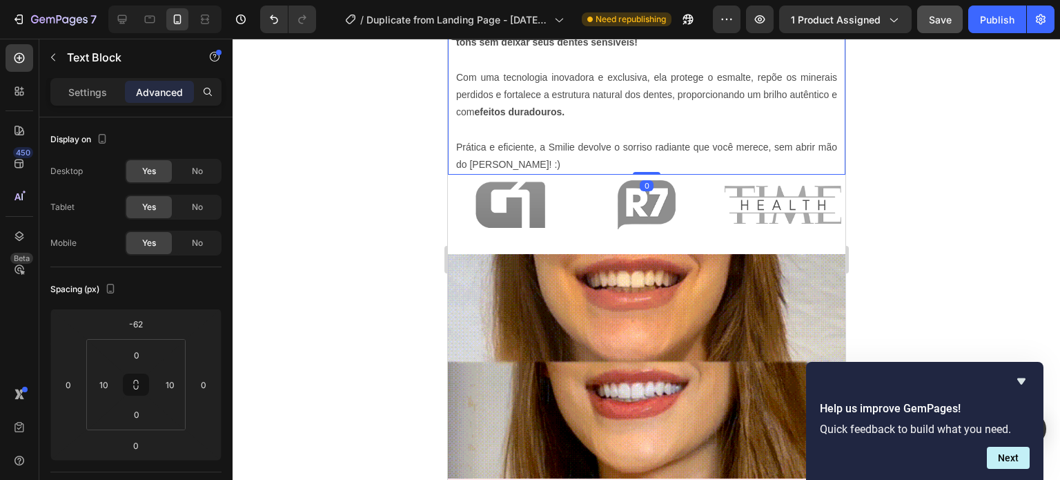
click at [644, 162] on div "A Smilie é a primeira fita de clareamento dental do Brasil desenvolvida para cl…" at bounding box center [645, 94] width 397 height 159
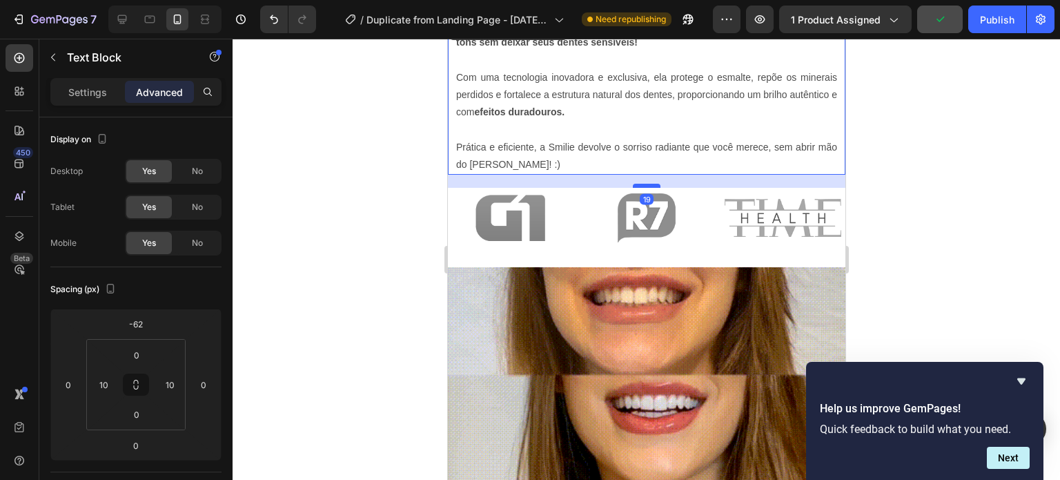
drag, startPoint x: 644, startPoint y: 173, endPoint x: 642, endPoint y: 186, distance: 13.3
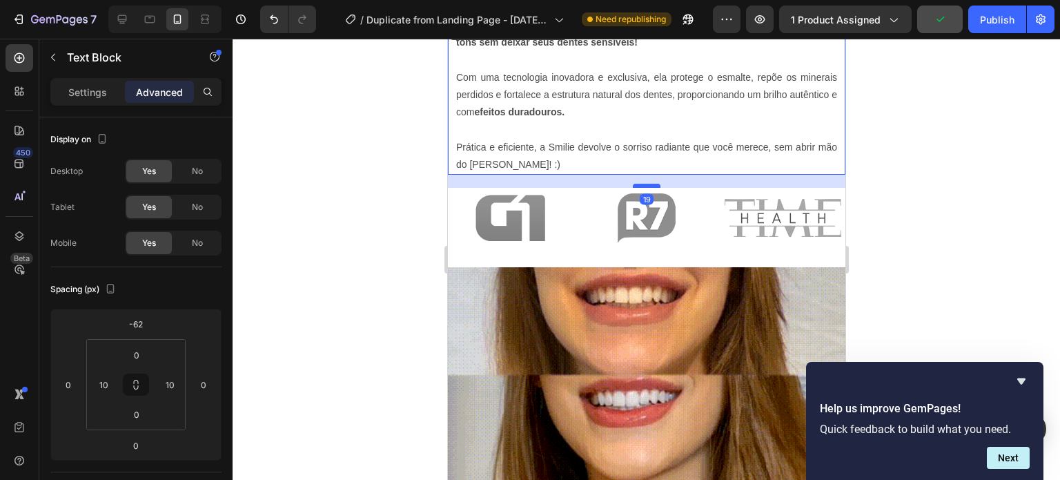
click at [642, 186] on div at bounding box center [646, 186] width 28 height 4
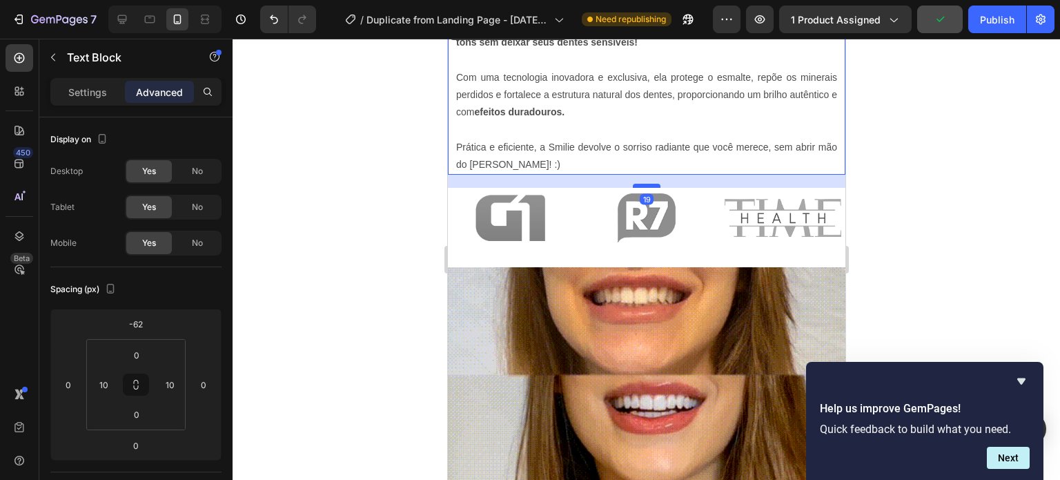
type input "19"
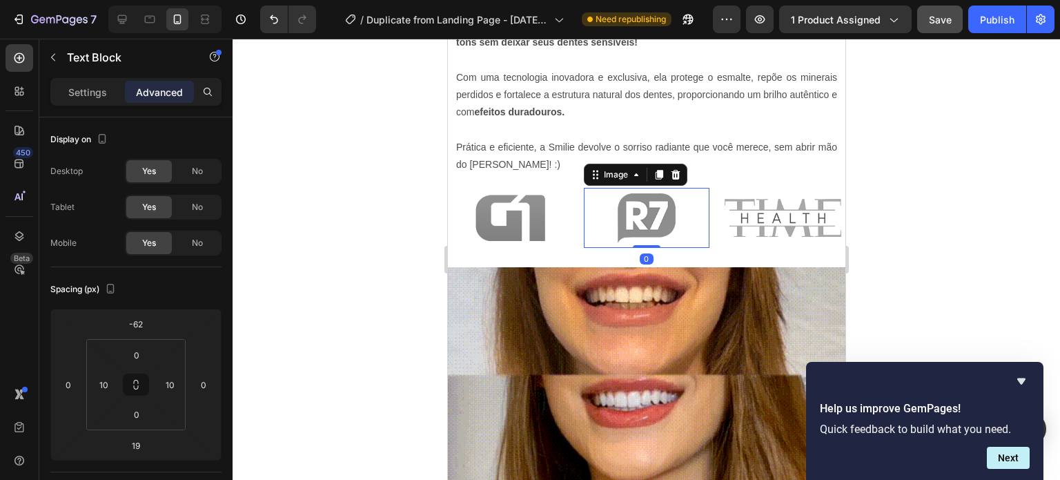
click at [638, 243] on div "Image 0" at bounding box center [645, 218] width 125 height 60
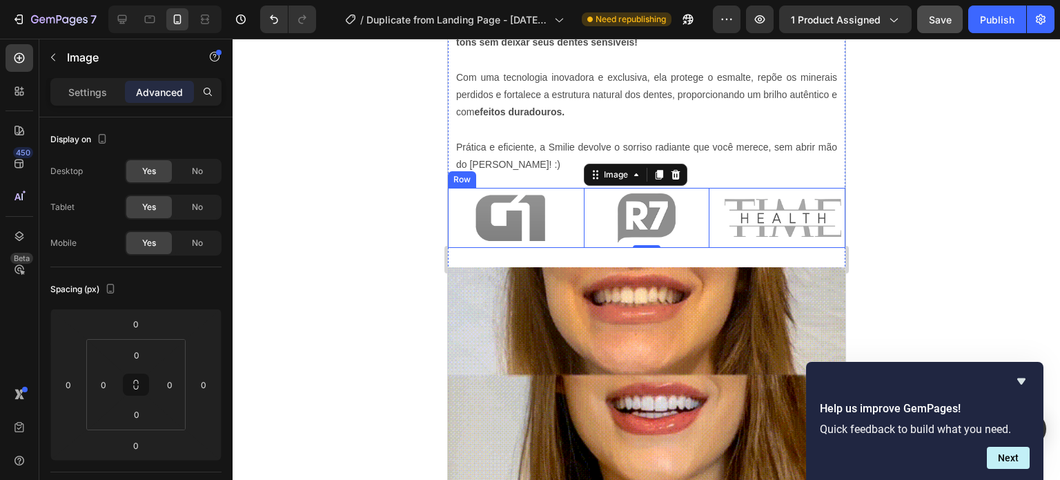
click at [573, 242] on div "Image Image 0 Image Row" at bounding box center [645, 218] width 397 height 60
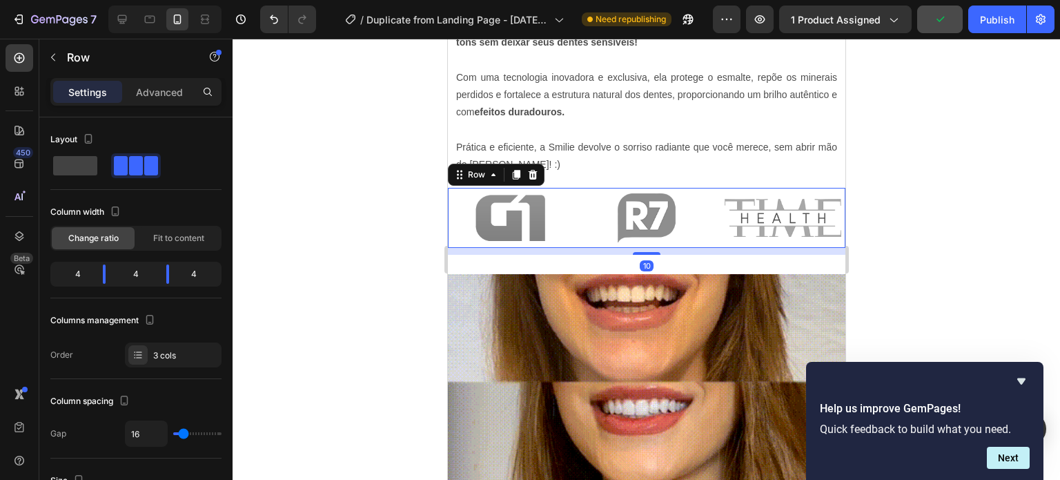
click at [646, 252] on div at bounding box center [646, 253] width 28 height 3
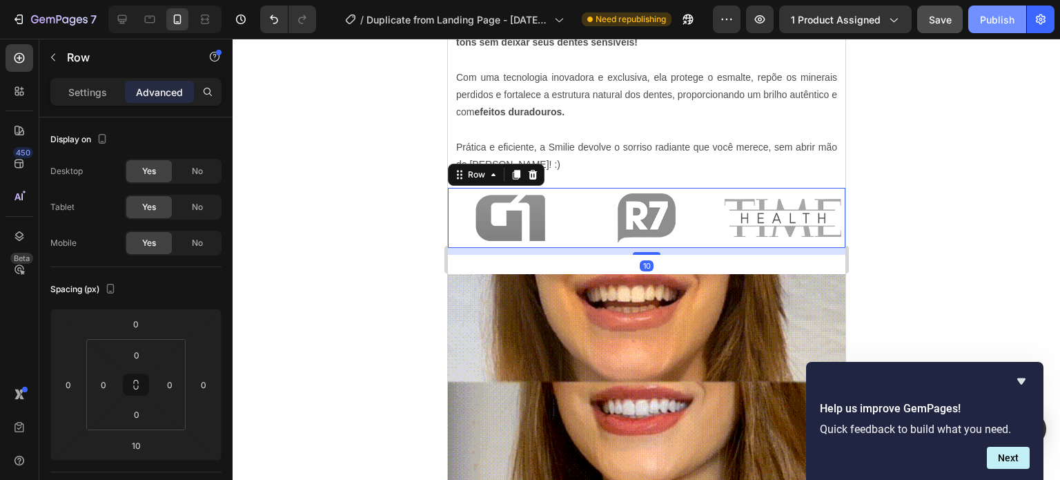
click at [998, 19] on div "Publish" at bounding box center [997, 19] width 34 height 14
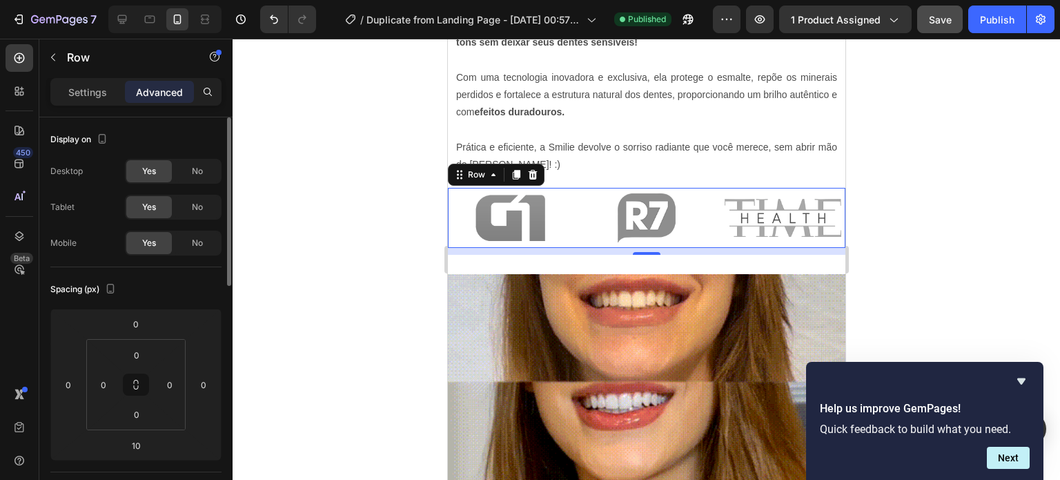
click at [86, 388] on div "0 0 0 0" at bounding box center [135, 384] width 99 height 91
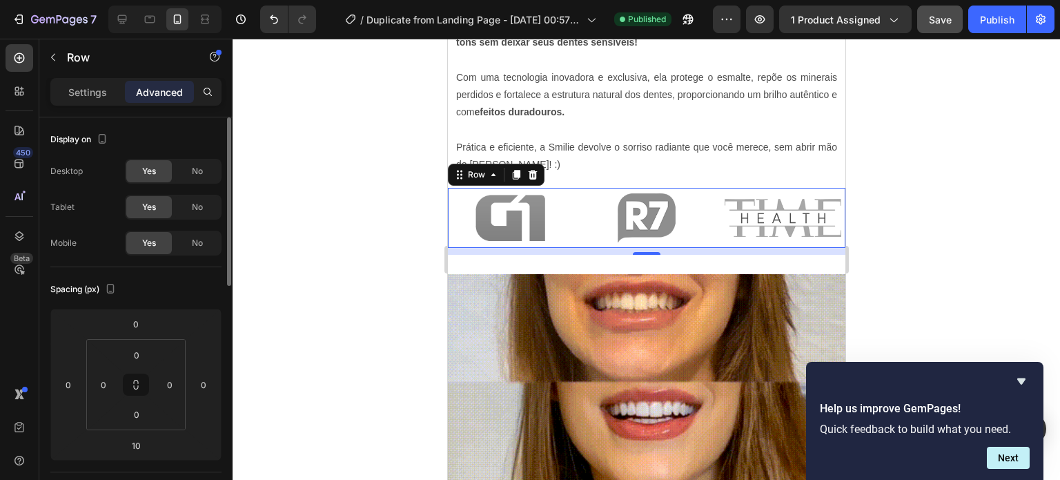
click at [87, 384] on icon at bounding box center [136, 384] width 99 height 91
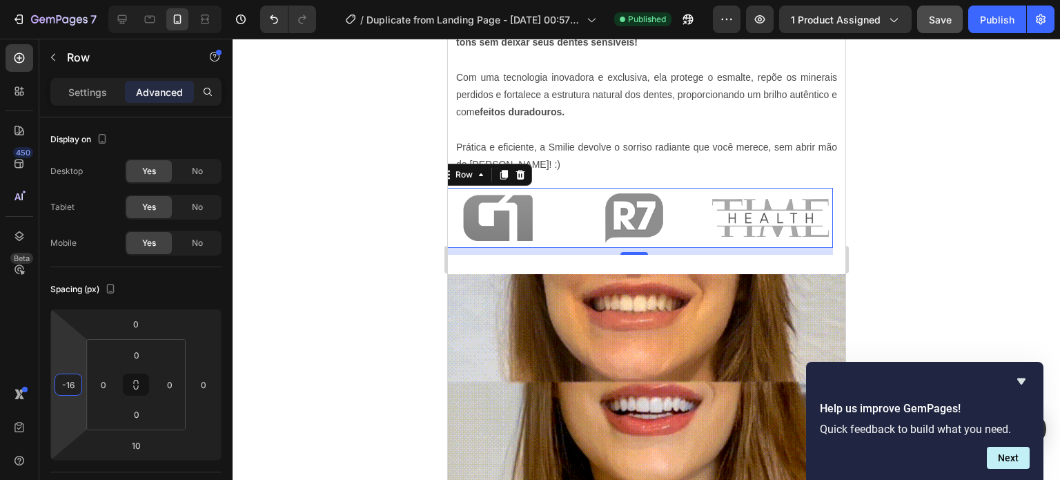
type input "-12"
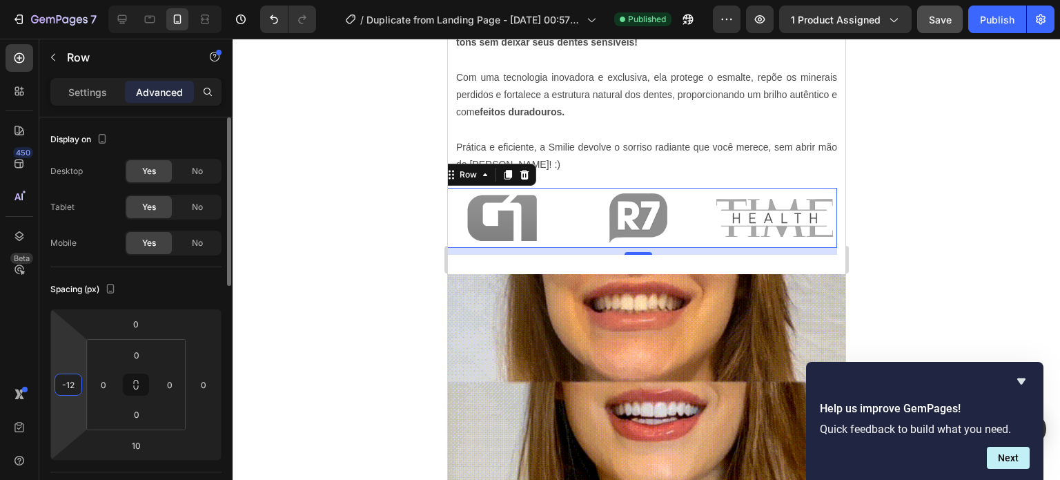
click at [86, 0] on html "7 / Duplicate from Landing Page - [DATE] 00:57:23 Published Preview 1 product a…" at bounding box center [530, 0] width 1060 height 0
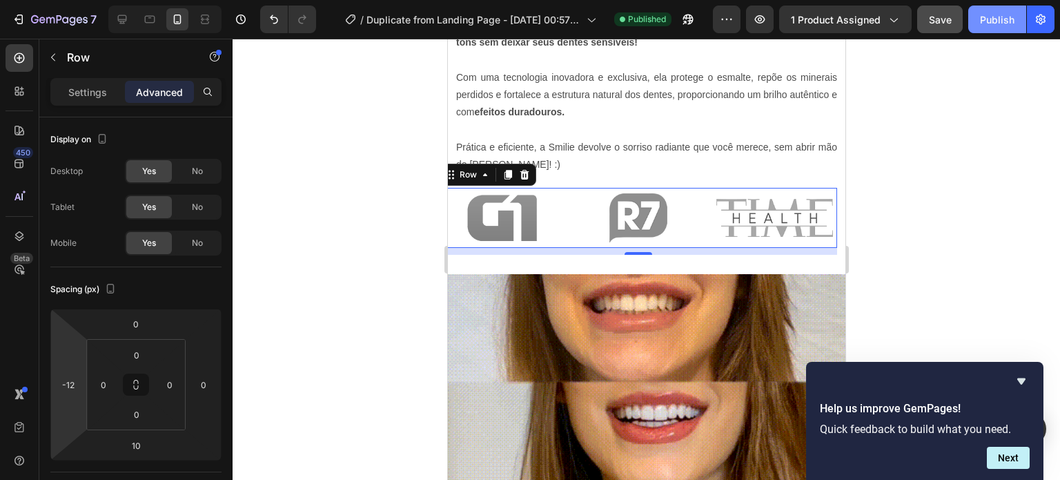
click at [994, 20] on div "Publish" at bounding box center [997, 19] width 34 height 14
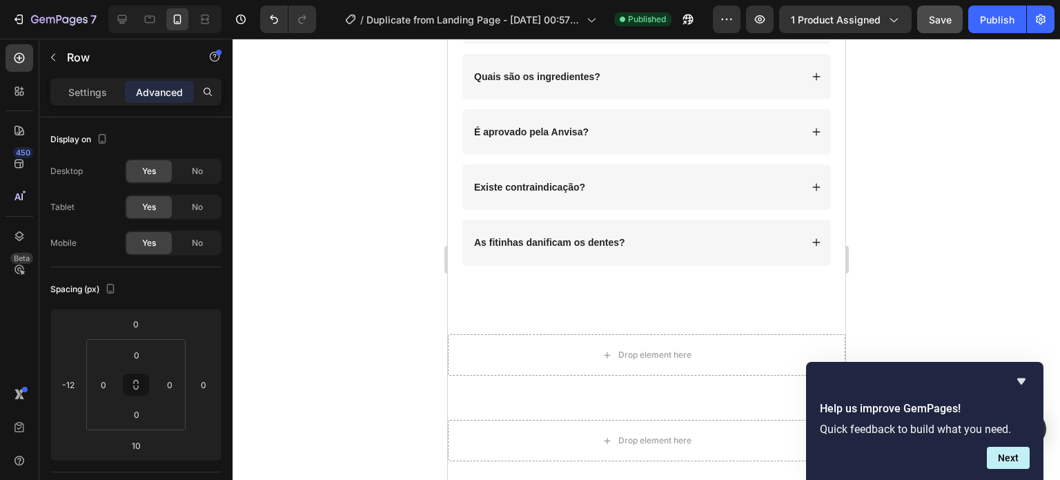
scroll to position [4830, 0]
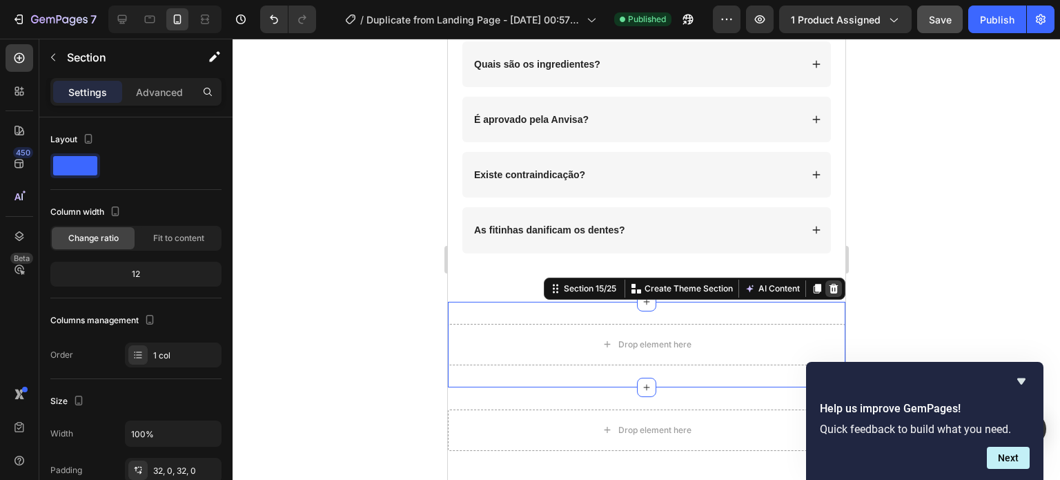
click at [829, 283] on icon at bounding box center [833, 288] width 9 height 10
click at [827, 289] on icon at bounding box center [832, 288] width 11 height 11
click at [827, 283] on icon at bounding box center [832, 288] width 11 height 11
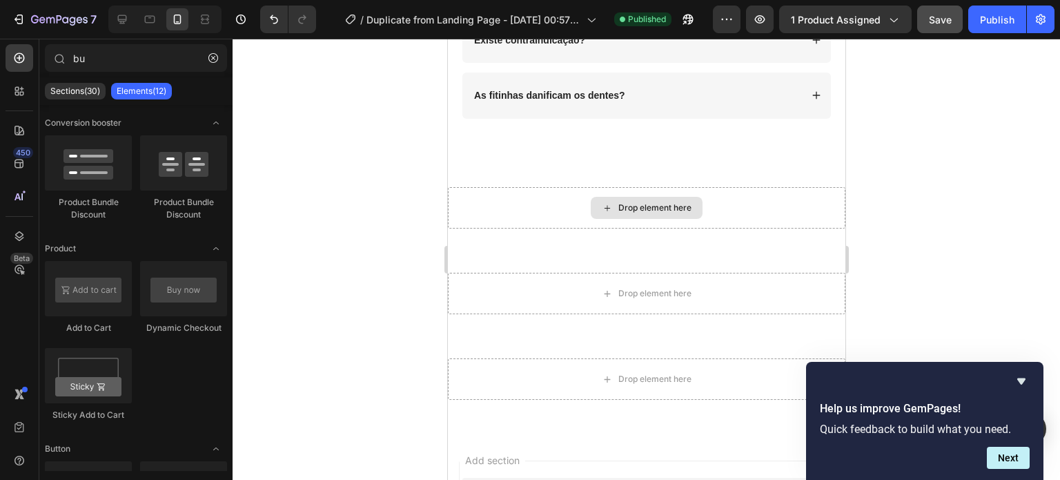
scroll to position [4948, 0]
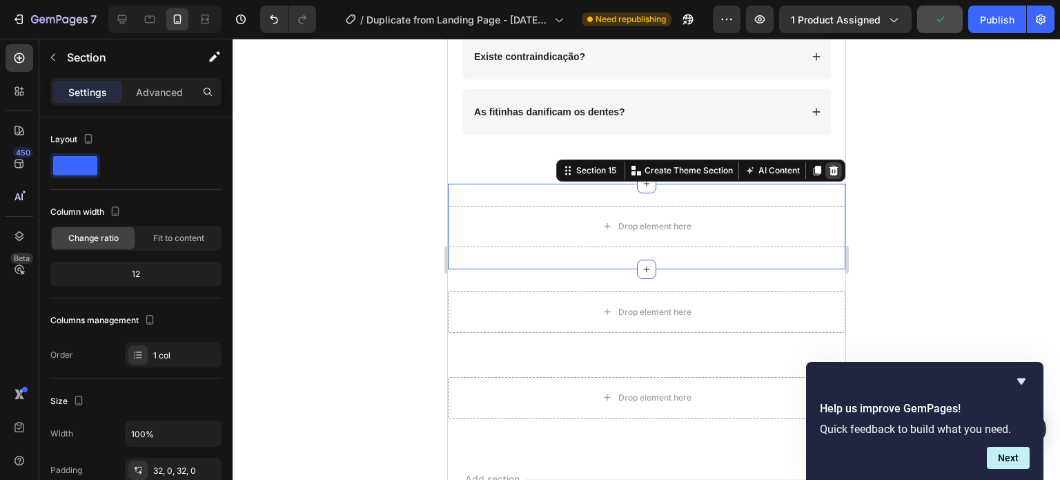
click at [829, 167] on icon at bounding box center [833, 170] width 9 height 10
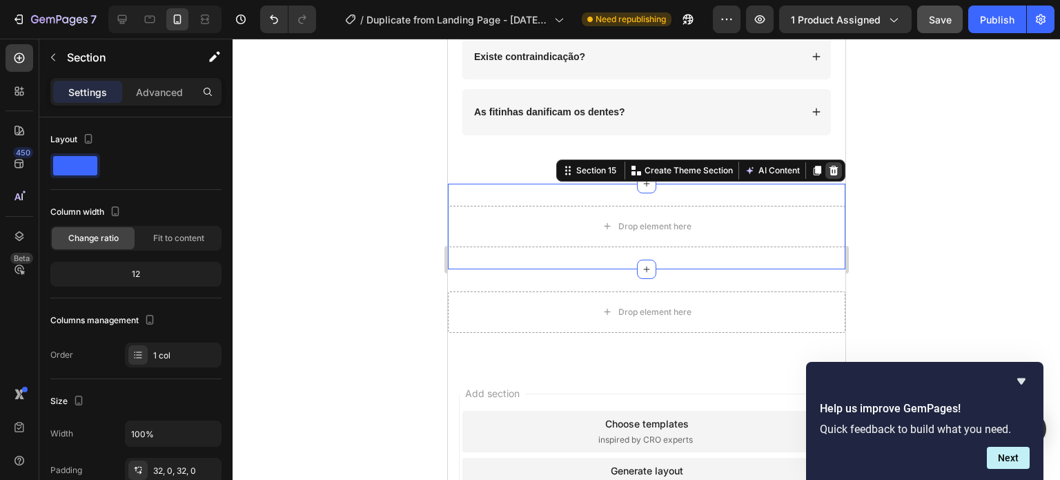
click at [827, 168] on icon at bounding box center [832, 170] width 11 height 11
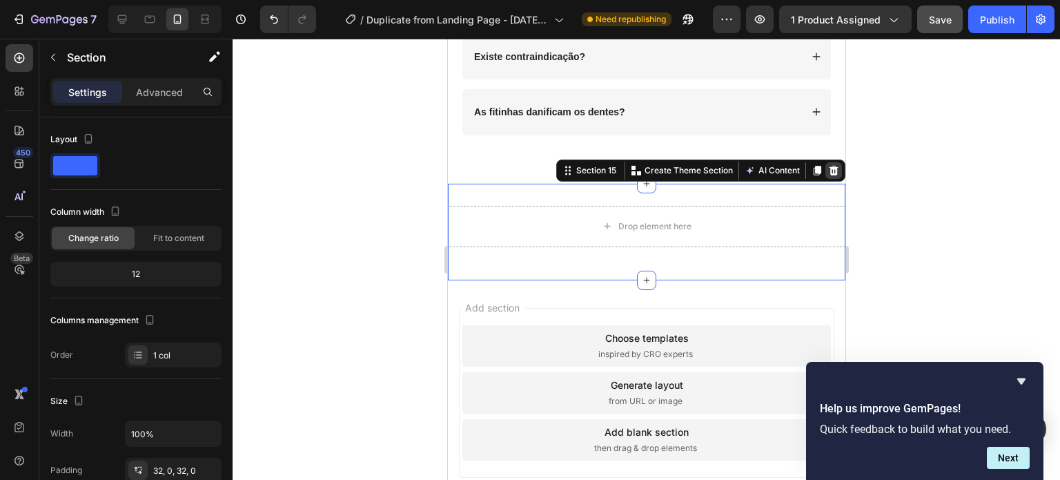
click at [829, 165] on icon at bounding box center [833, 170] width 9 height 10
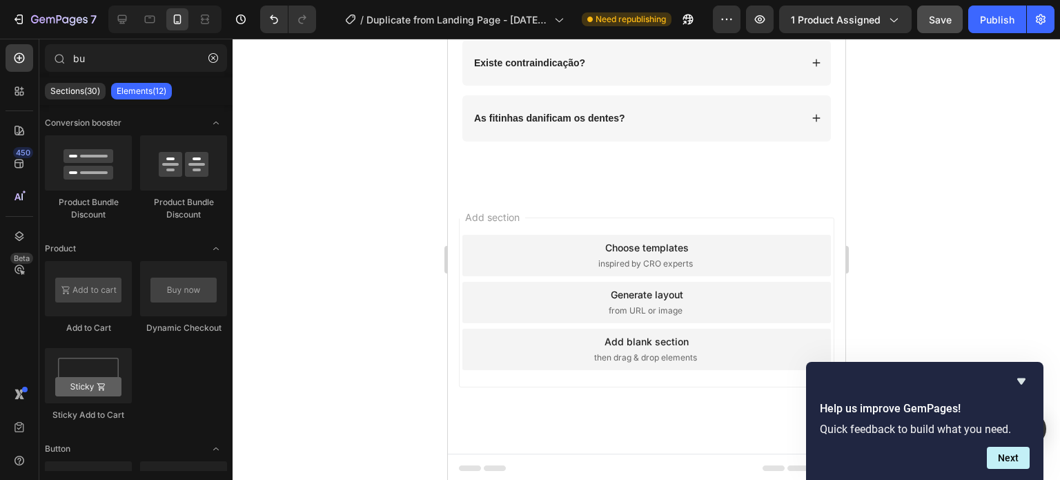
scroll to position [4941, 0]
click at [994, 10] on button "Publish" at bounding box center [997, 20] width 58 height 28
